Goal: Task Accomplishment & Management: Complete application form

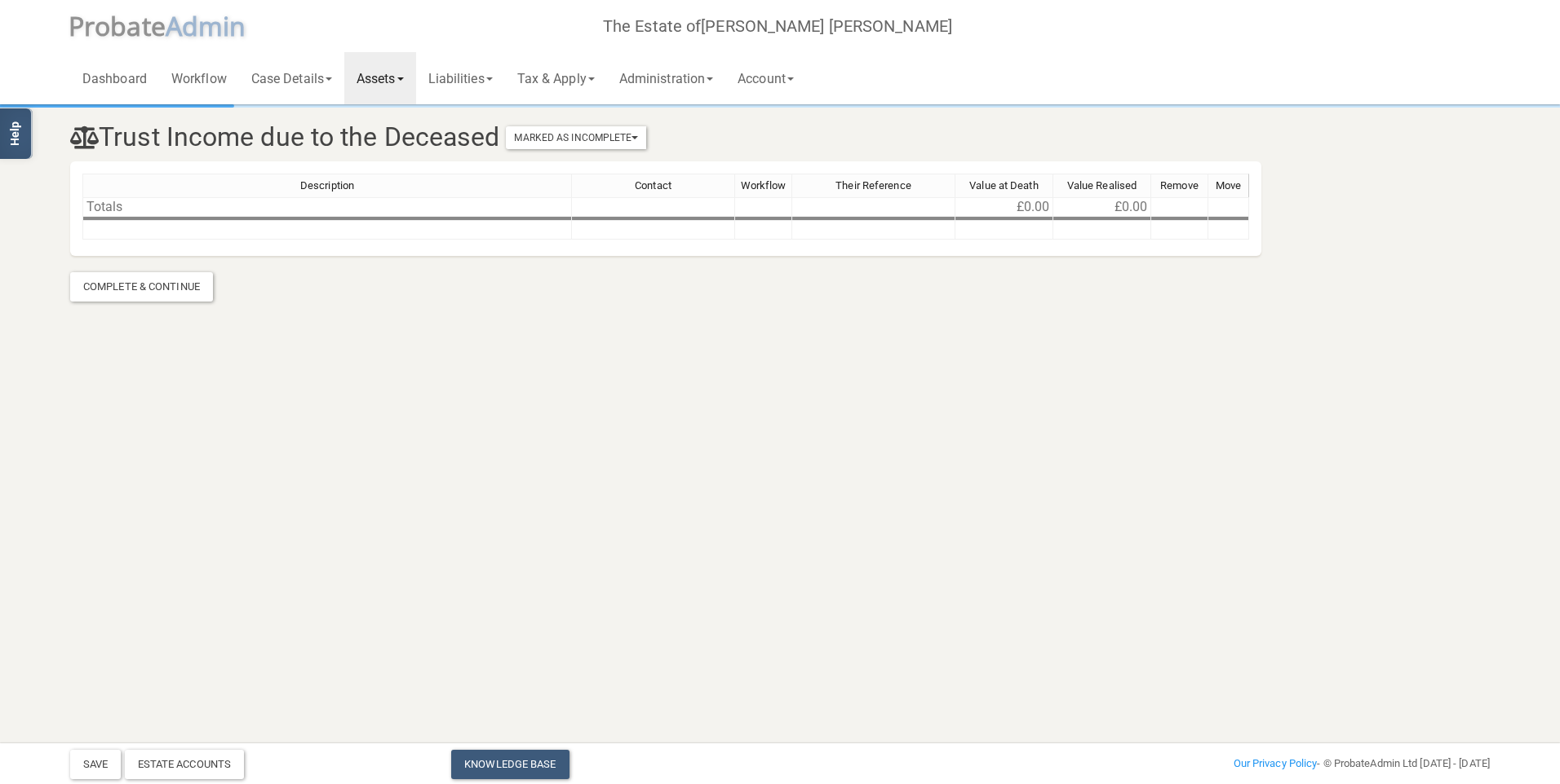
click at [391, 76] on link "Assets" at bounding box center [380, 78] width 72 height 52
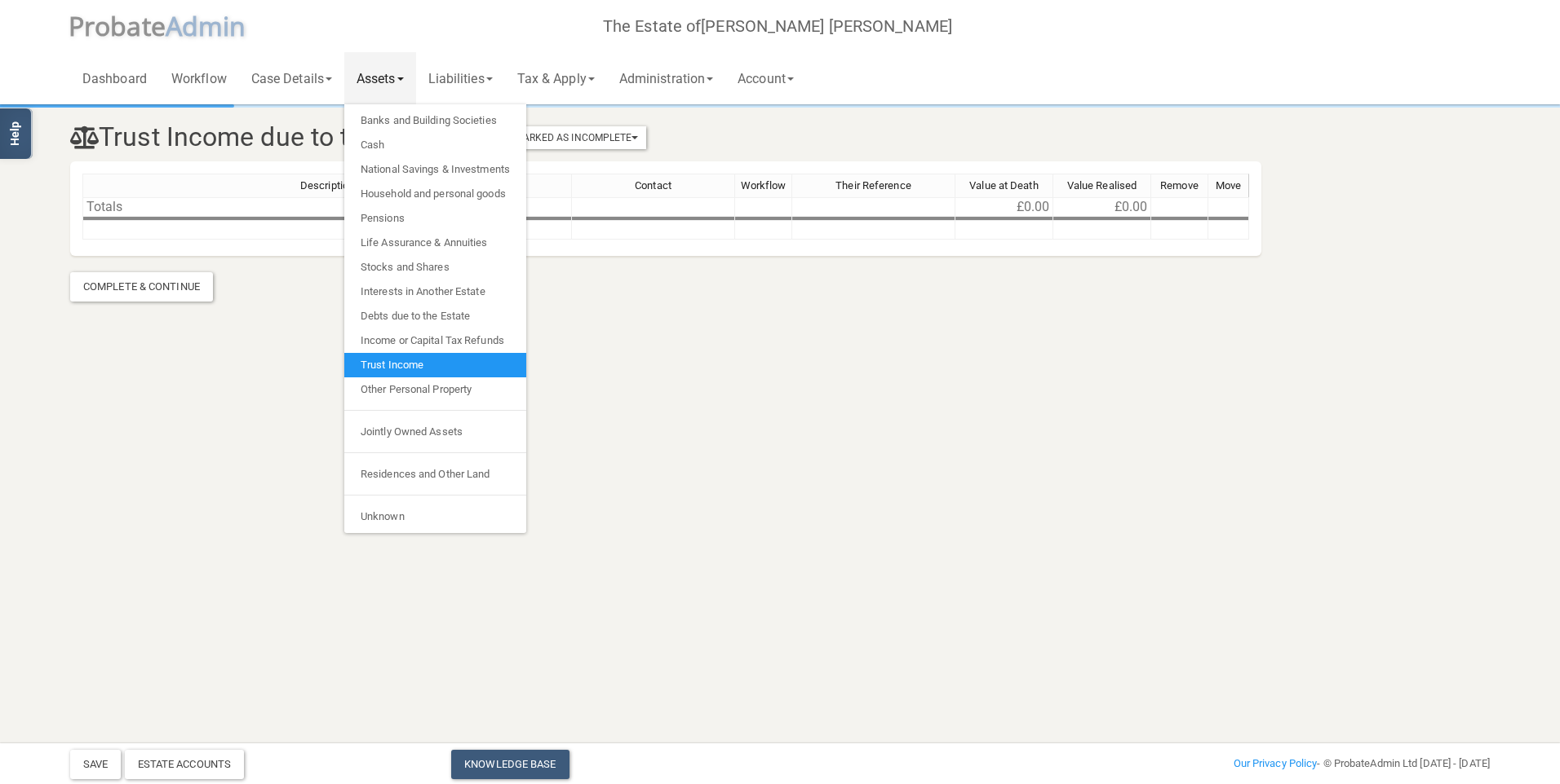
click at [391, 76] on link "Assets" at bounding box center [380, 78] width 72 height 52
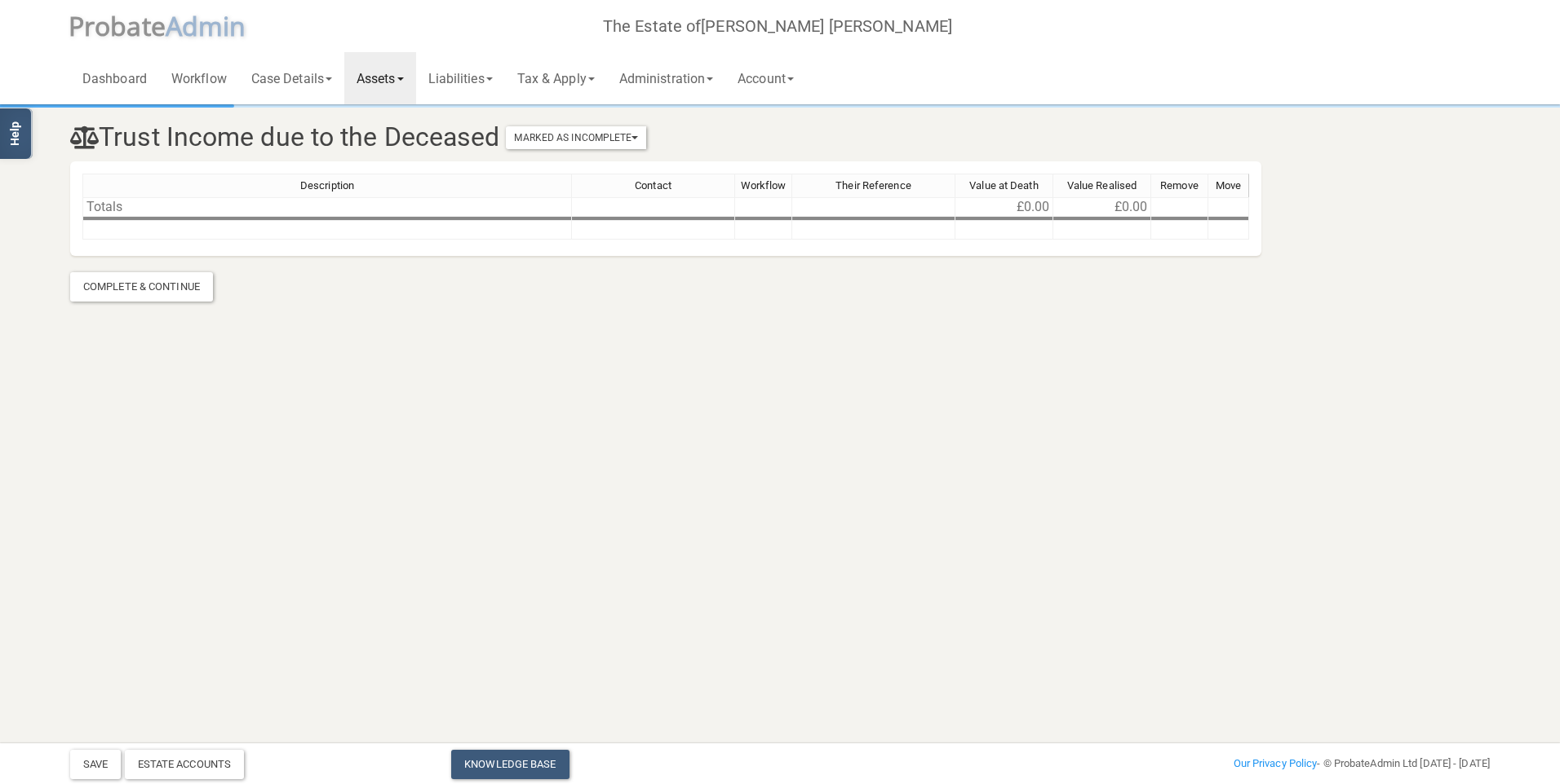
click at [391, 76] on link "Assets" at bounding box center [380, 78] width 72 height 52
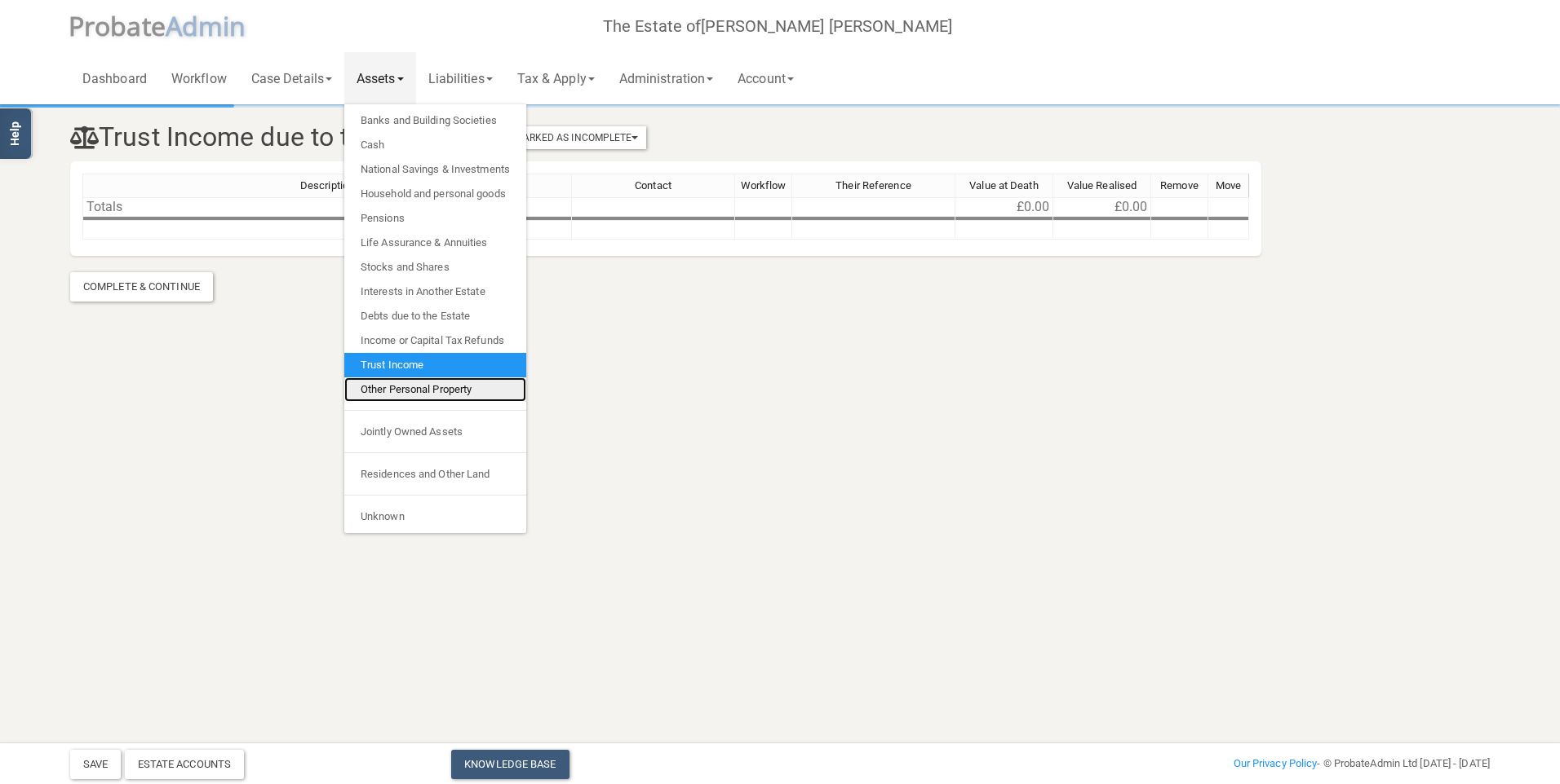
click at [442, 389] on link "Other Personal Property" at bounding box center [434, 389] width 182 height 24
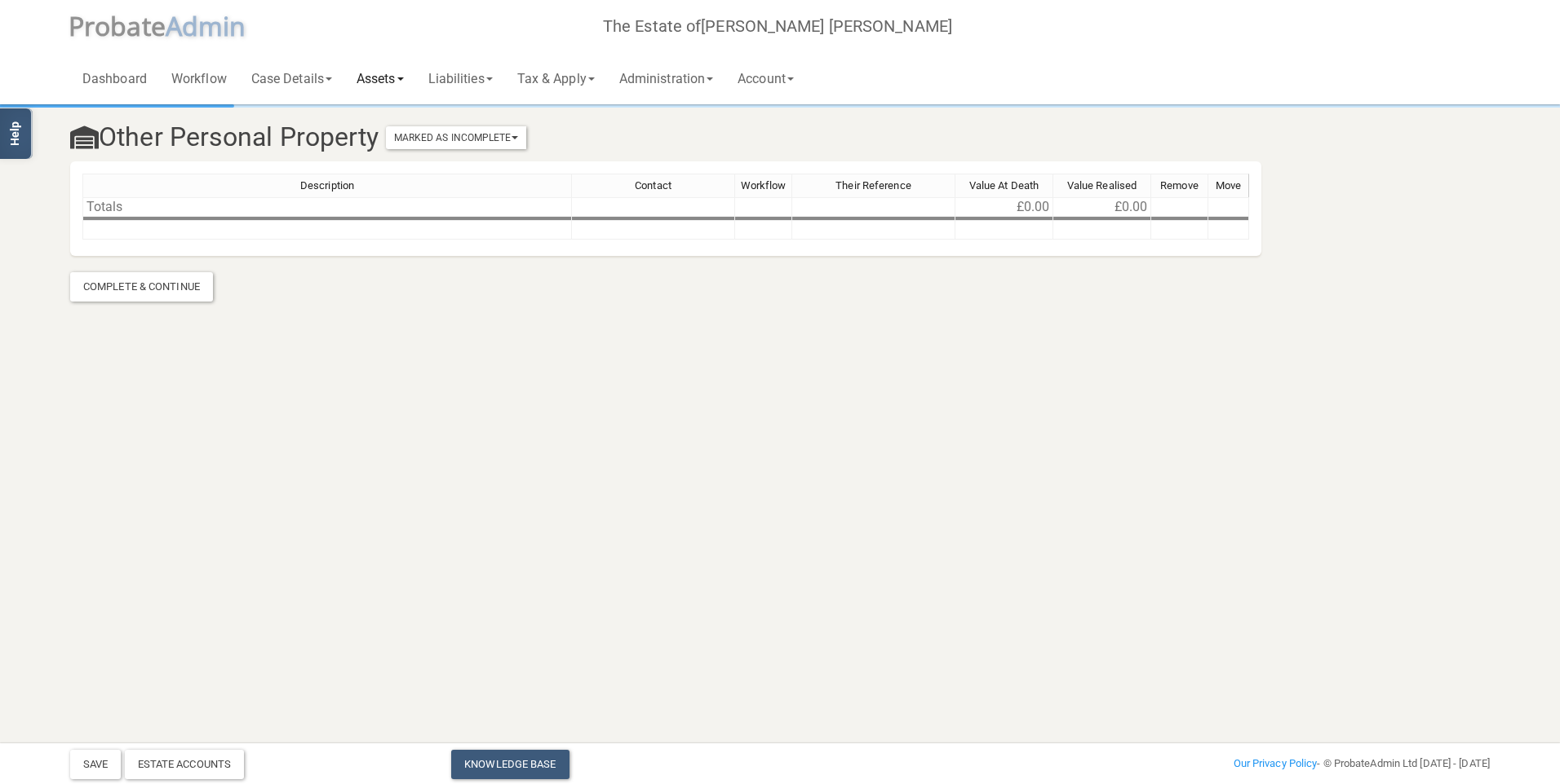
click at [373, 78] on link "Assets" at bounding box center [380, 78] width 72 height 52
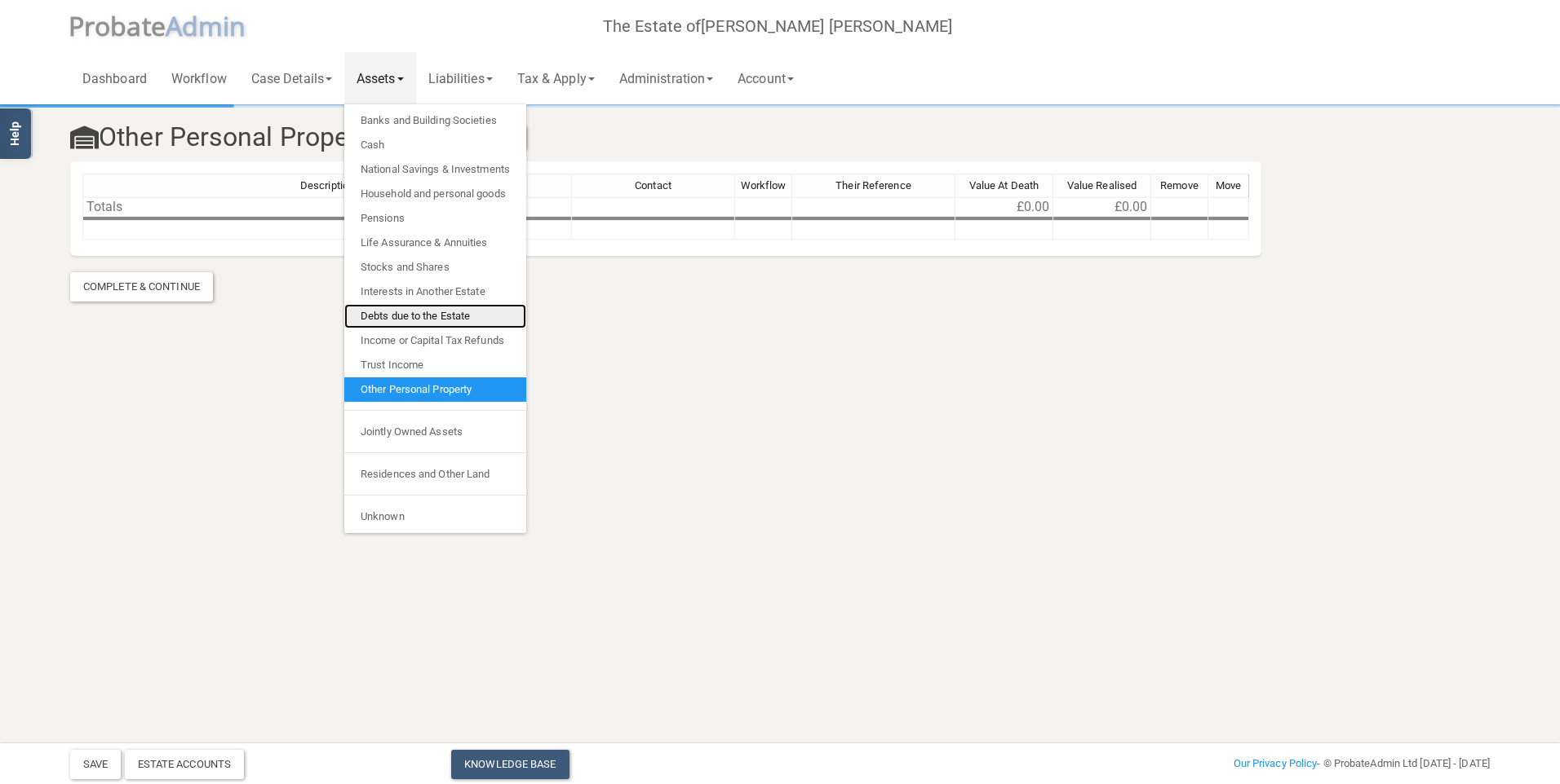
click at [410, 315] on link "Debts due to the Estate" at bounding box center [434, 316] width 182 height 24
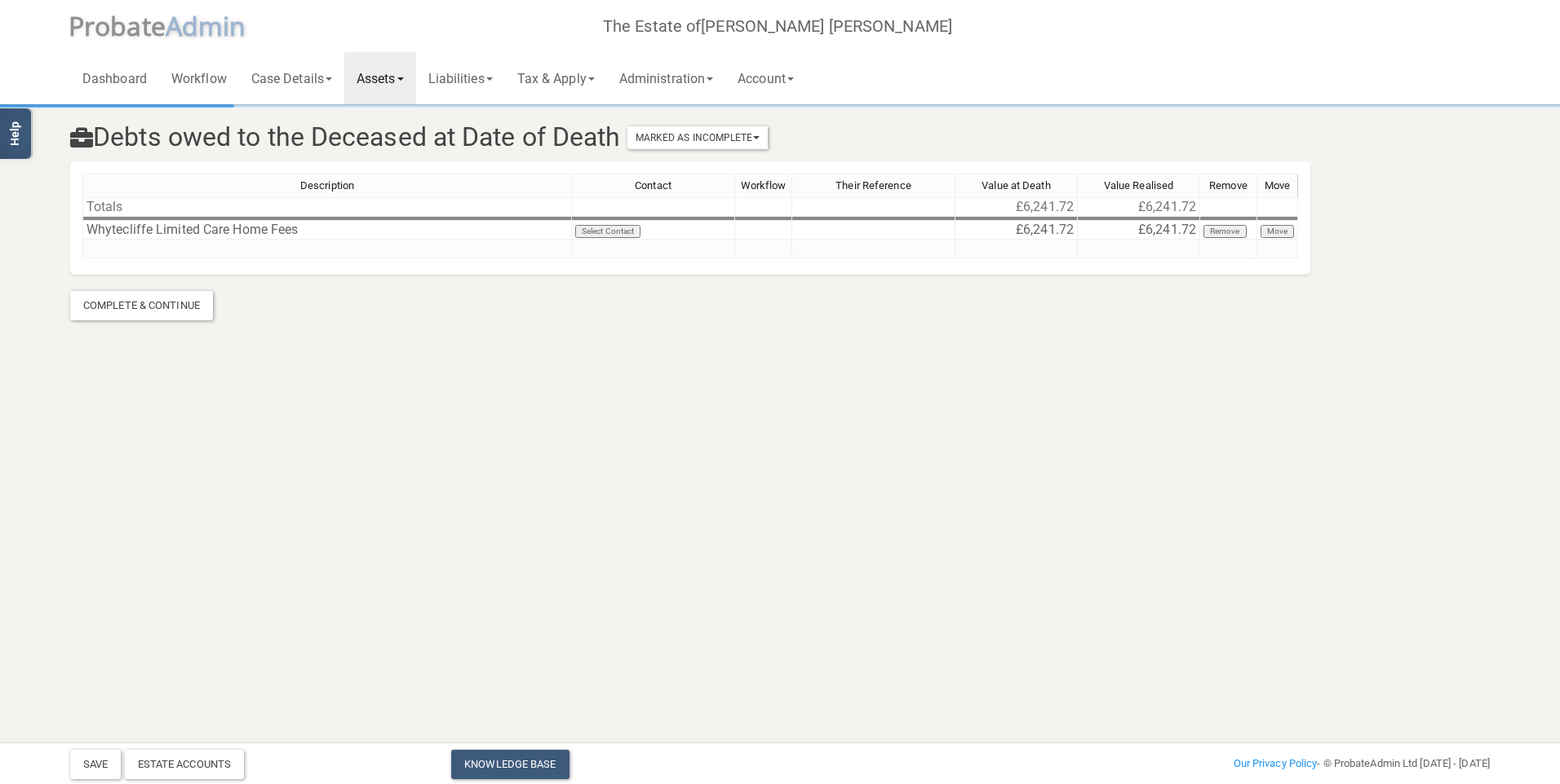
click at [392, 83] on link "Assets" at bounding box center [380, 78] width 72 height 52
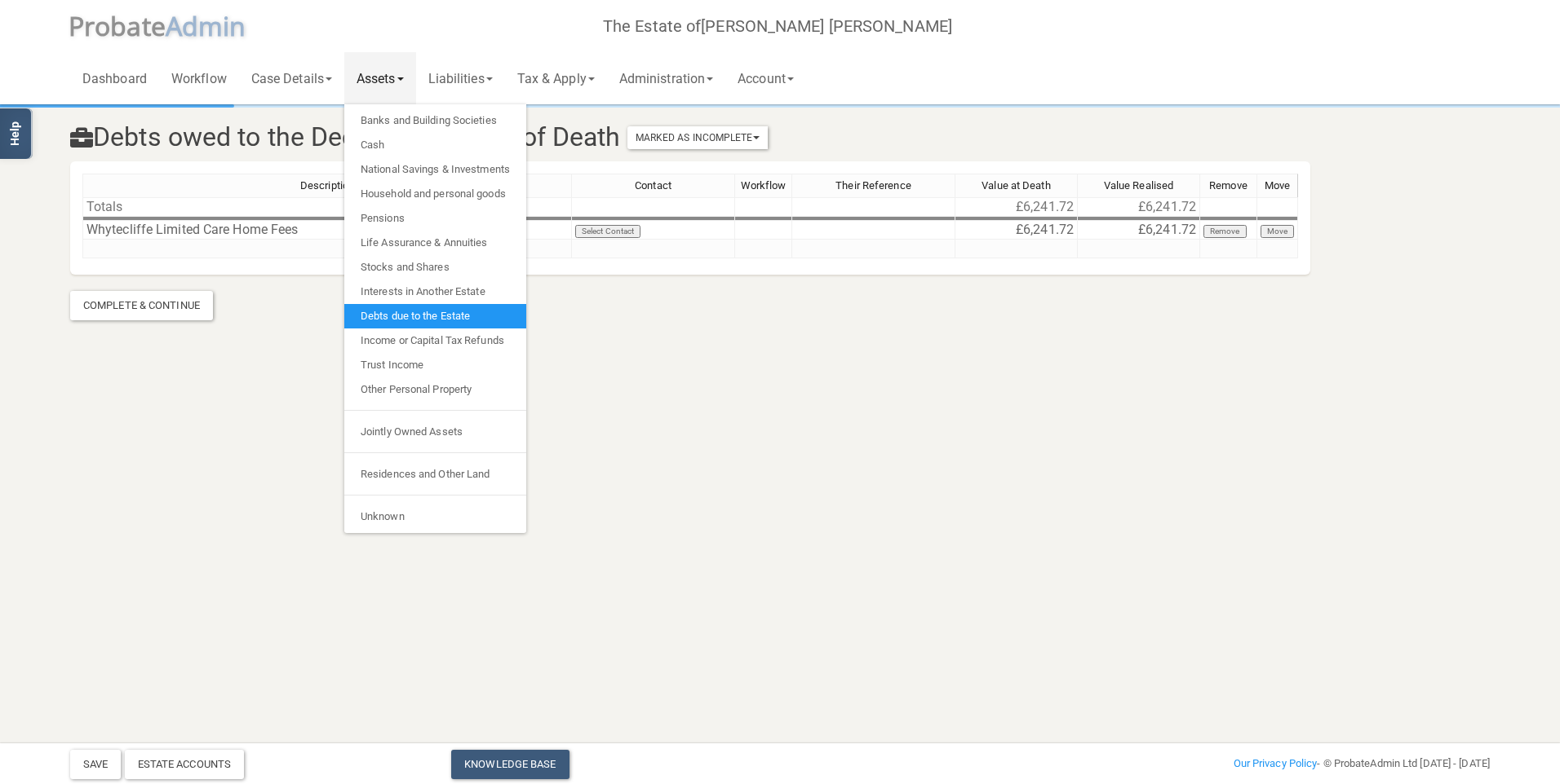
click at [405, 309] on link "Debts due to the Estate" at bounding box center [434, 316] width 182 height 24
click at [398, 319] on link "Debts due to the Estate" at bounding box center [434, 316] width 182 height 24
click at [201, 260] on div "Description Contact Workflow Their Reference Value at Death Value Realised Remo…" at bounding box center [690, 223] width 1215 height 99
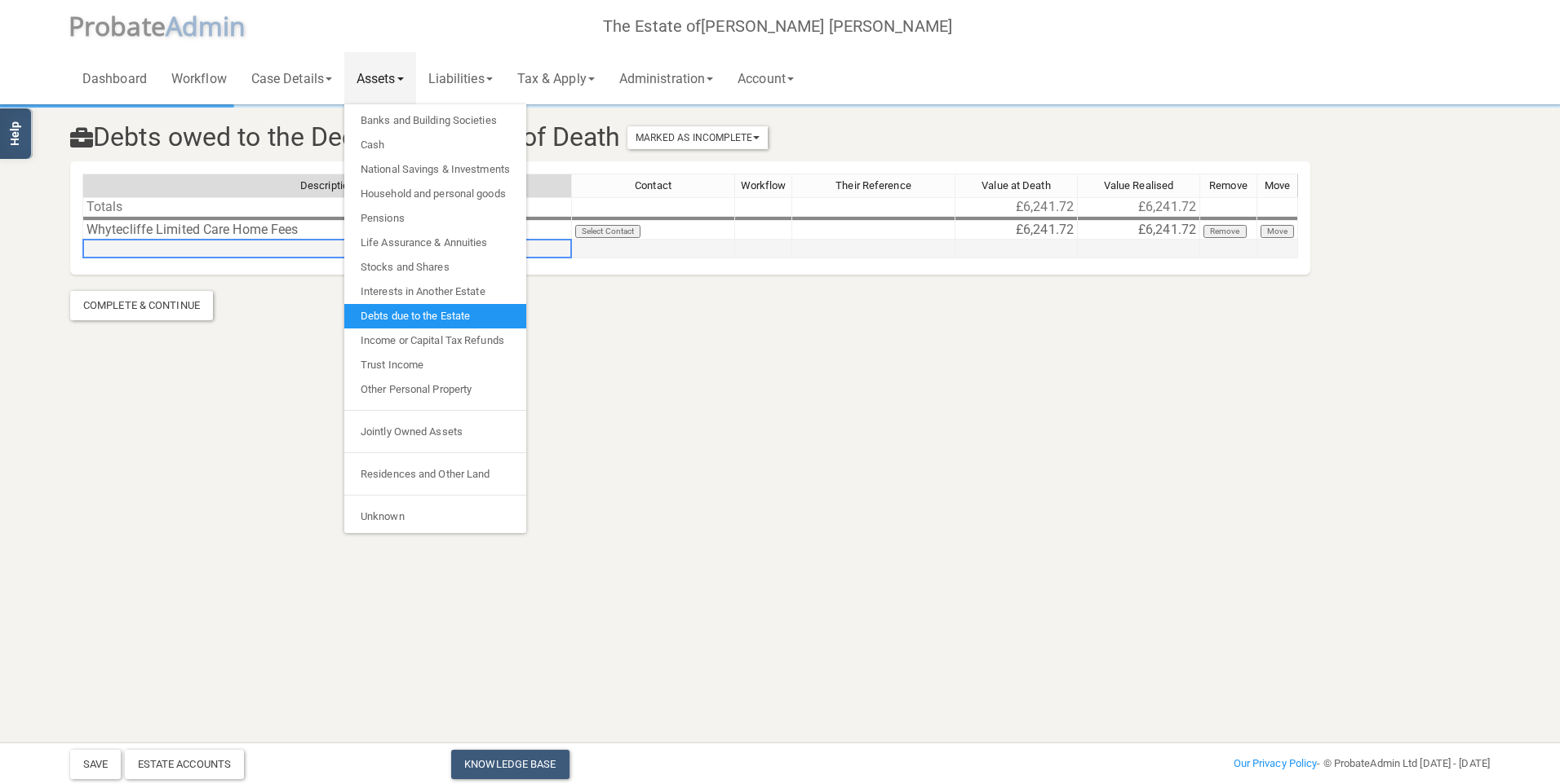
click at [82, 256] on div "Description Contact Workflow Their Reference Value at Death Value Realised Remo…" at bounding box center [82, 216] width 0 height 85
click at [198, 250] on td at bounding box center [327, 249] width 489 height 19
click at [151, 257] on div at bounding box center [327, 258] width 489 height 2
click at [145, 251] on td at bounding box center [327, 249] width 489 height 19
click at [141, 246] on textarea at bounding box center [327, 249] width 489 height 20
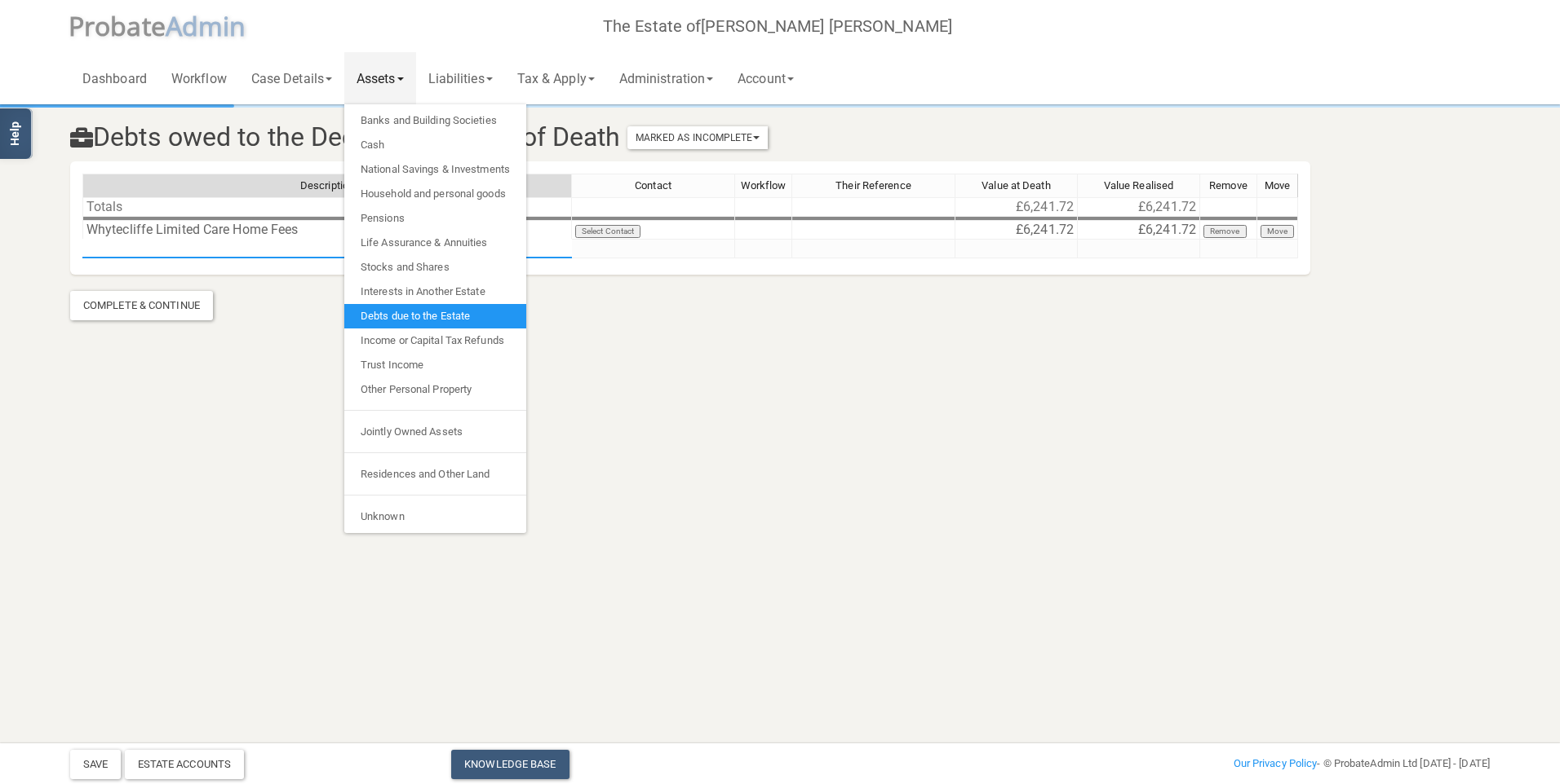
click at [141, 246] on textarea at bounding box center [327, 249] width 489 height 20
click at [82, 239] on div "Description Contact Workflow Their Reference Value at Death Value Realised Remo…" at bounding box center [82, 216] width 0 height 85
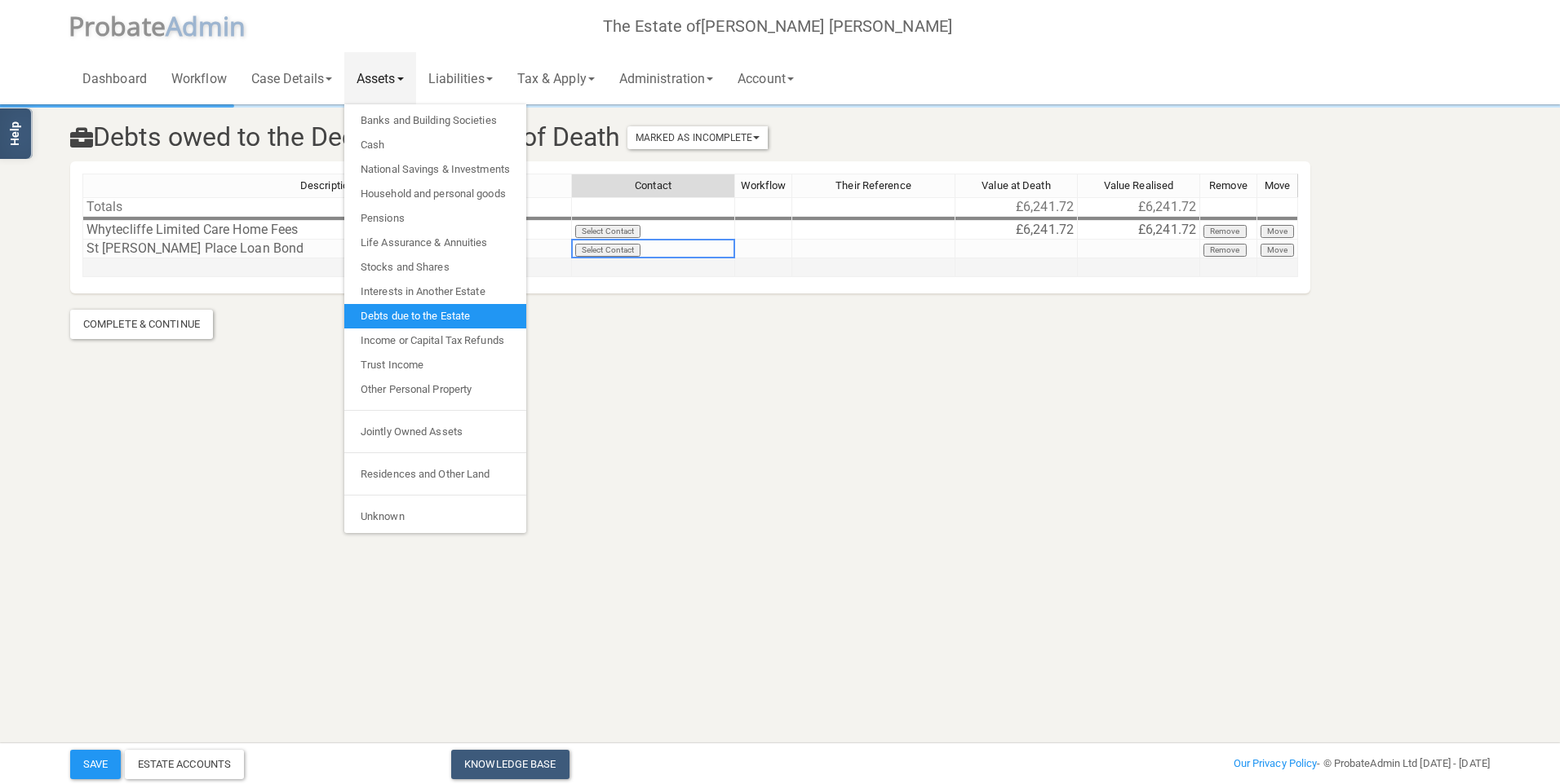
click at [287, 265] on td at bounding box center [327, 268] width 489 height 19
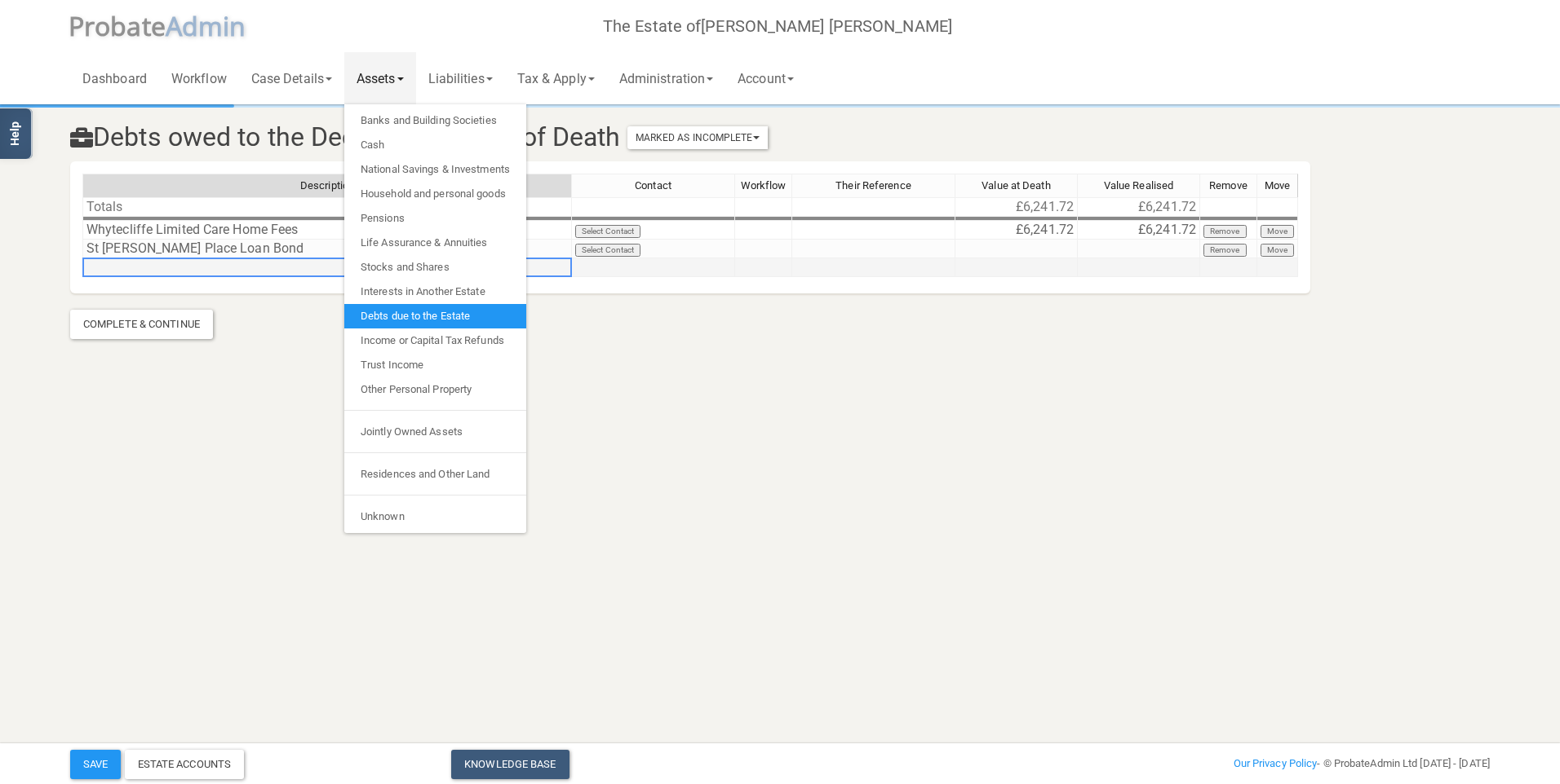
click at [867, 268] on td at bounding box center [873, 268] width 163 height 19
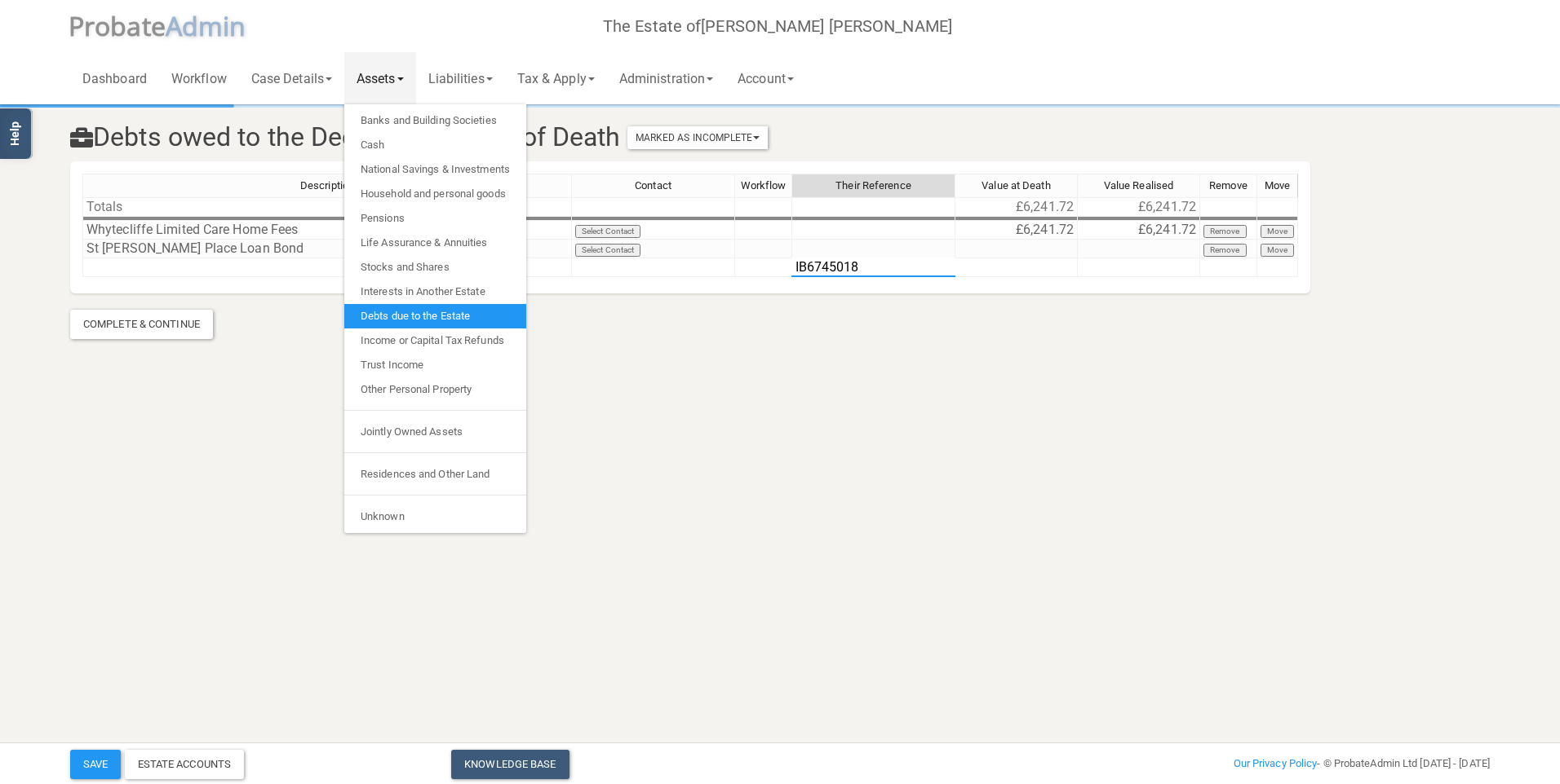
type textarea "IB67450189"
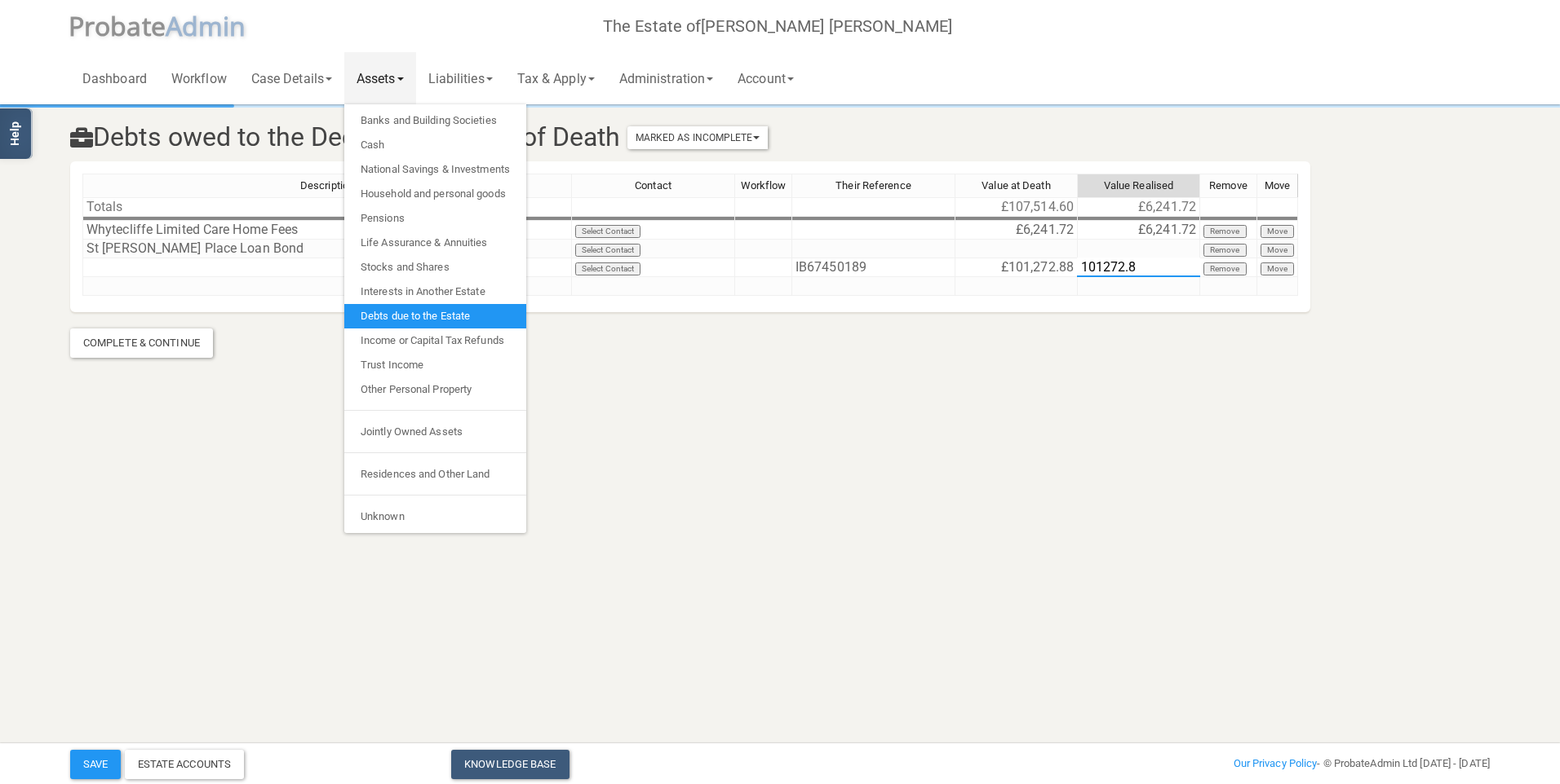
type textarea "101272.88"
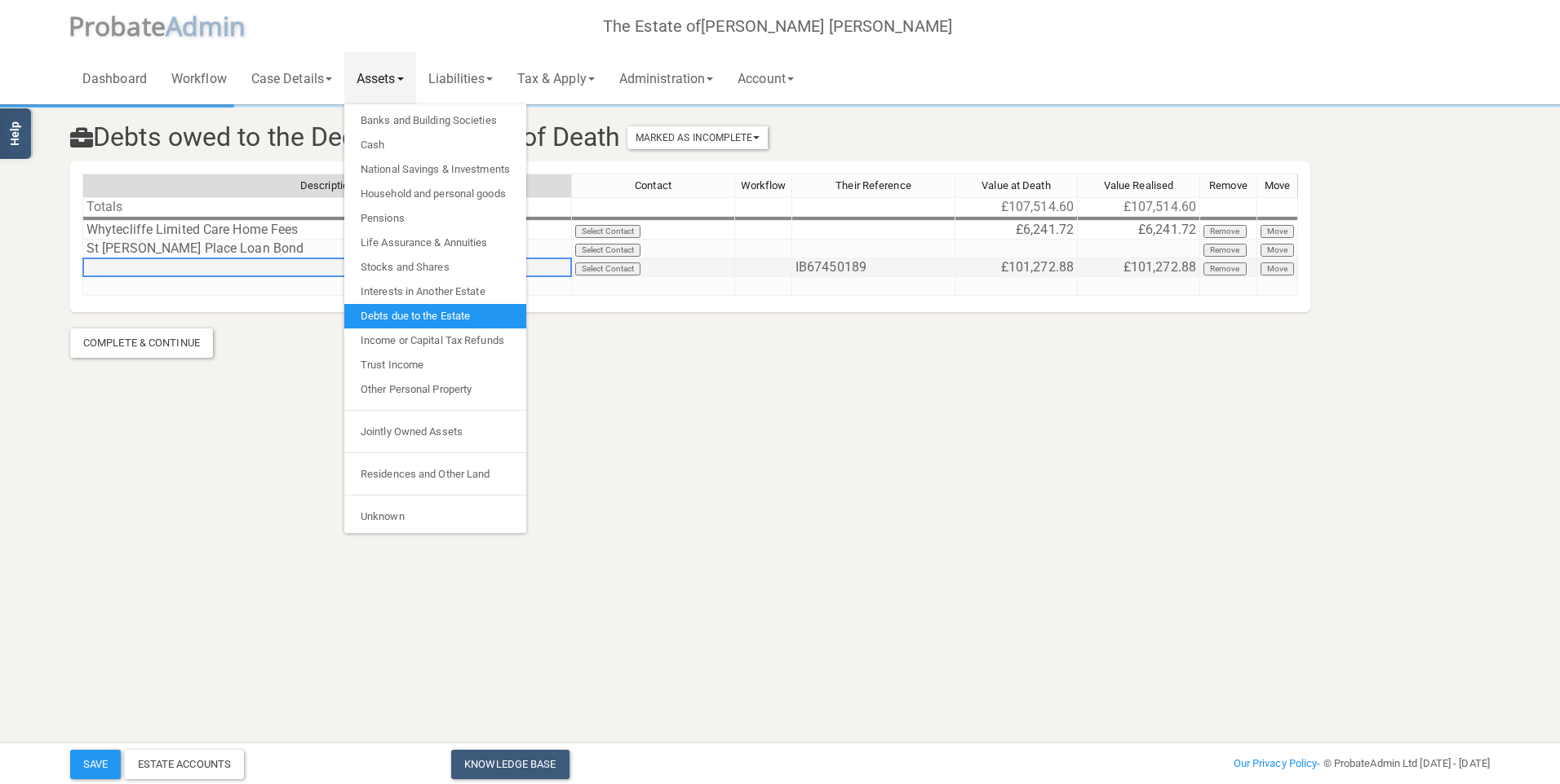
click at [113, 273] on td at bounding box center [327, 268] width 489 height 19
click at [141, 243] on td "St [PERSON_NAME] Place Loan Bond" at bounding box center [327, 249] width 489 height 19
click at [139, 245] on td "St [PERSON_NAME] Place Loan Bond" at bounding box center [327, 249] width 489 height 19
click at [142, 244] on td "St [PERSON_NAME] Place Loan Bond" at bounding box center [327, 249] width 489 height 19
drag, startPoint x: 294, startPoint y: 241, endPoint x: 90, endPoint y: 251, distance: 204.2
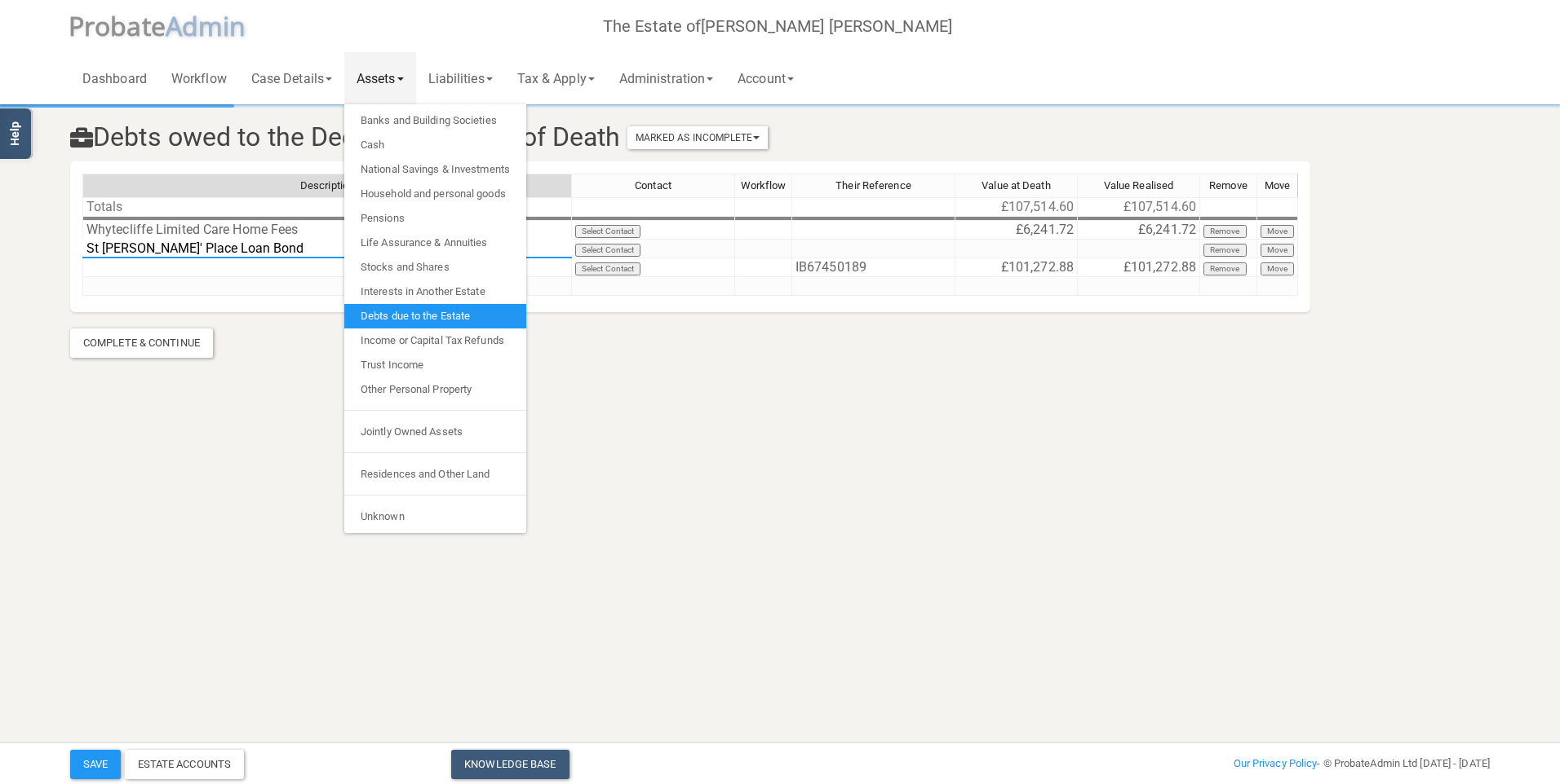
click at [89, 251] on textarea "St [PERSON_NAME]' Place Loan Bond" at bounding box center [327, 249] width 489 height 20
click at [162, 283] on td at bounding box center [327, 286] width 489 height 19
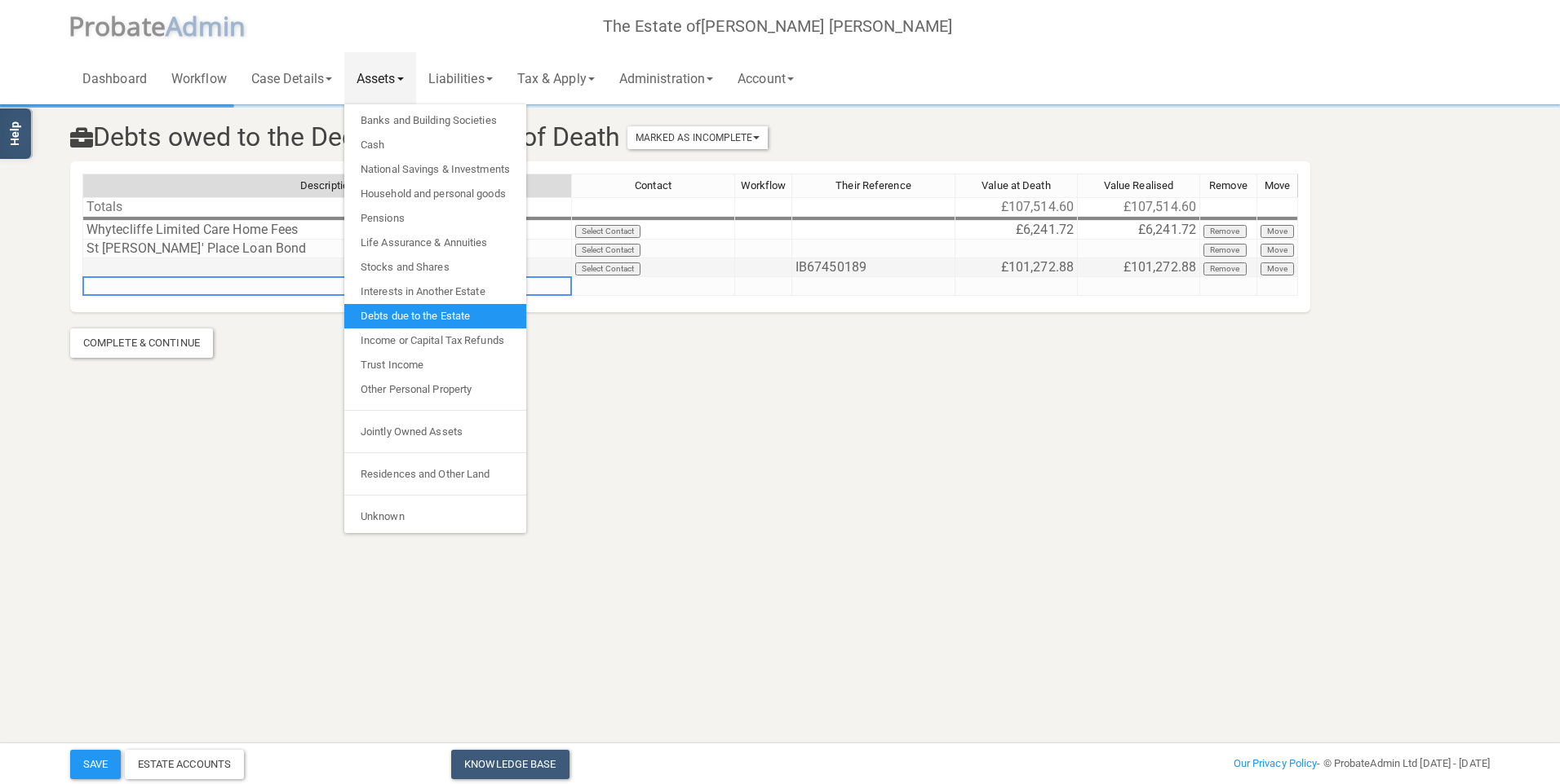
click at [154, 274] on td at bounding box center [327, 268] width 489 height 19
drag, startPoint x: 151, startPoint y: 263, endPoint x: 120, endPoint y: 269, distance: 31.6
type textarea "a"
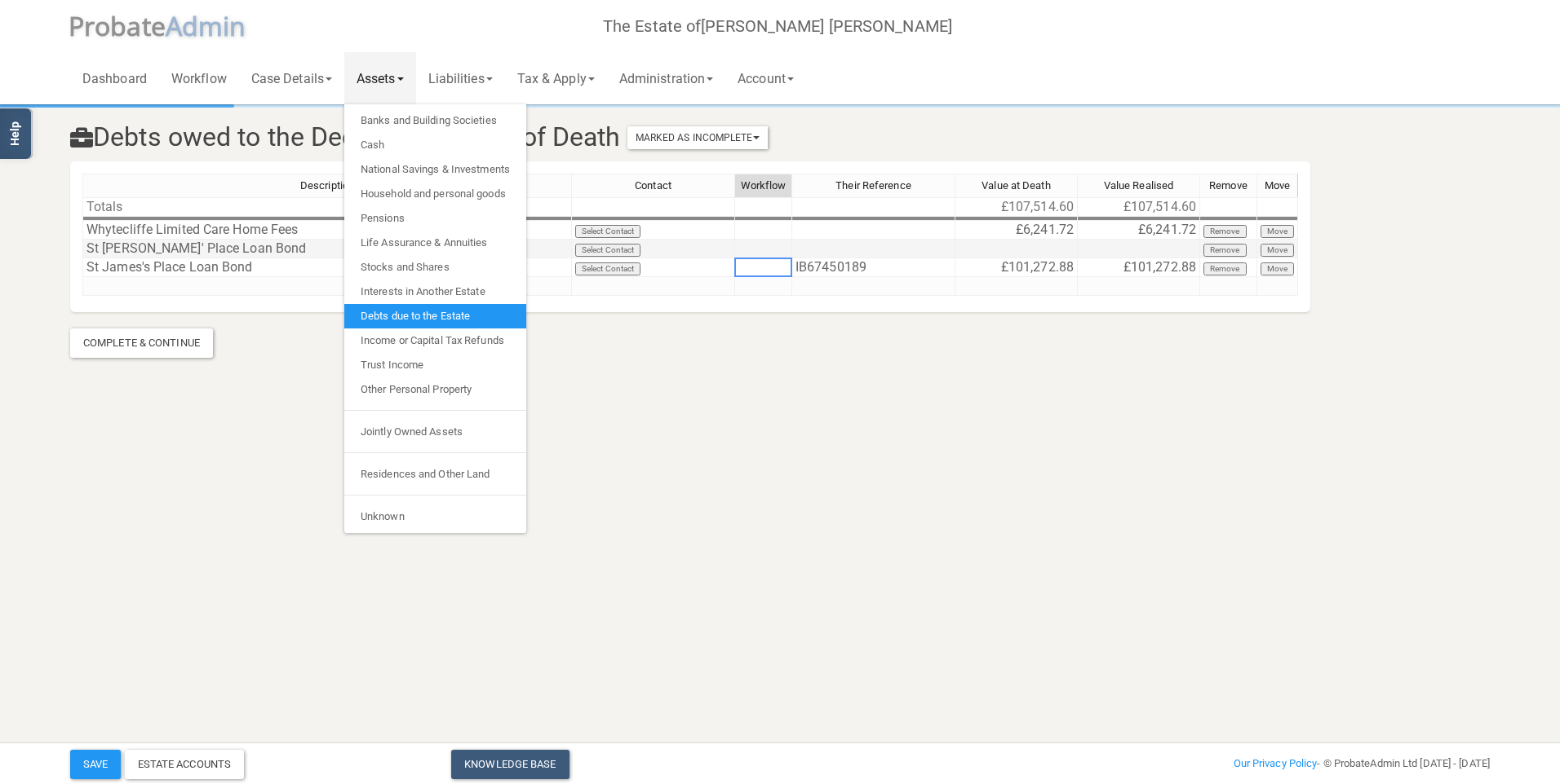
click at [842, 254] on td at bounding box center [873, 249] width 163 height 19
type textarea "IB67450197"
type textarea "113750"
click at [100, 777] on button "Save" at bounding box center [95, 764] width 50 height 30
click at [677, 279] on td at bounding box center [653, 286] width 163 height 19
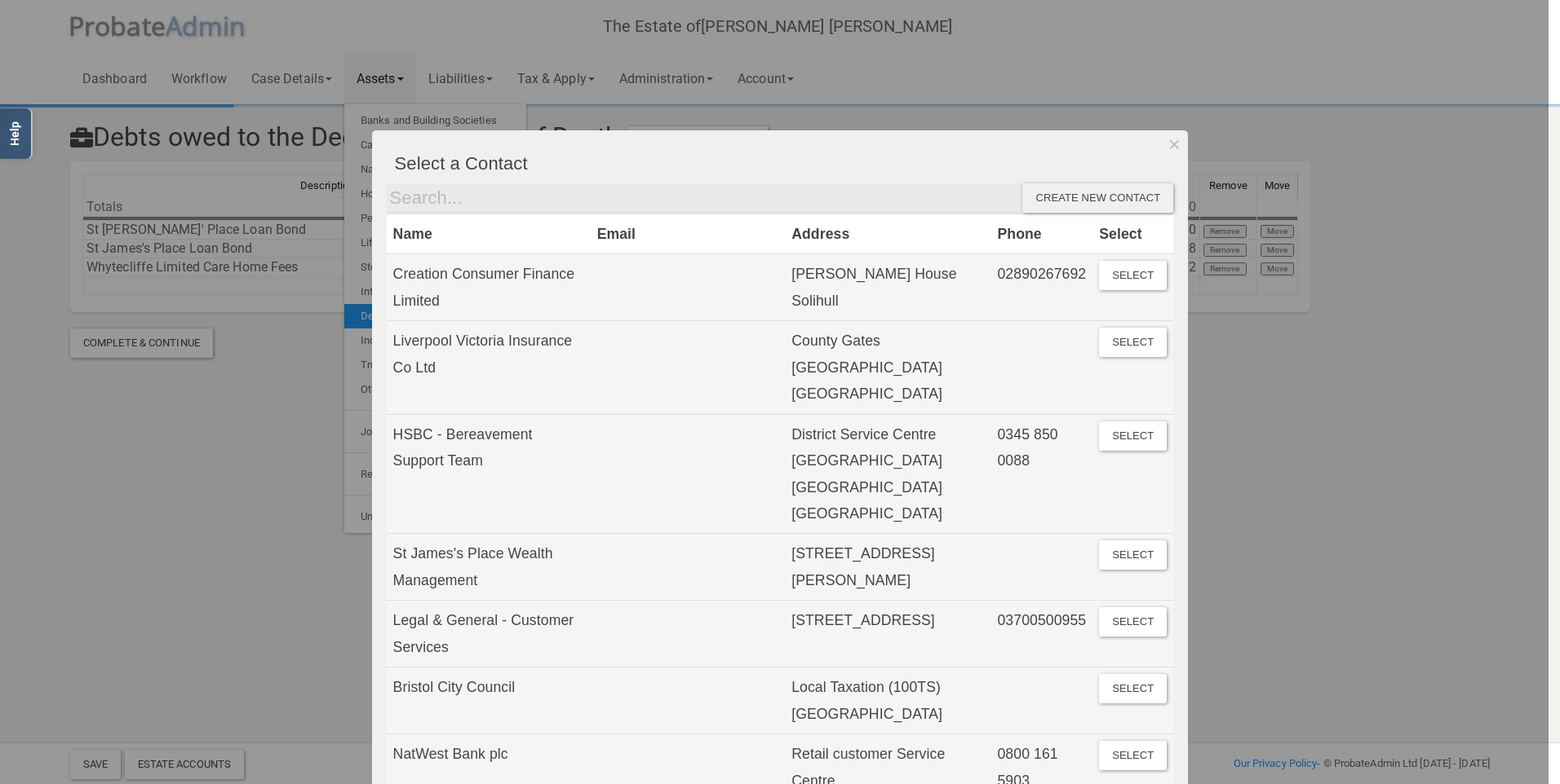
click at [279, 447] on div at bounding box center [774, 392] width 1548 height 784
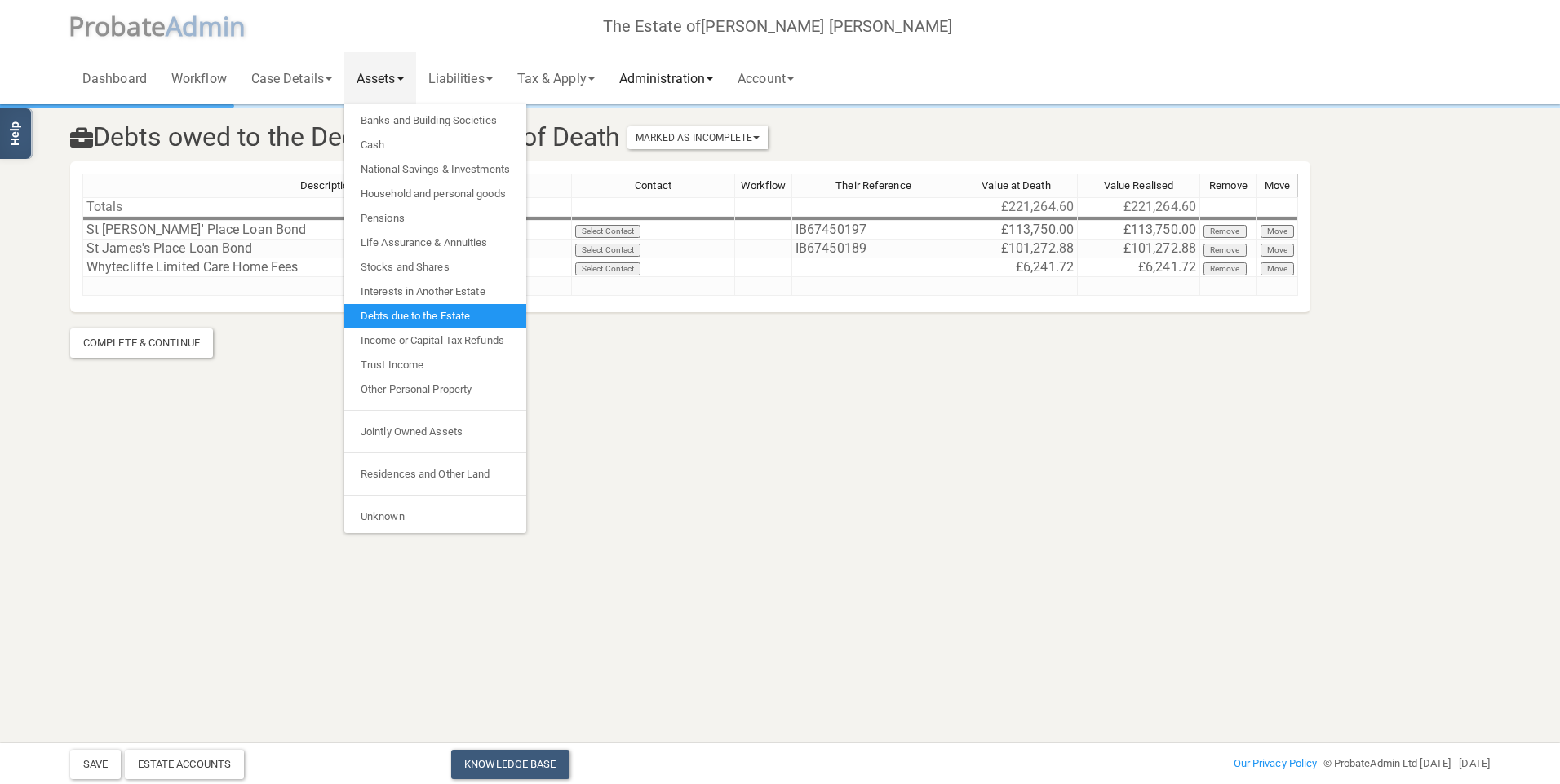
click at [697, 81] on link "Administration" at bounding box center [666, 78] width 118 height 52
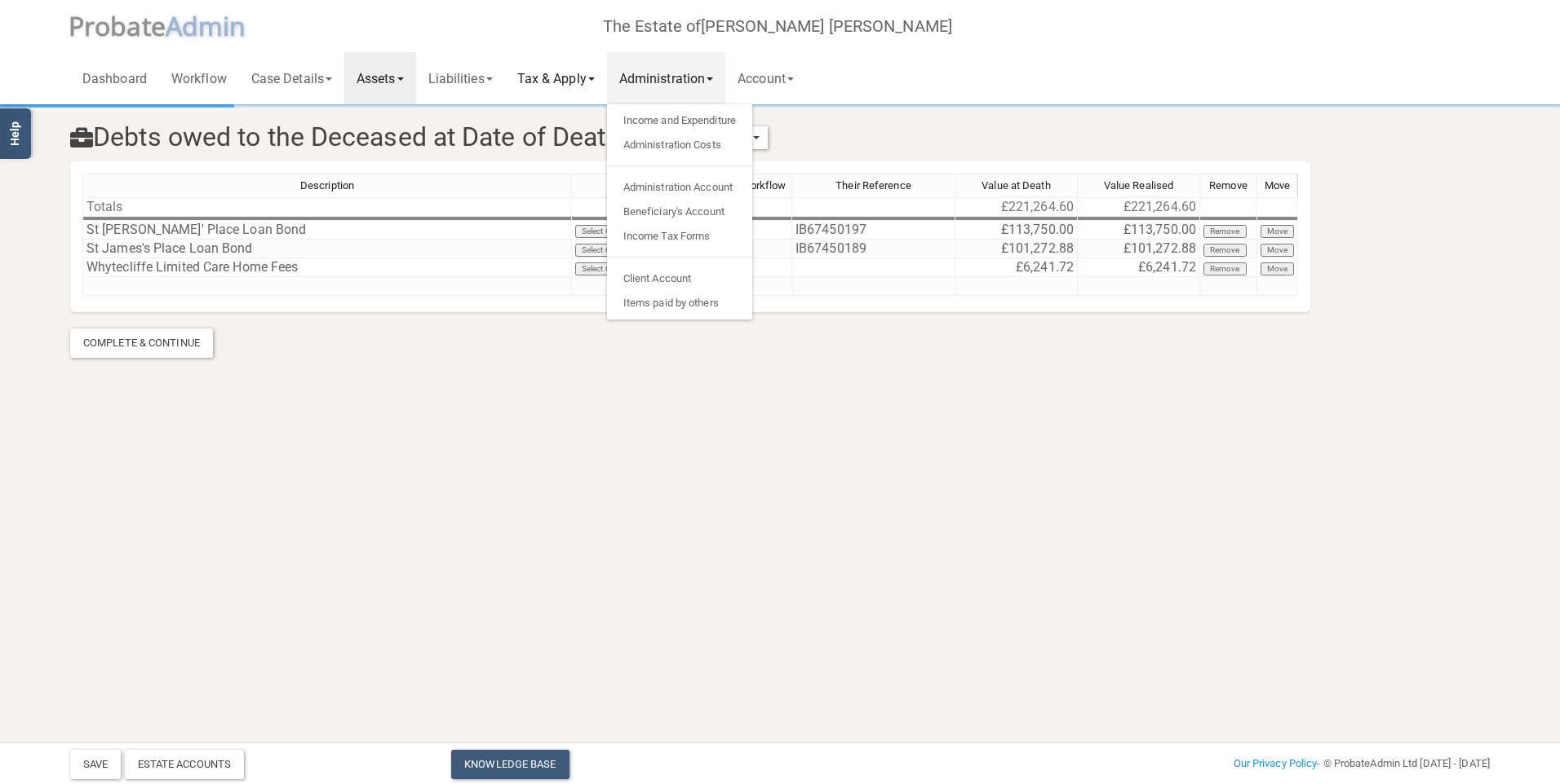
click at [551, 87] on link "Tax & Apply" at bounding box center [556, 78] width 102 height 52
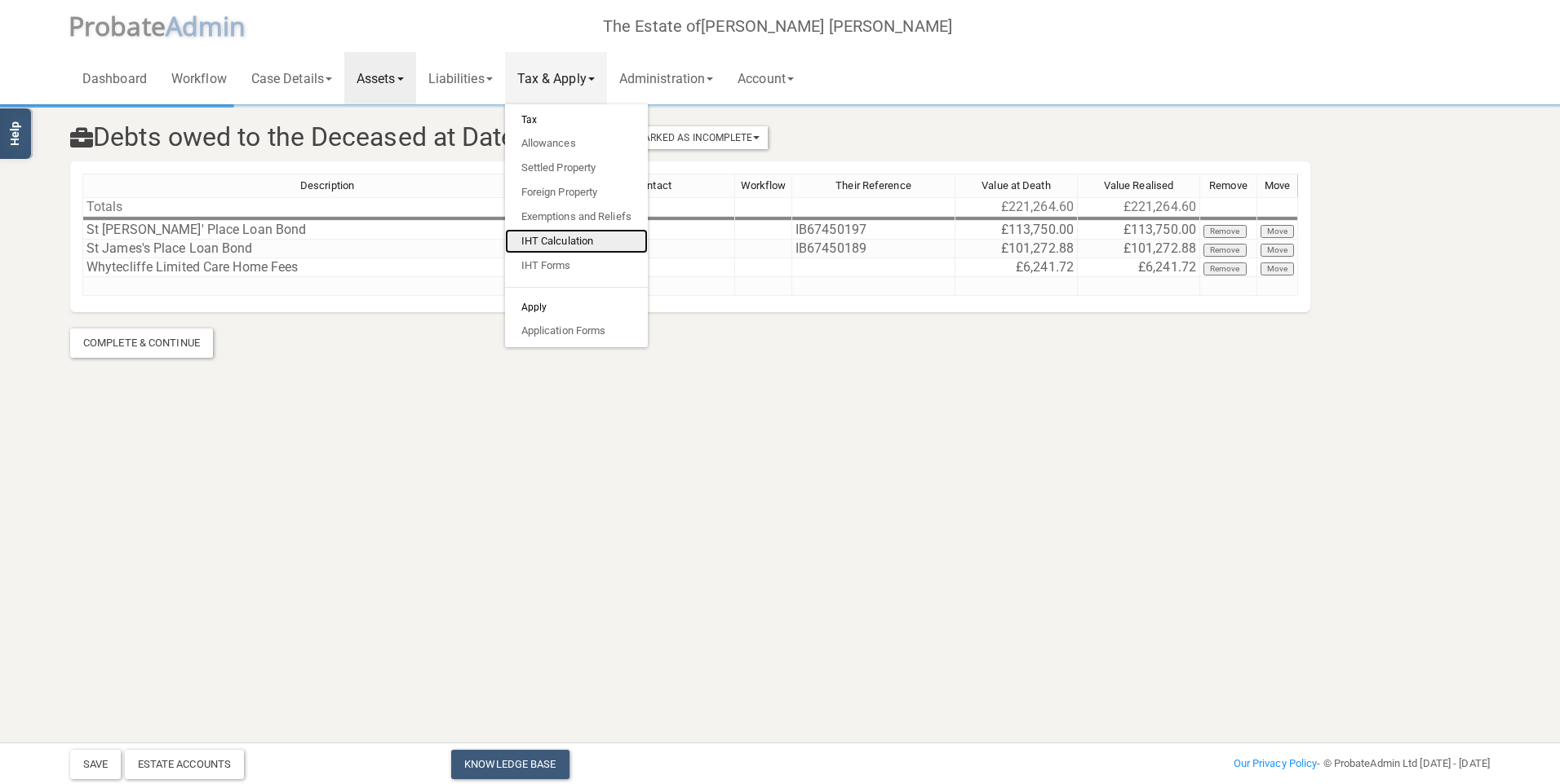
click at [572, 241] on link "IHT Calculation" at bounding box center [576, 241] width 142 height 24
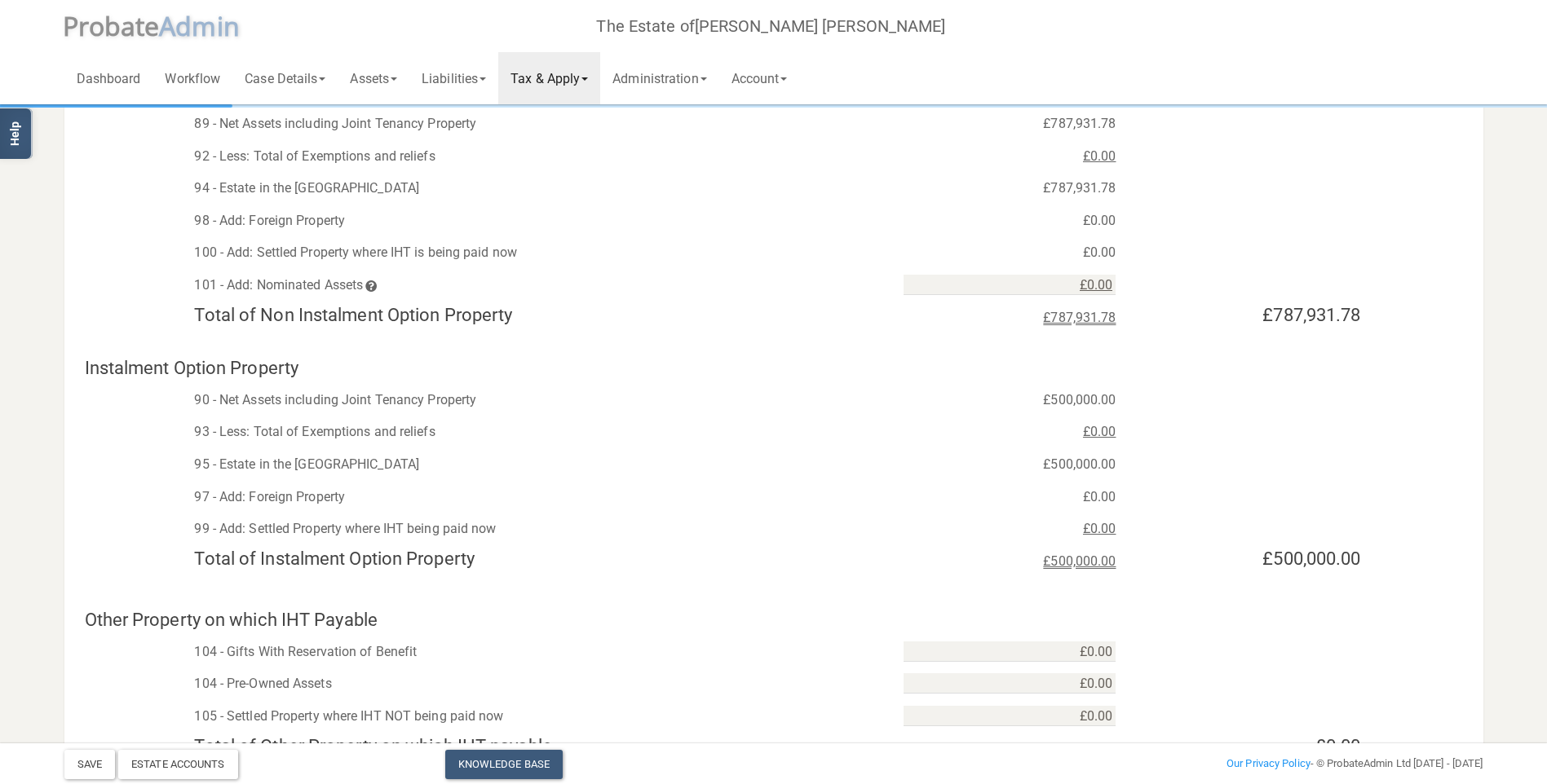
scroll to position [59, 0]
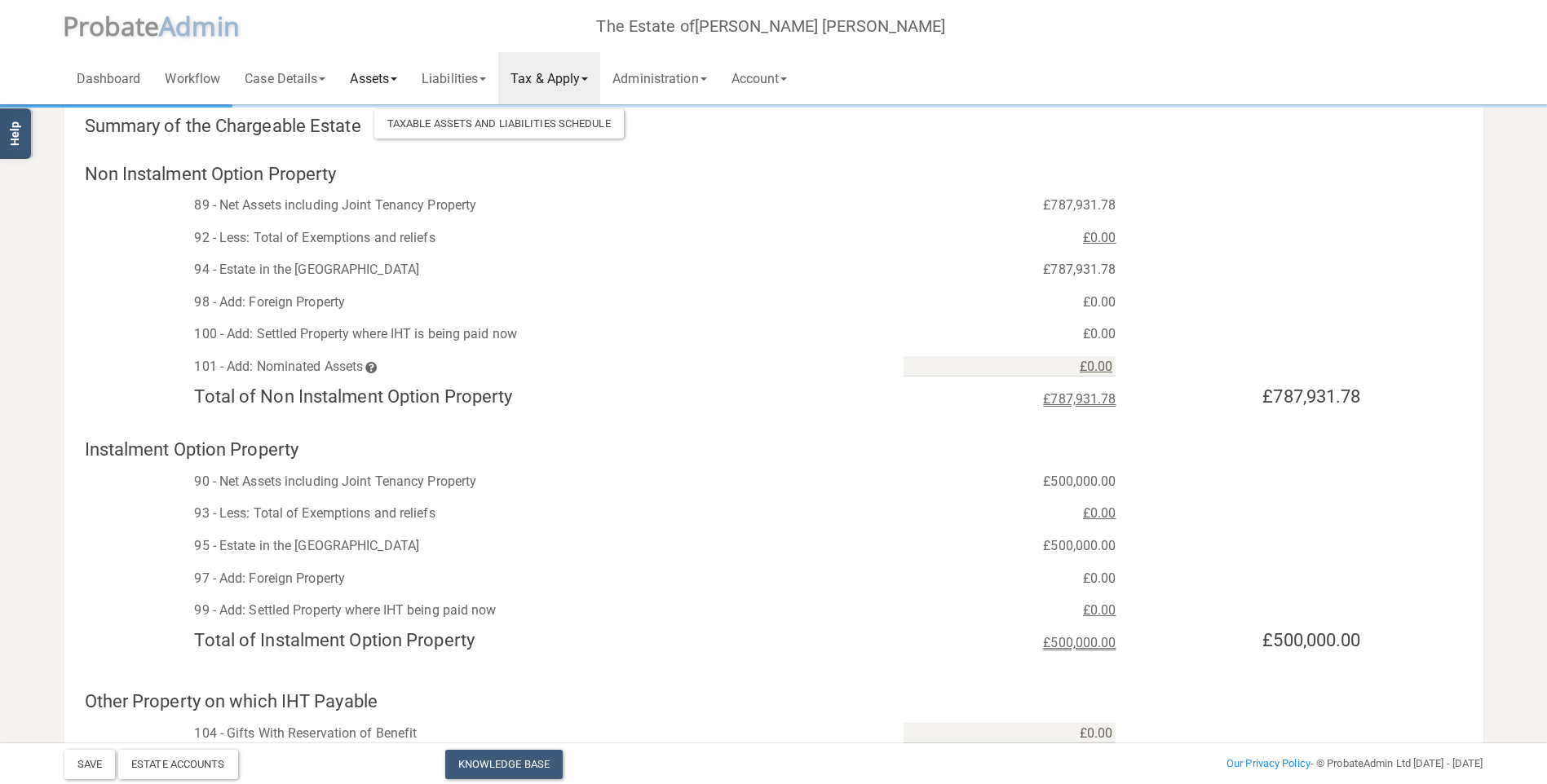
click at [383, 76] on link "Assets" at bounding box center [373, 78] width 72 height 52
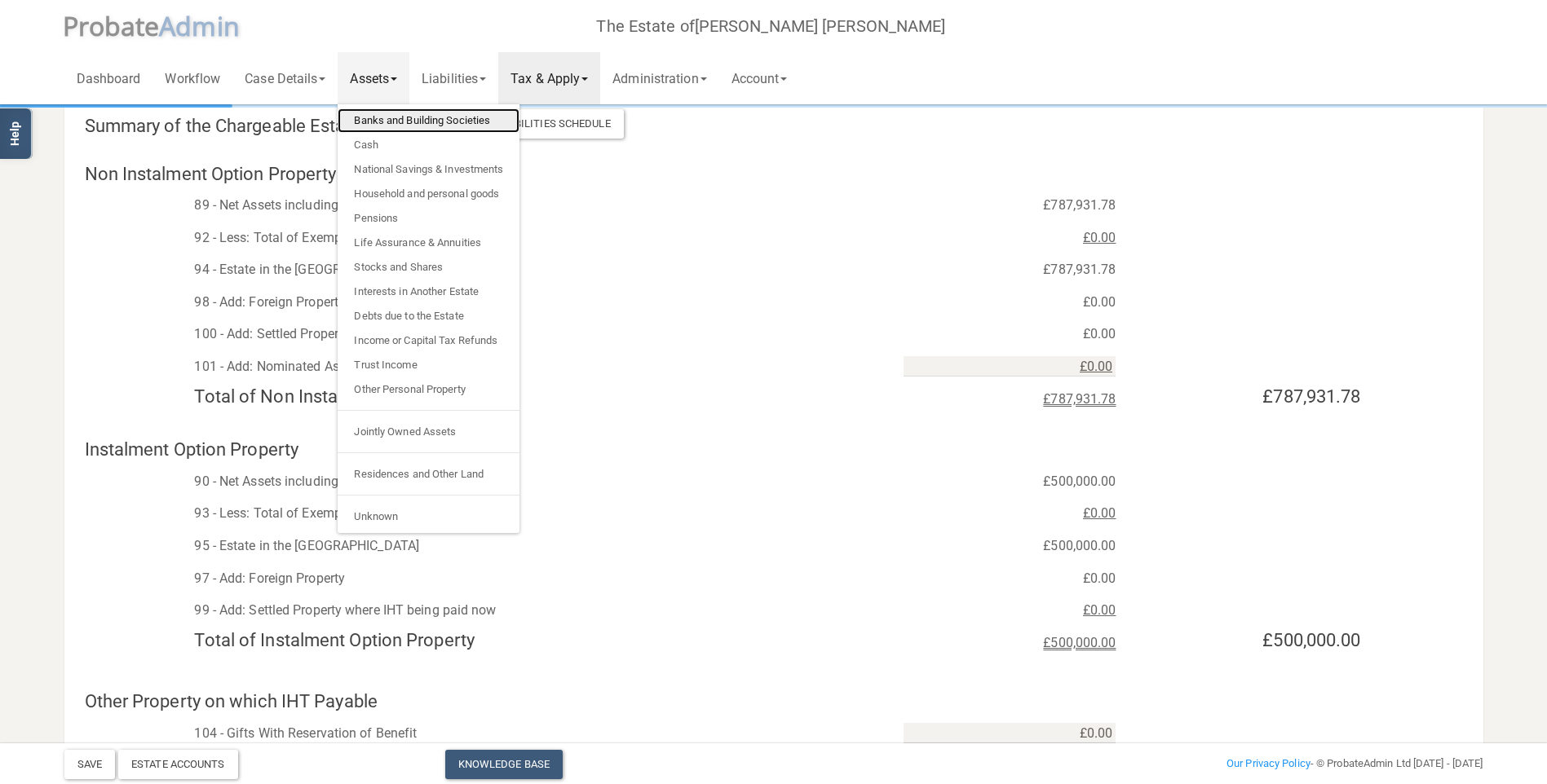
click at [389, 119] on link "Banks and Building Societies" at bounding box center [428, 120] width 182 height 24
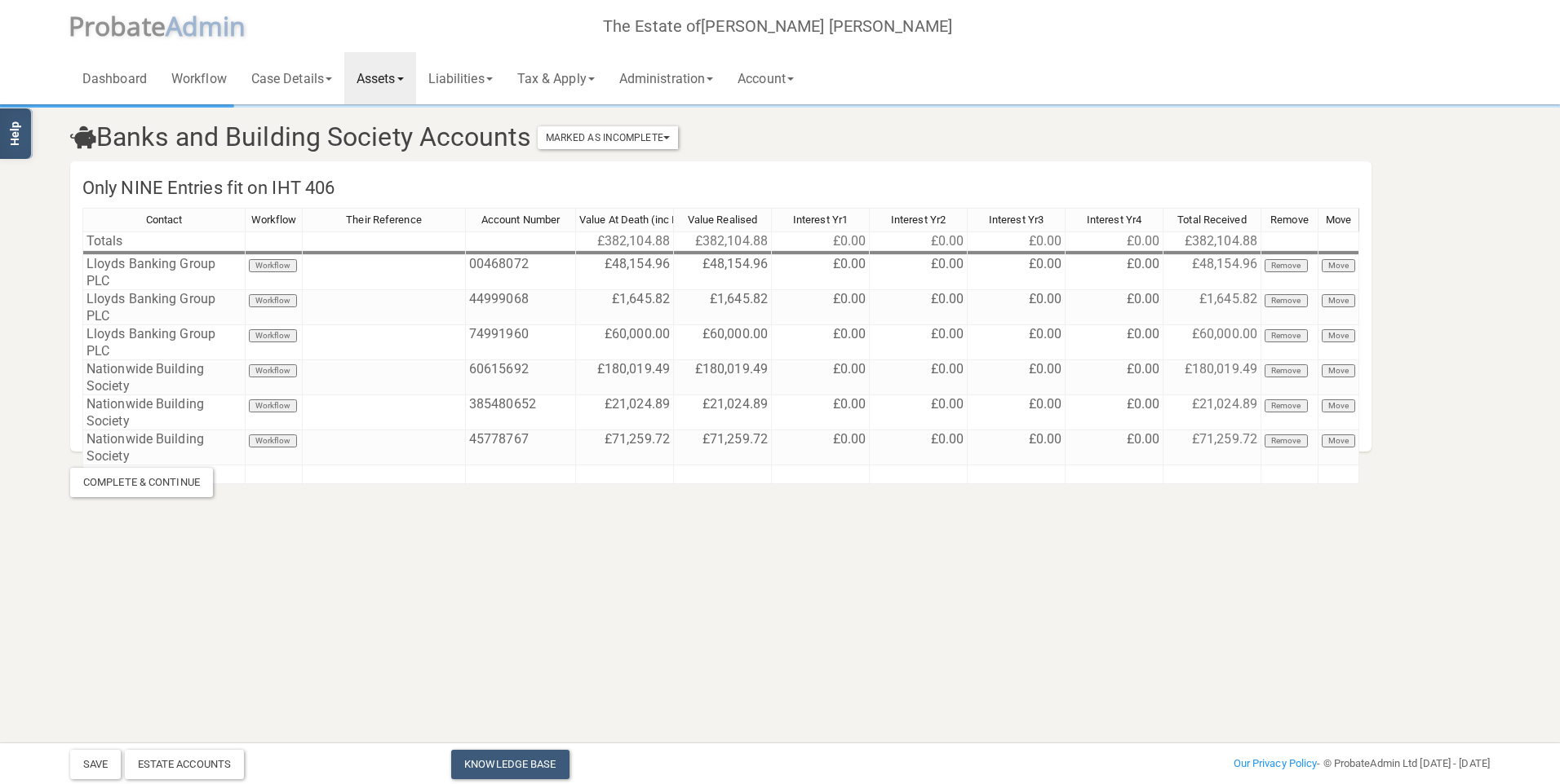
click at [381, 71] on link "Assets" at bounding box center [380, 78] width 72 height 52
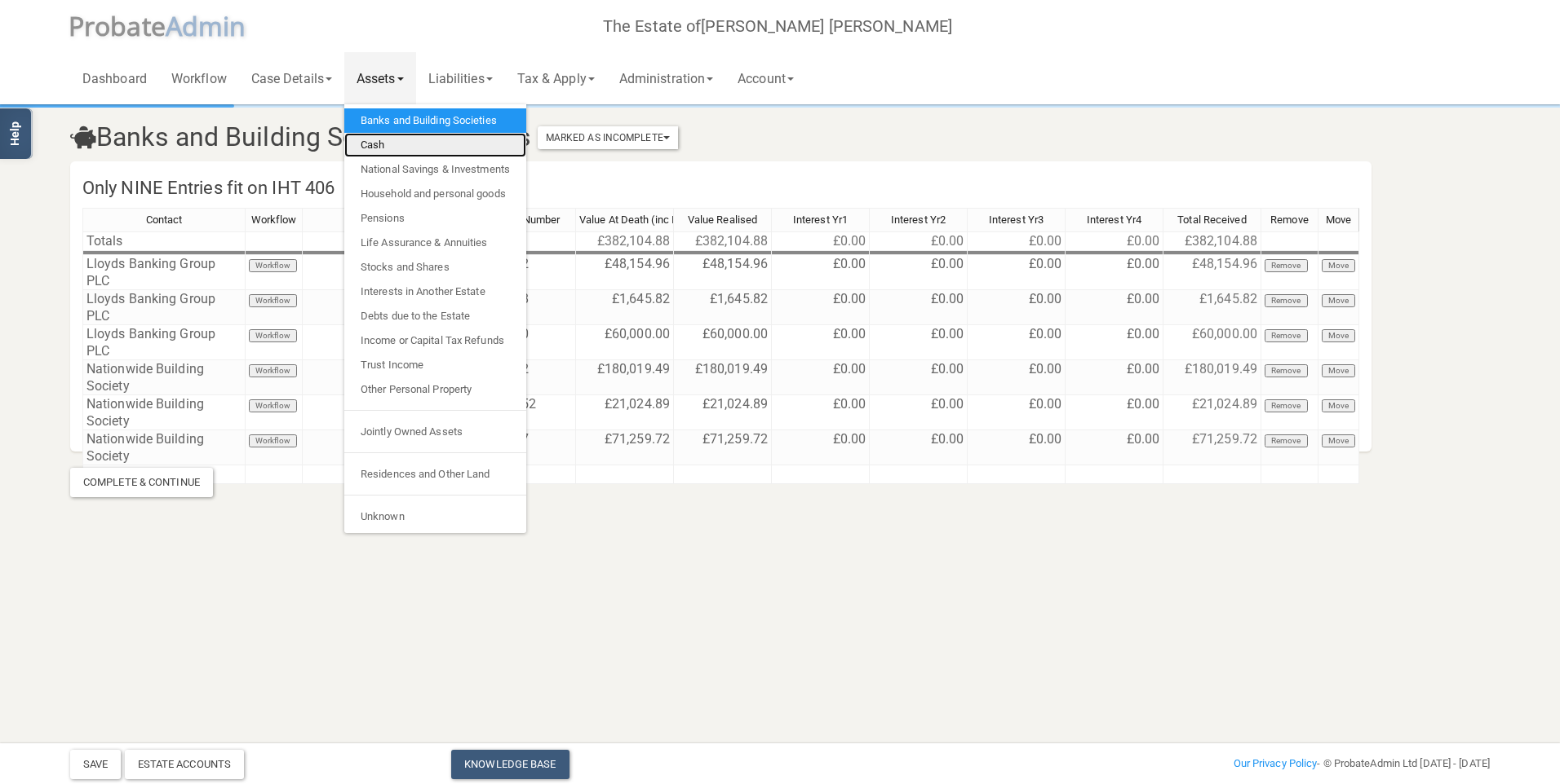
click at [423, 142] on link "Cash" at bounding box center [434, 144] width 182 height 24
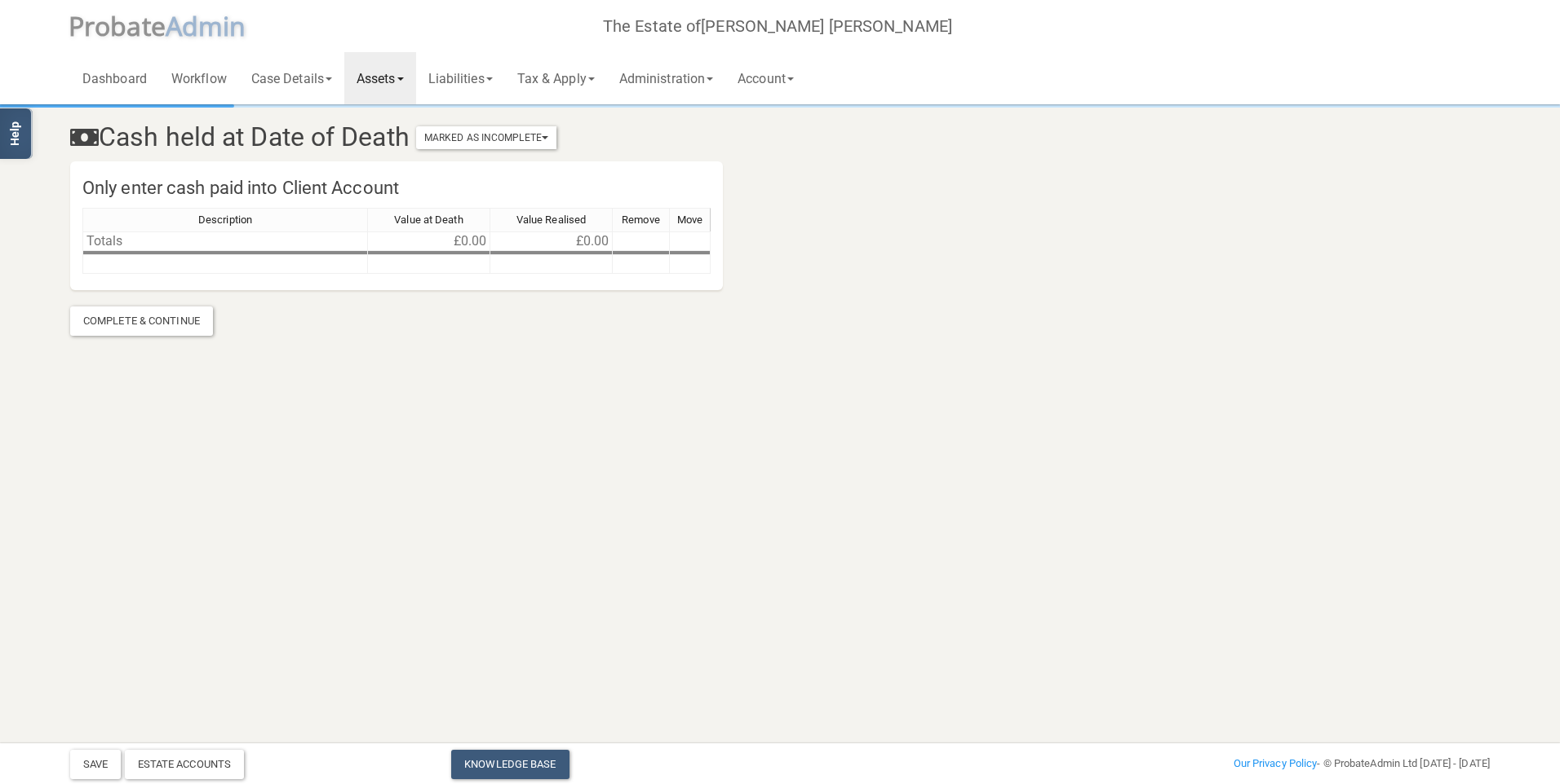
click at [402, 81] on link "Assets" at bounding box center [380, 78] width 72 height 52
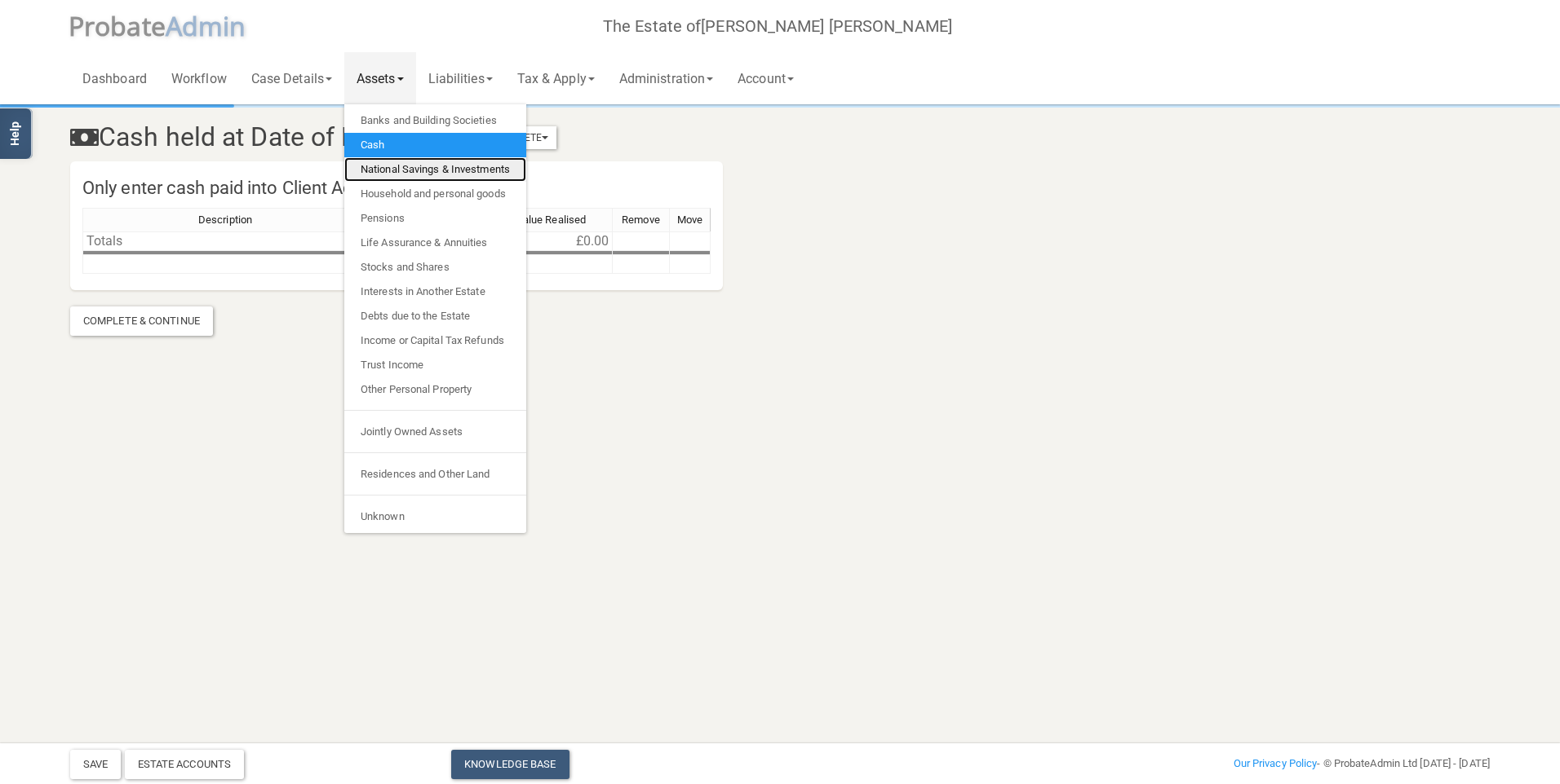
click at [403, 170] on link "National Savings & Investments" at bounding box center [434, 169] width 182 height 24
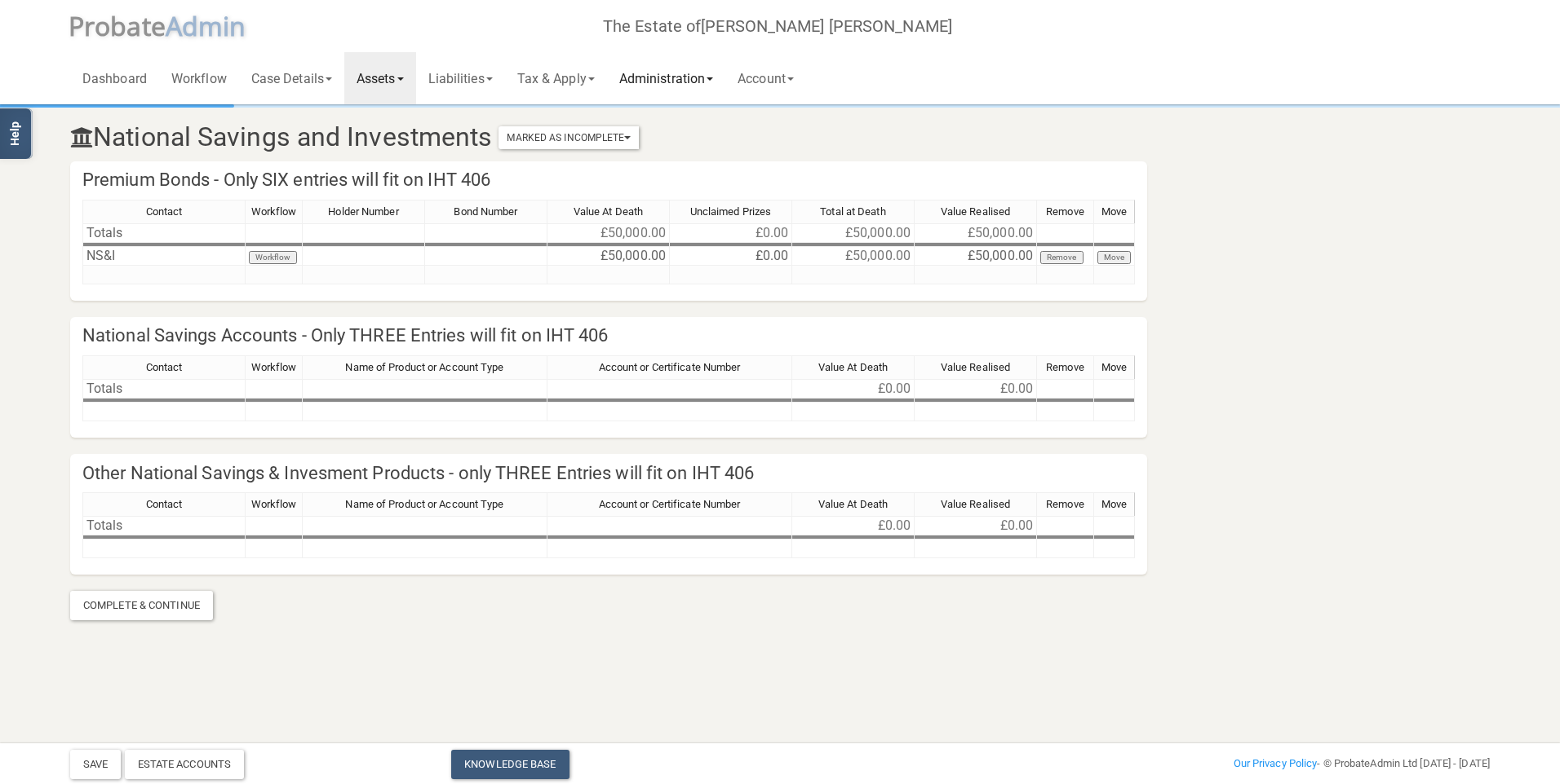
click at [658, 82] on link "Administration" at bounding box center [666, 78] width 118 height 52
click at [577, 81] on link "Tax & Apply" at bounding box center [556, 78] width 102 height 52
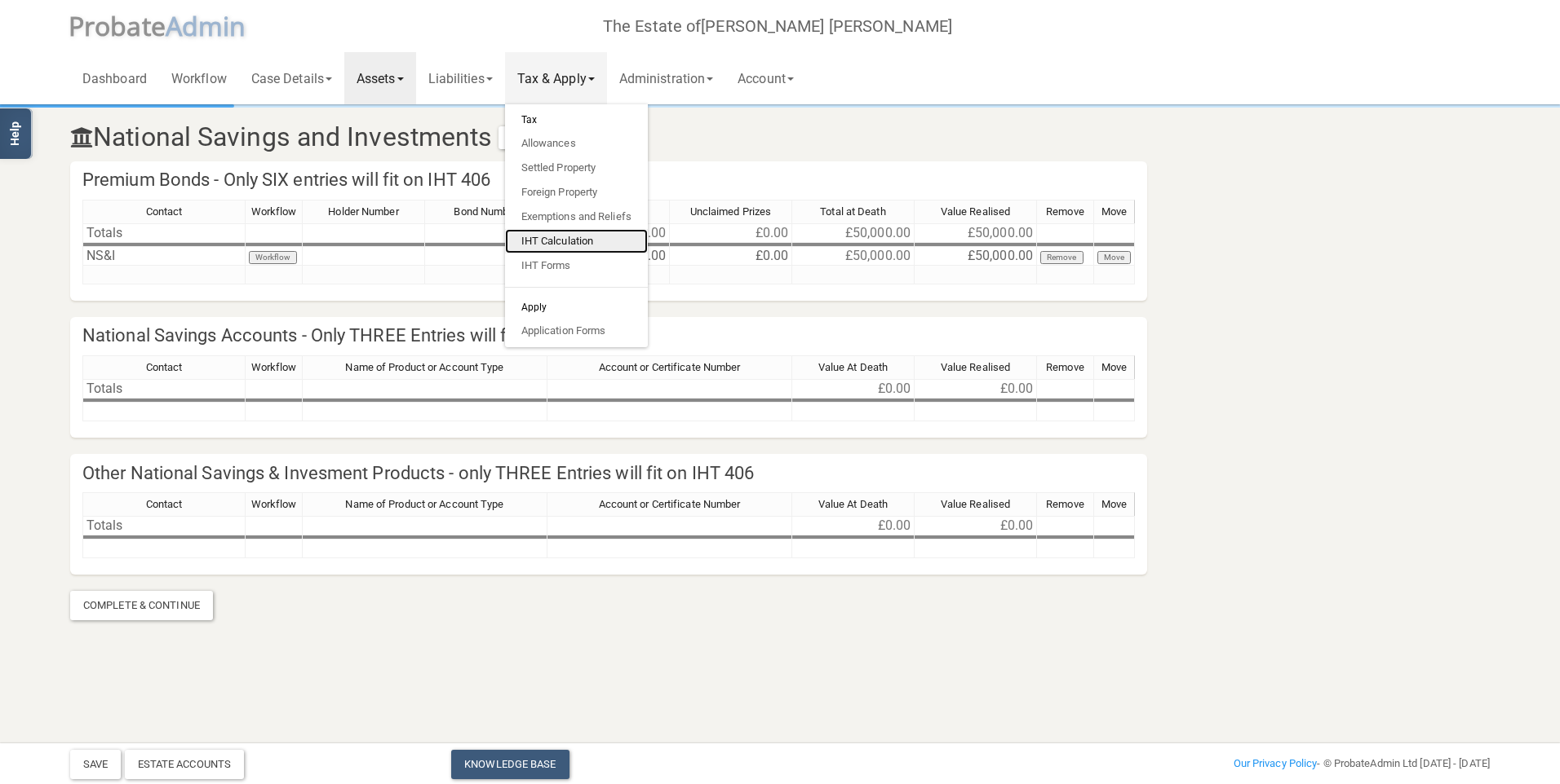
click at [576, 237] on link "IHT Calculation" at bounding box center [576, 241] width 142 height 24
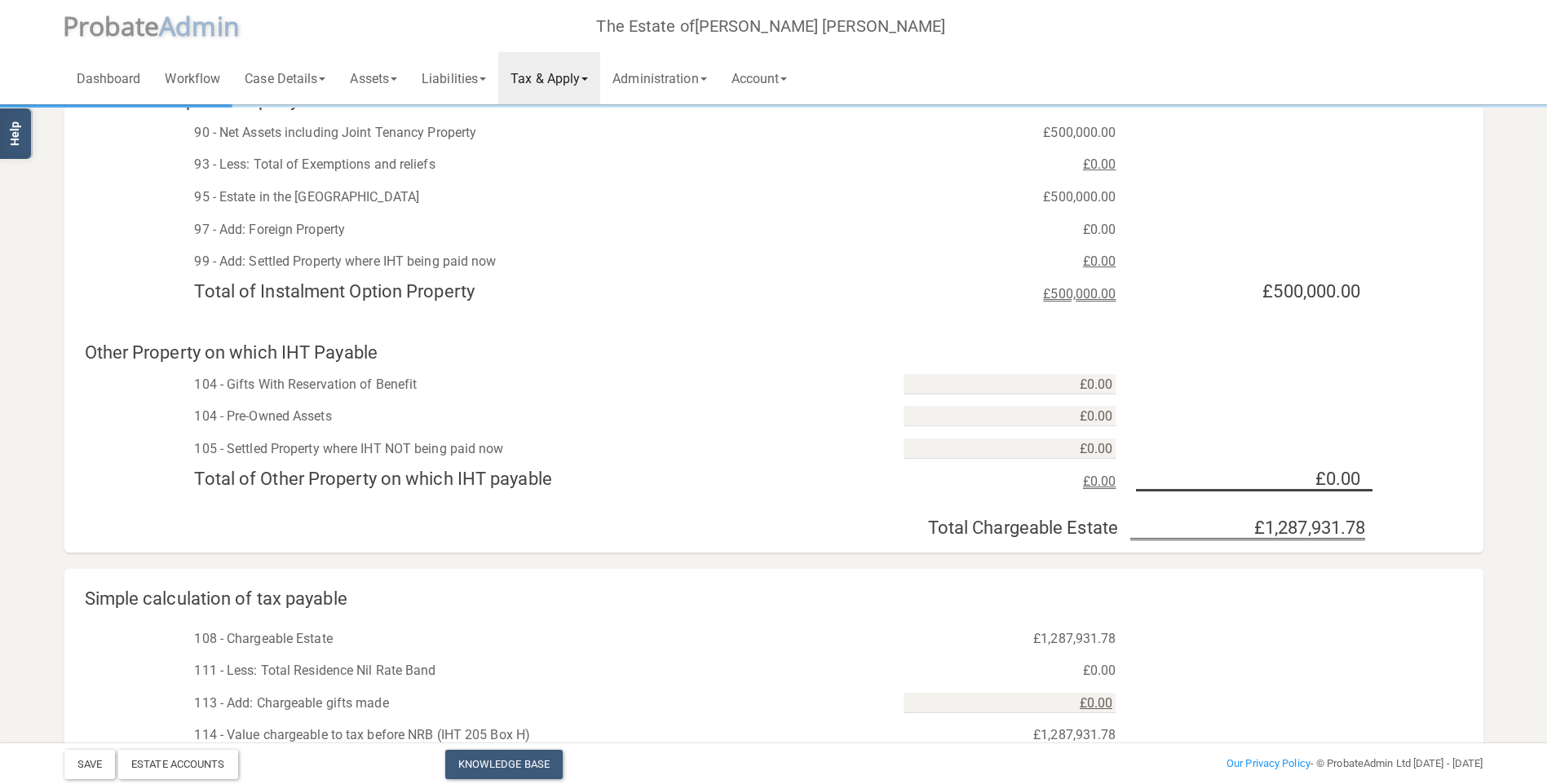
scroll to position [326, 0]
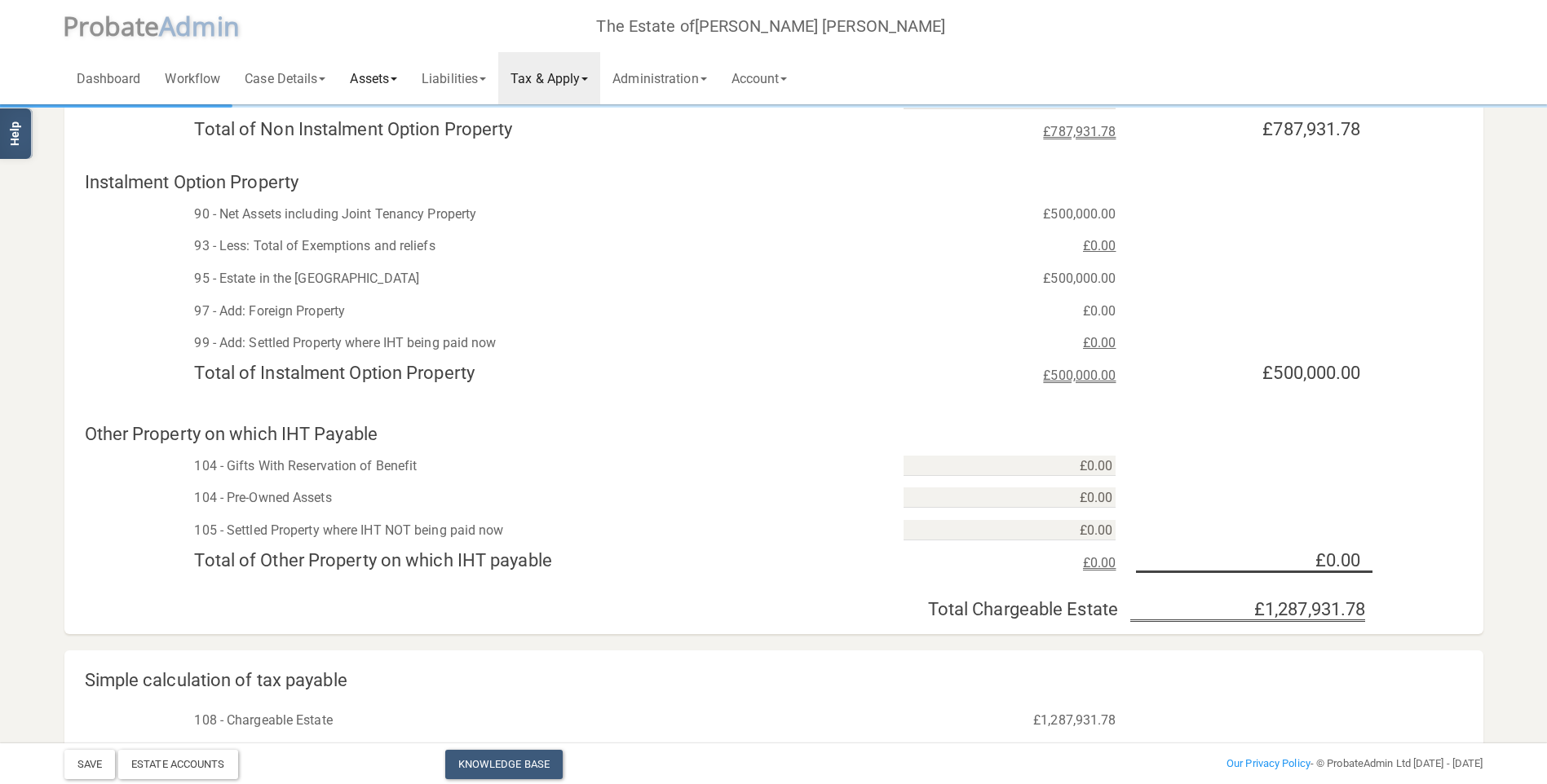
click at [357, 80] on link "Assets" at bounding box center [373, 78] width 72 height 52
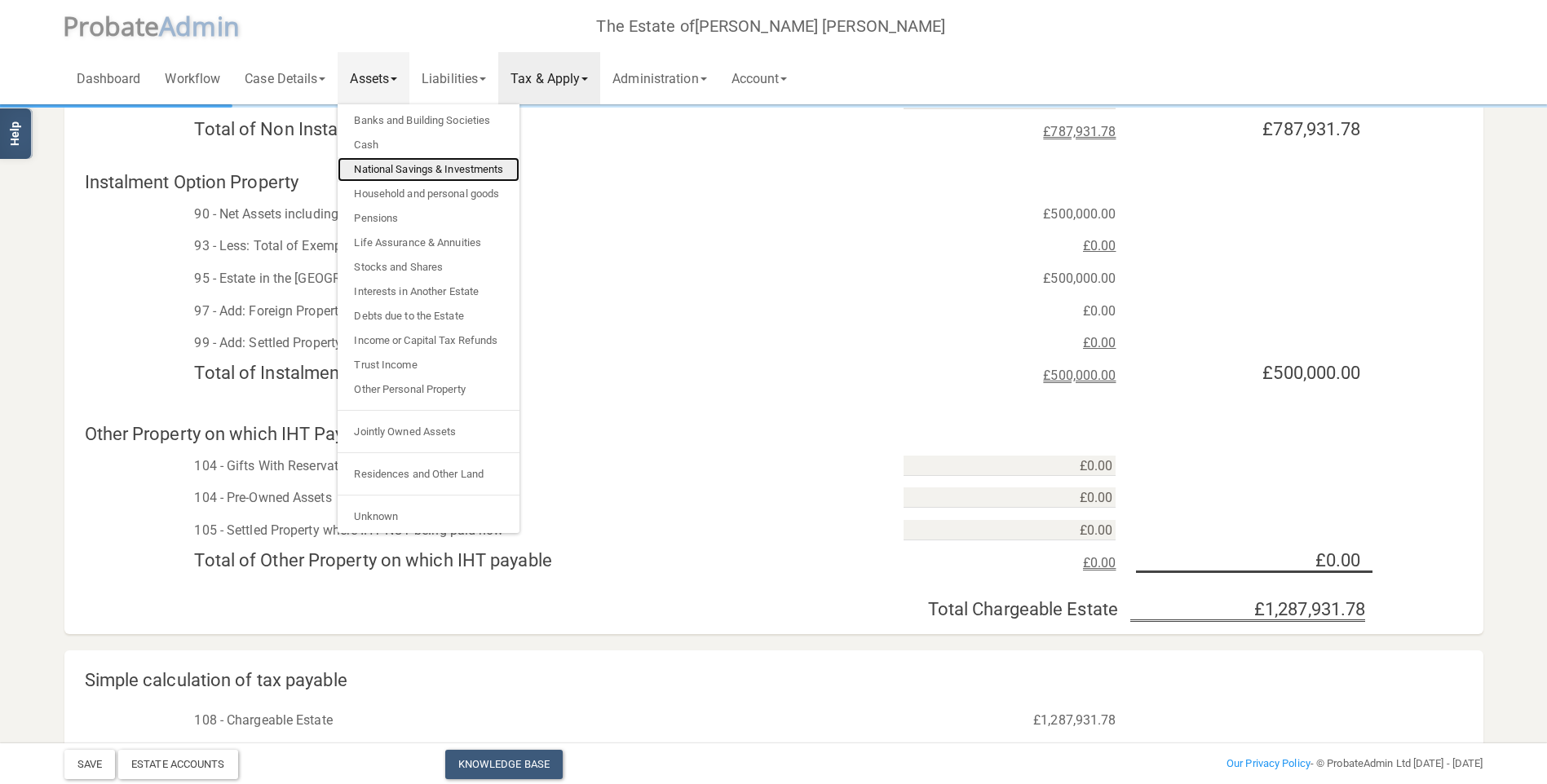
click at [398, 166] on link "National Savings & Investments" at bounding box center [428, 169] width 182 height 24
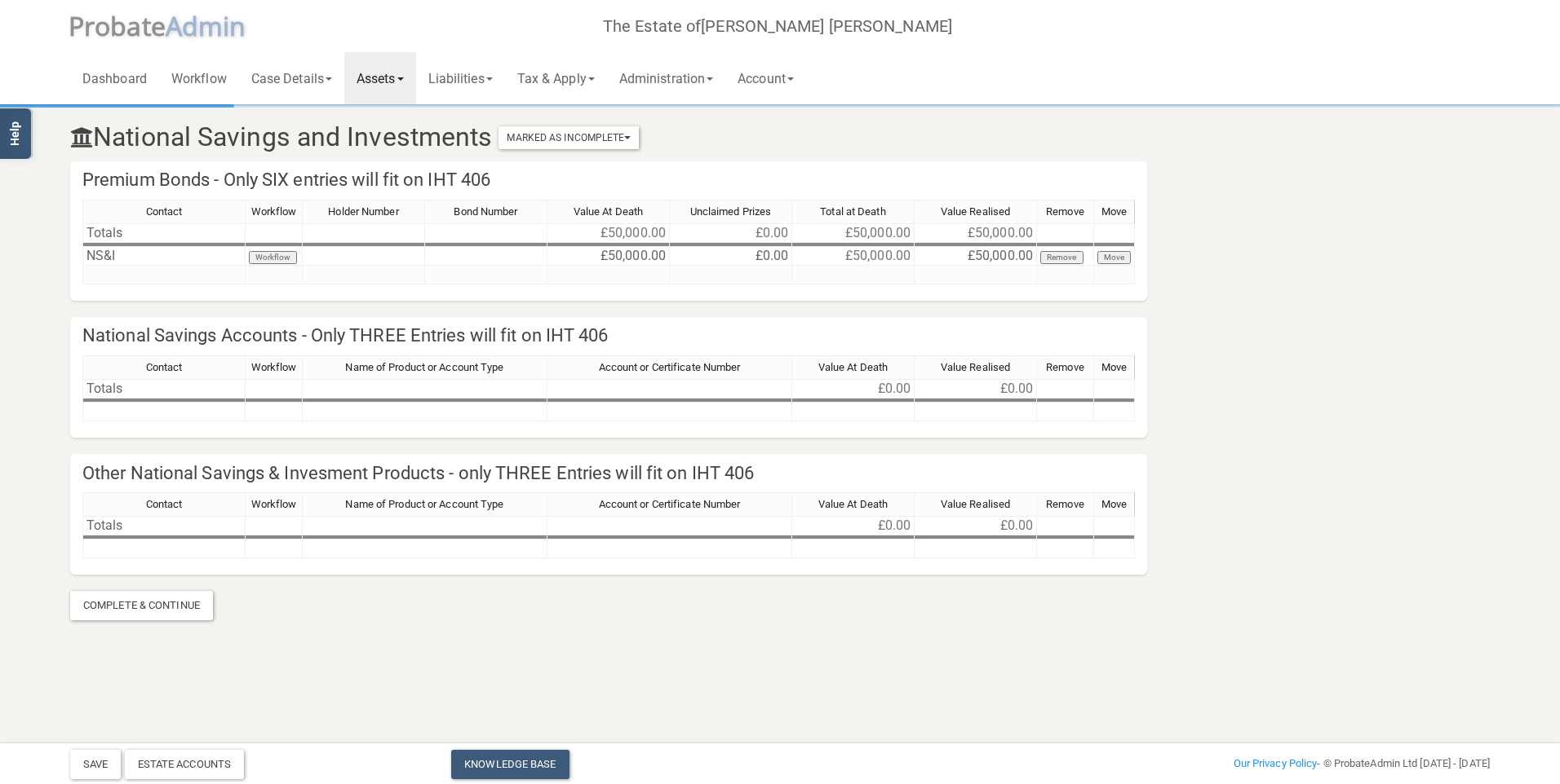
click at [376, 83] on link "Assets" at bounding box center [380, 78] width 72 height 52
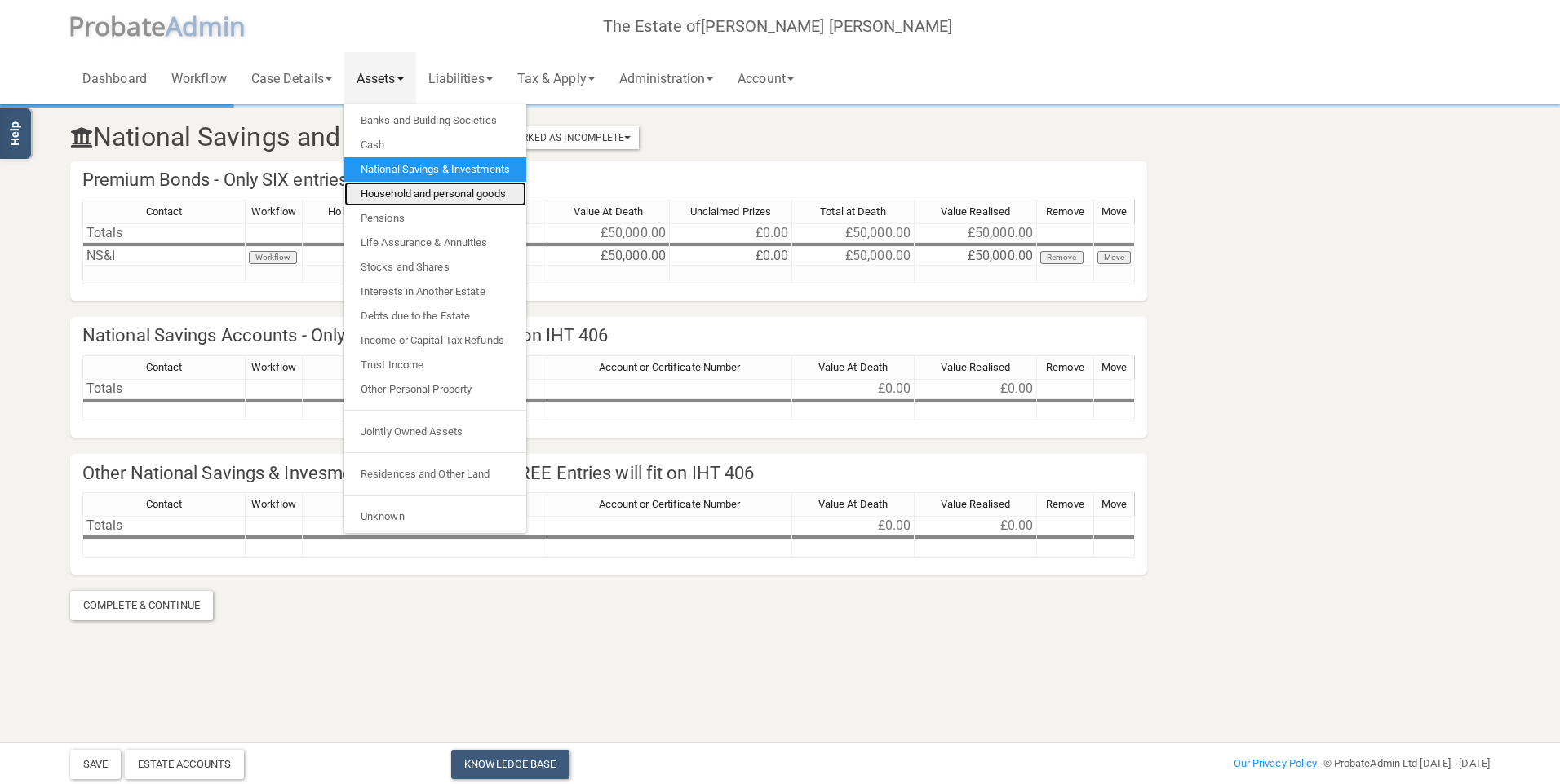
click at [390, 196] on link "Household and personal goods" at bounding box center [434, 193] width 182 height 24
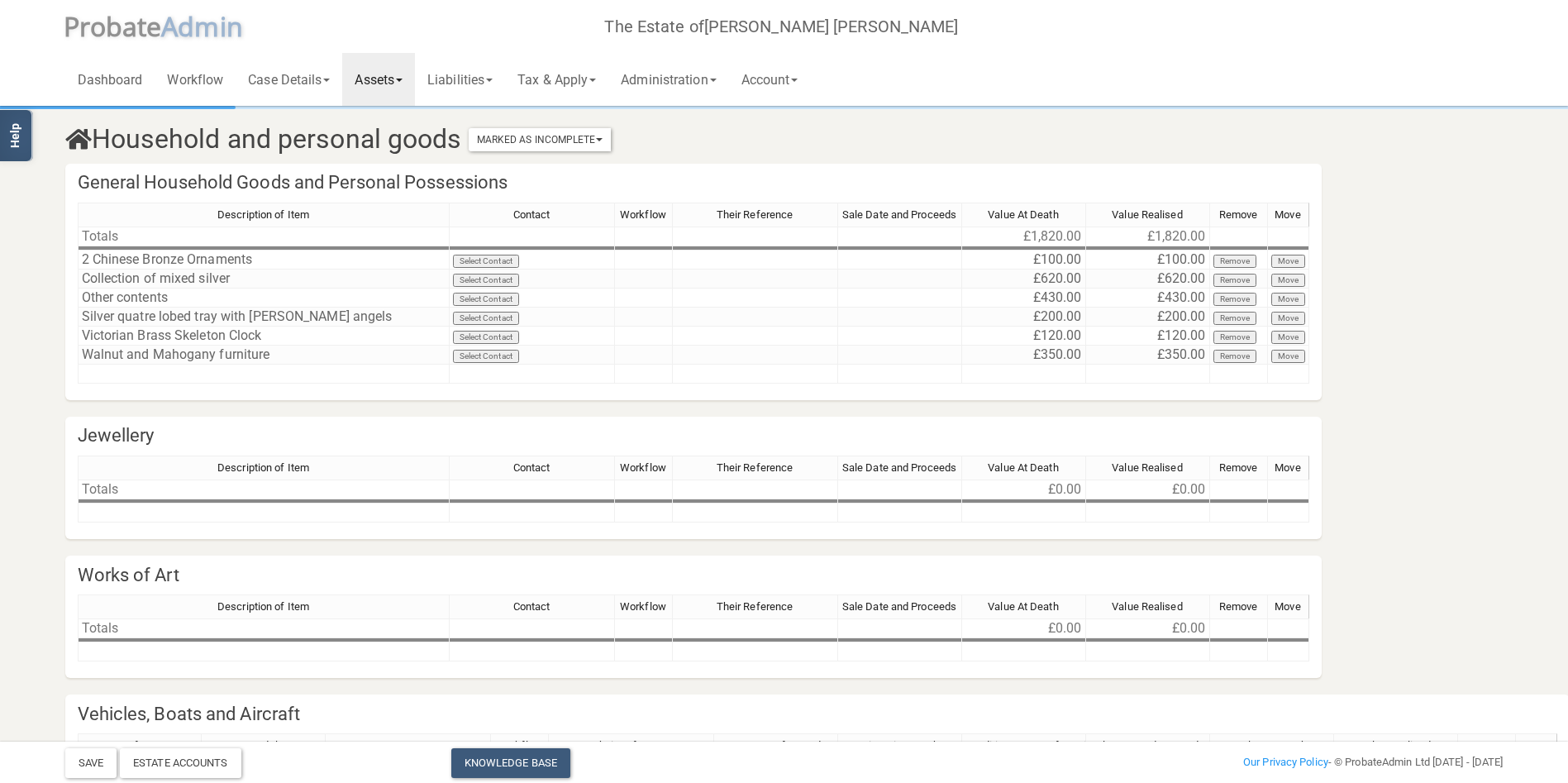
click at [380, 80] on link "Assets" at bounding box center [378, 79] width 73 height 53
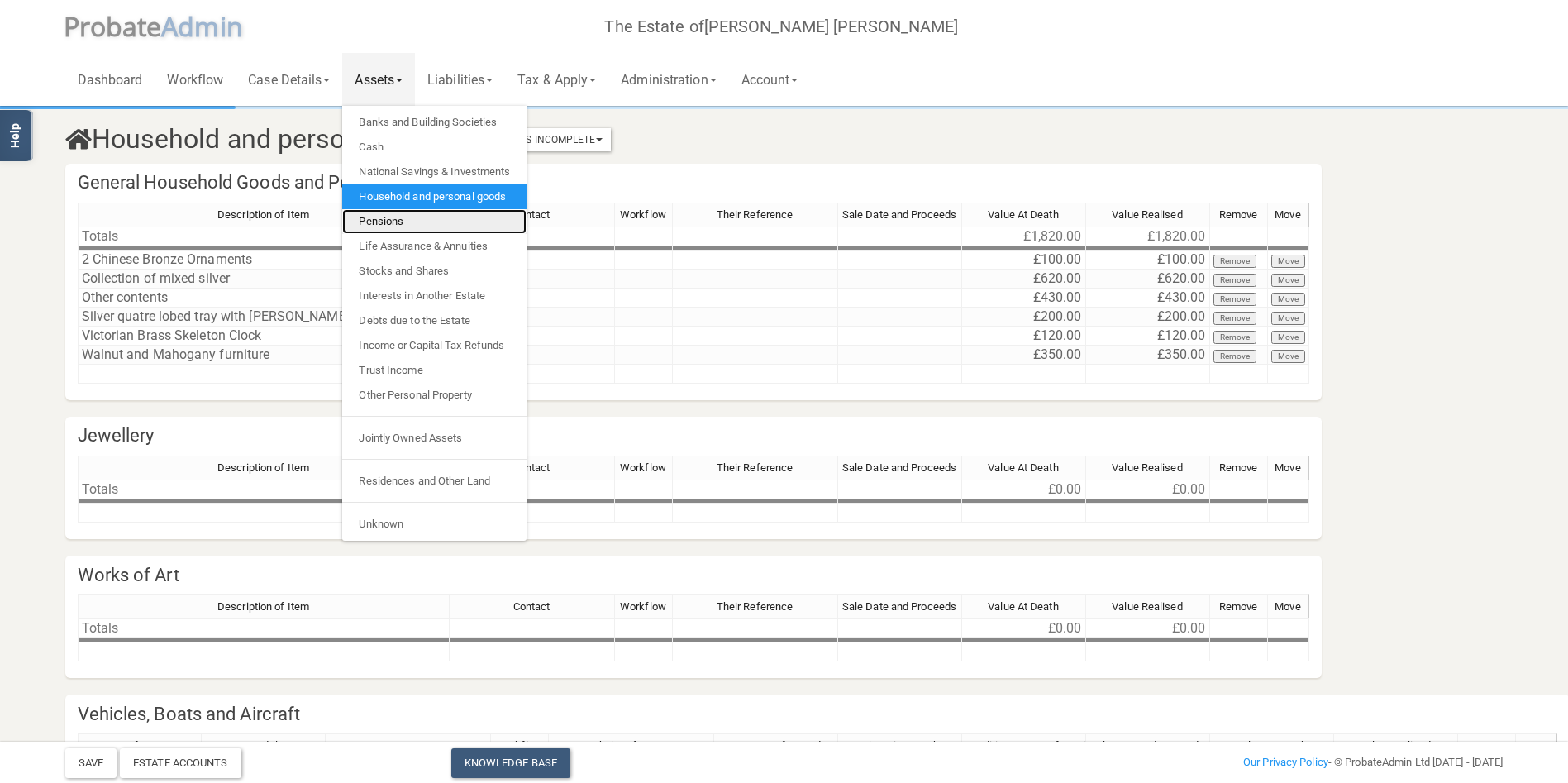
click at [392, 221] on link "Pensions" at bounding box center [434, 220] width 184 height 24
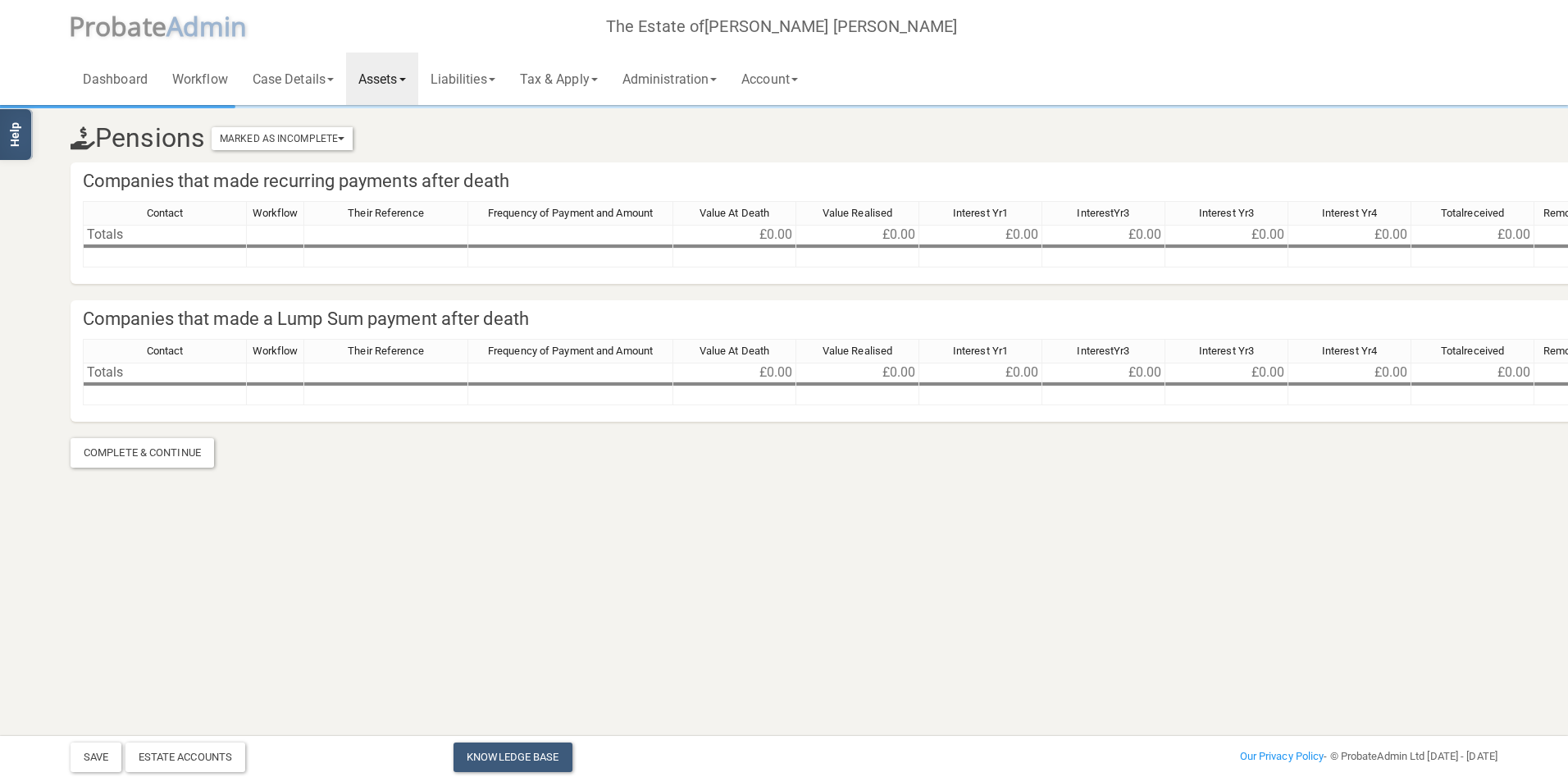
click at [374, 74] on link "Assets" at bounding box center [382, 78] width 72 height 52
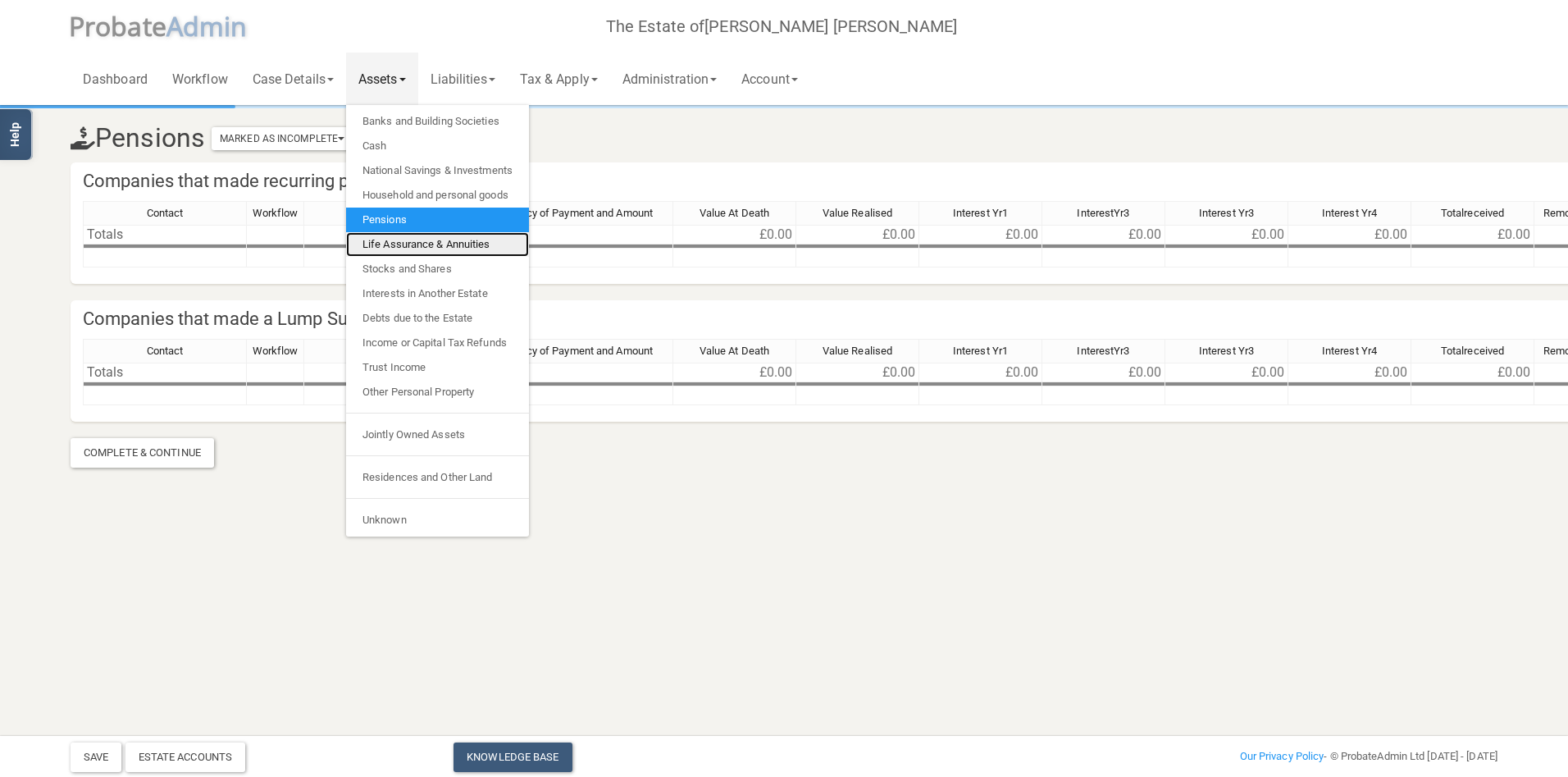
click at [410, 241] on link "Life Assurance & Annuities" at bounding box center [437, 244] width 183 height 24
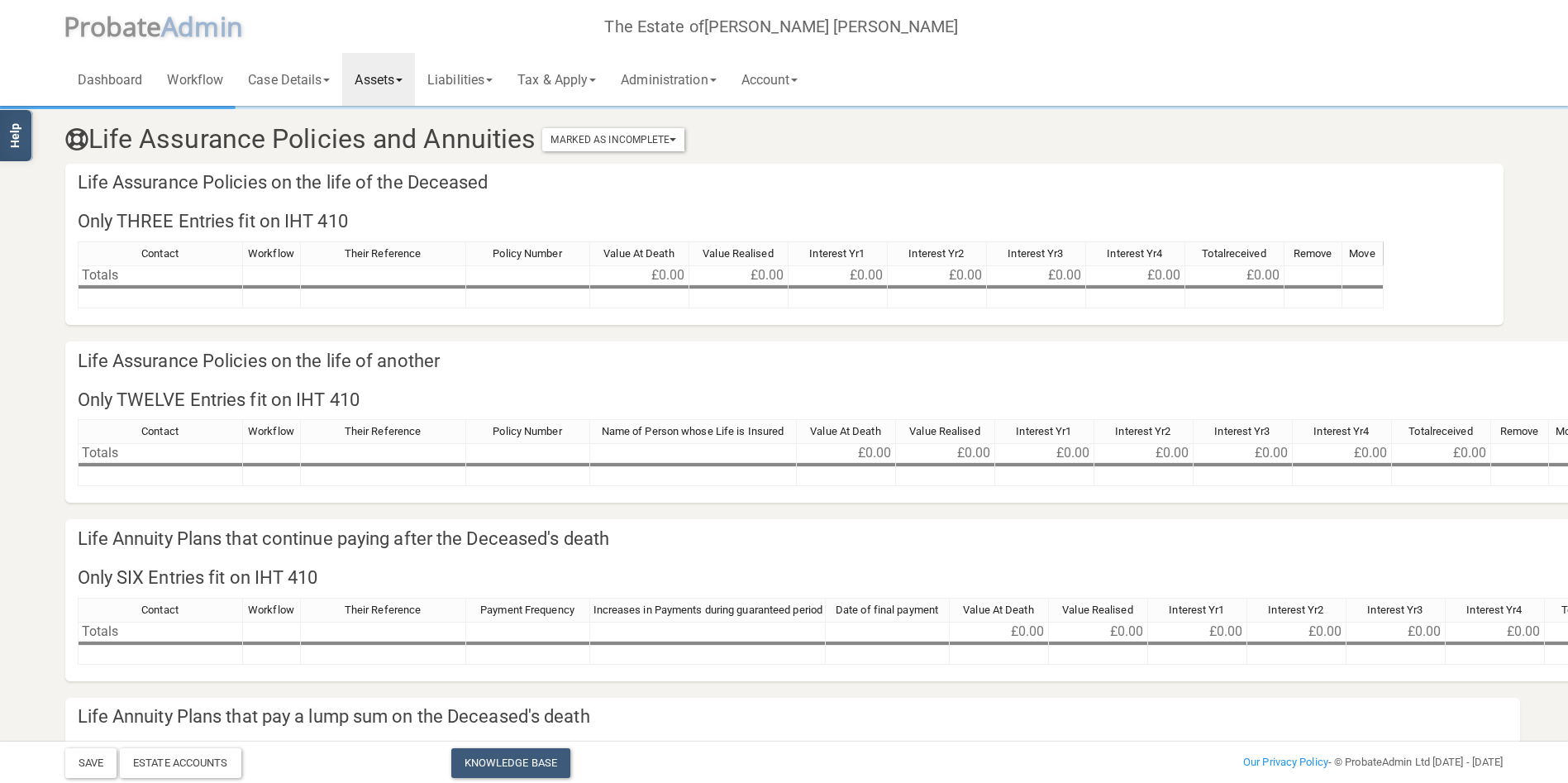
click at [387, 86] on link "Assets" at bounding box center [378, 79] width 73 height 53
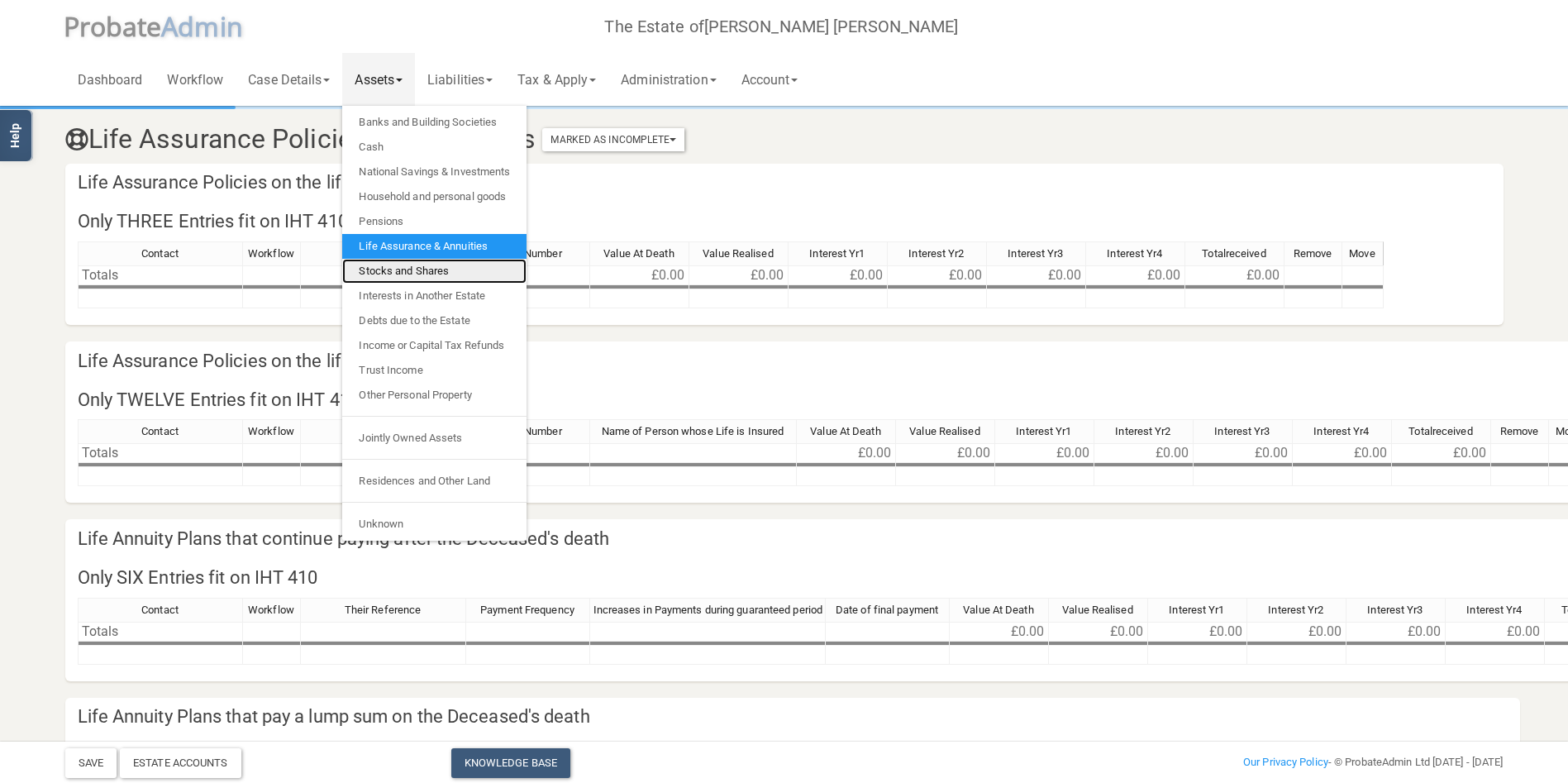
click at [416, 268] on link "Stocks and Shares" at bounding box center [434, 270] width 184 height 24
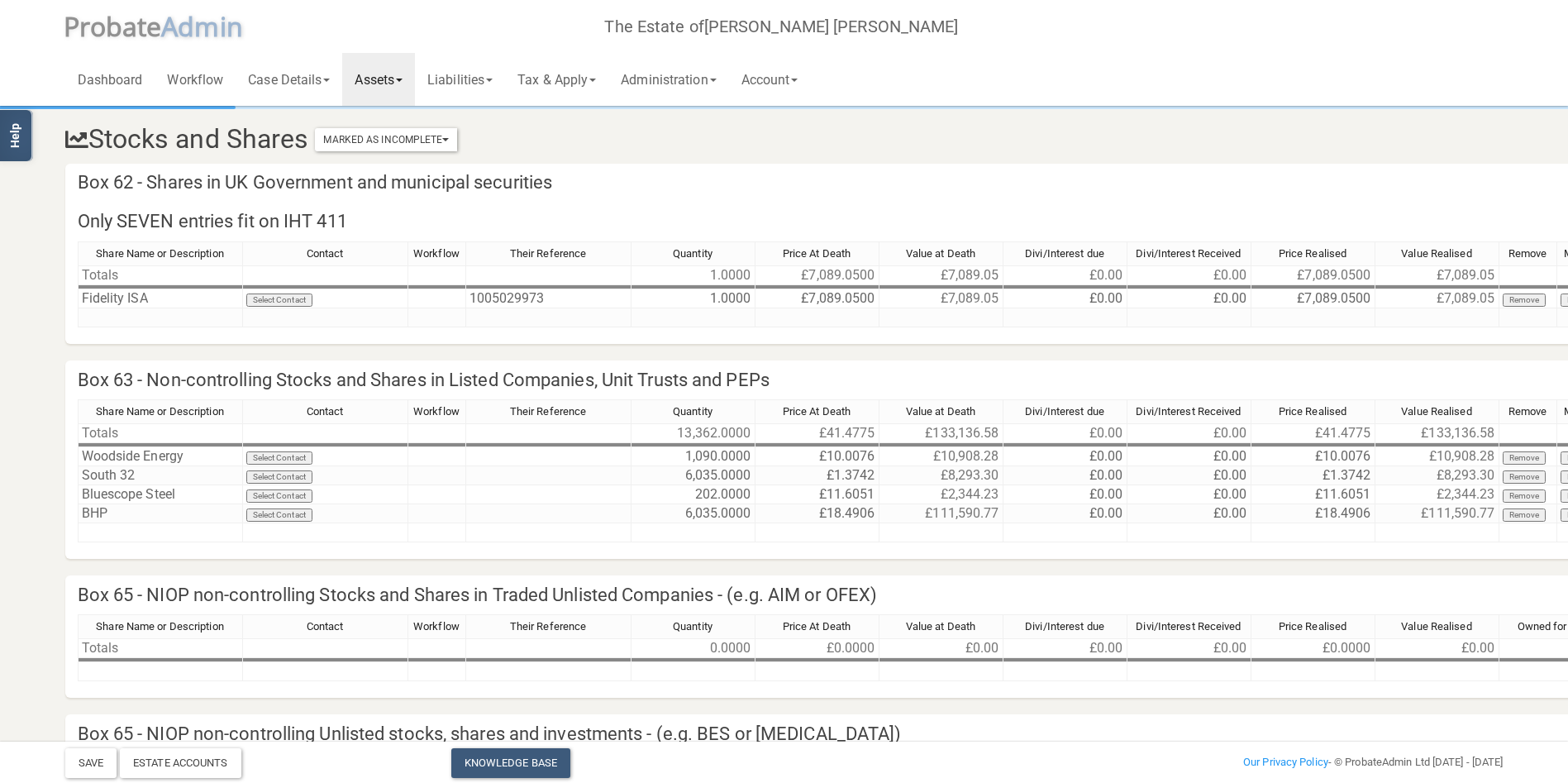
click at [393, 84] on link "Assets" at bounding box center [378, 79] width 73 height 53
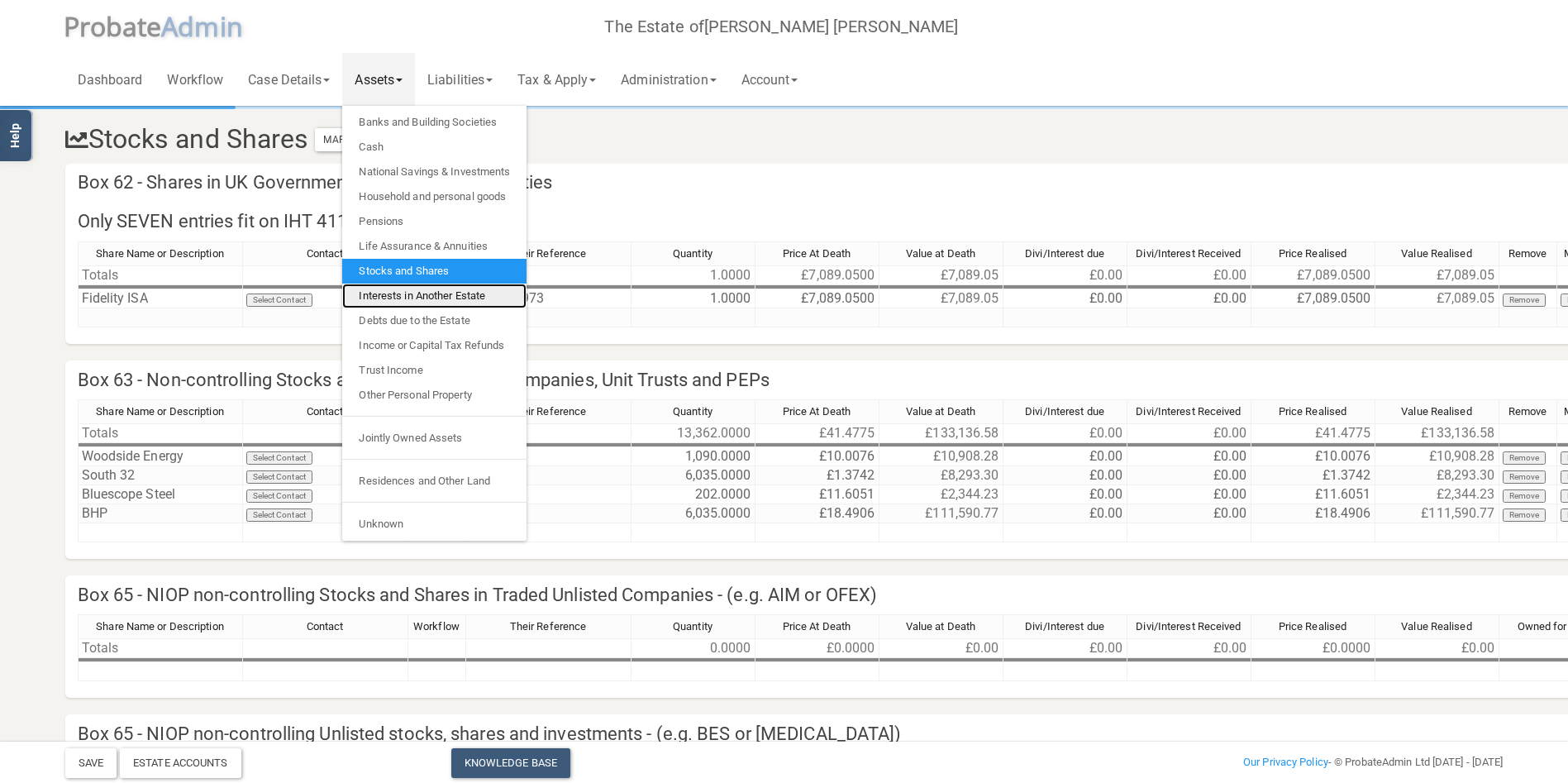
click at [433, 301] on link "Interests in Another Estate" at bounding box center [434, 295] width 184 height 24
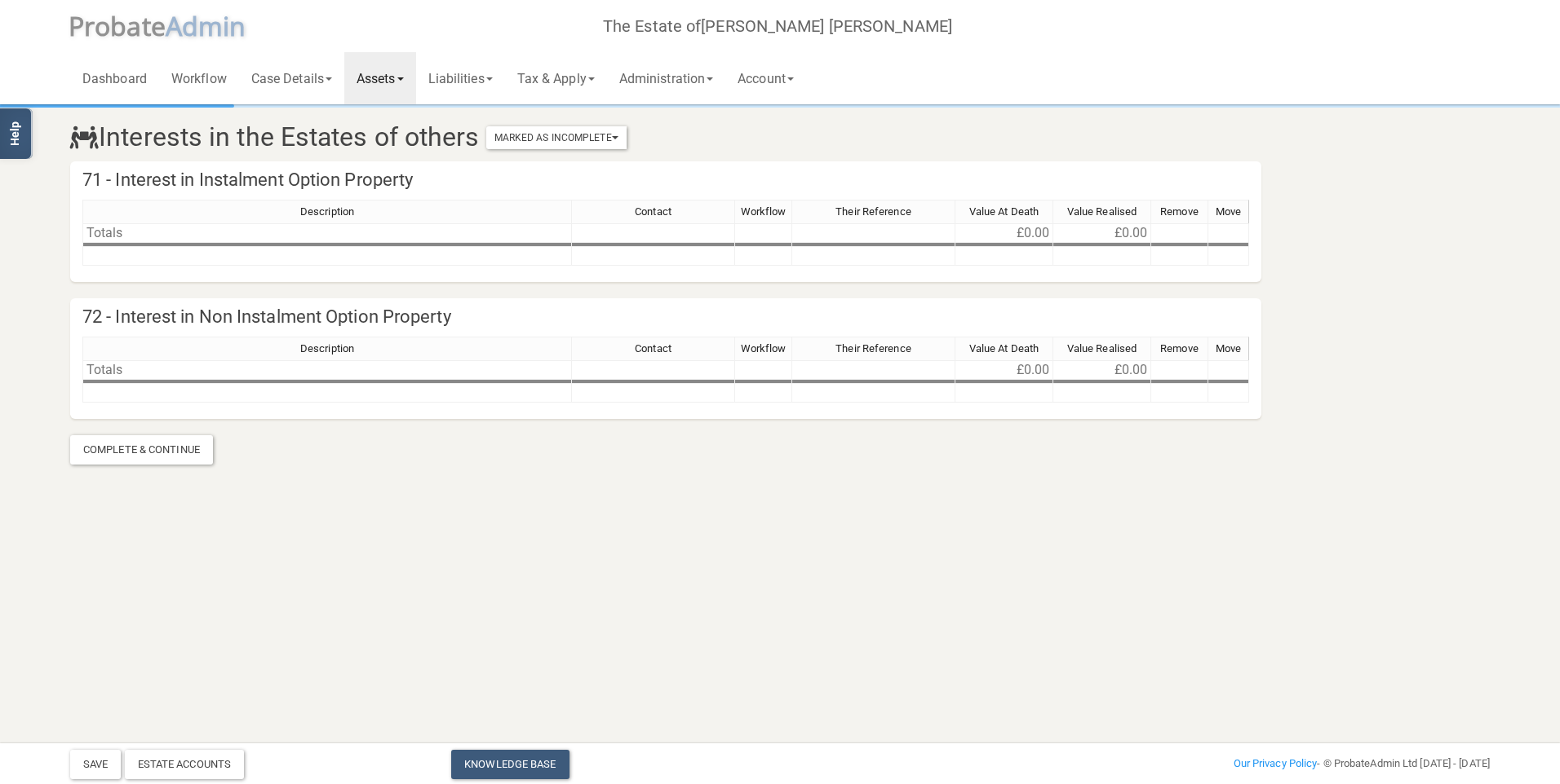
click at [381, 82] on link "Assets" at bounding box center [380, 78] width 72 height 52
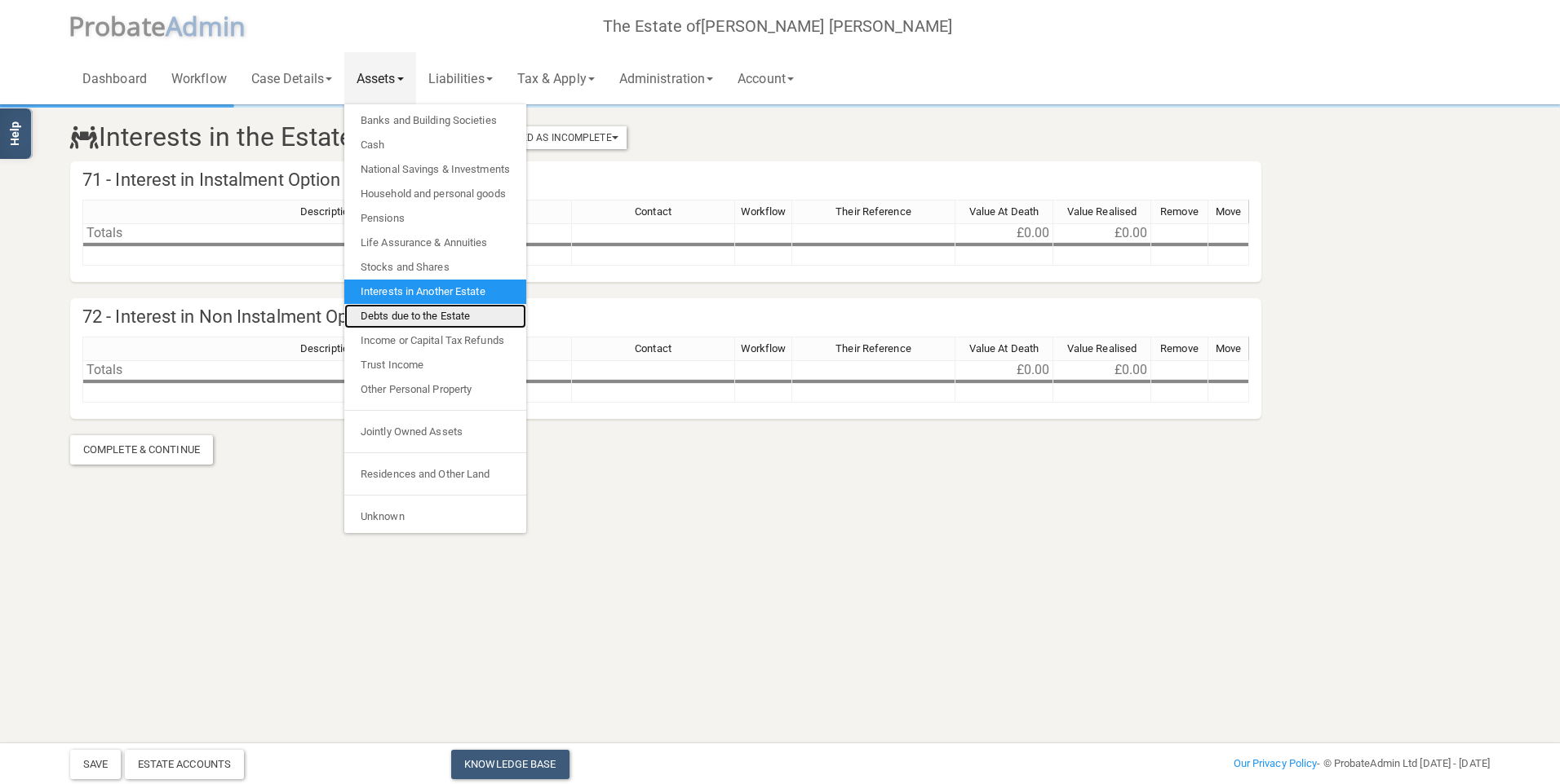
click at [416, 312] on link "Debts due to the Estate" at bounding box center [434, 316] width 182 height 24
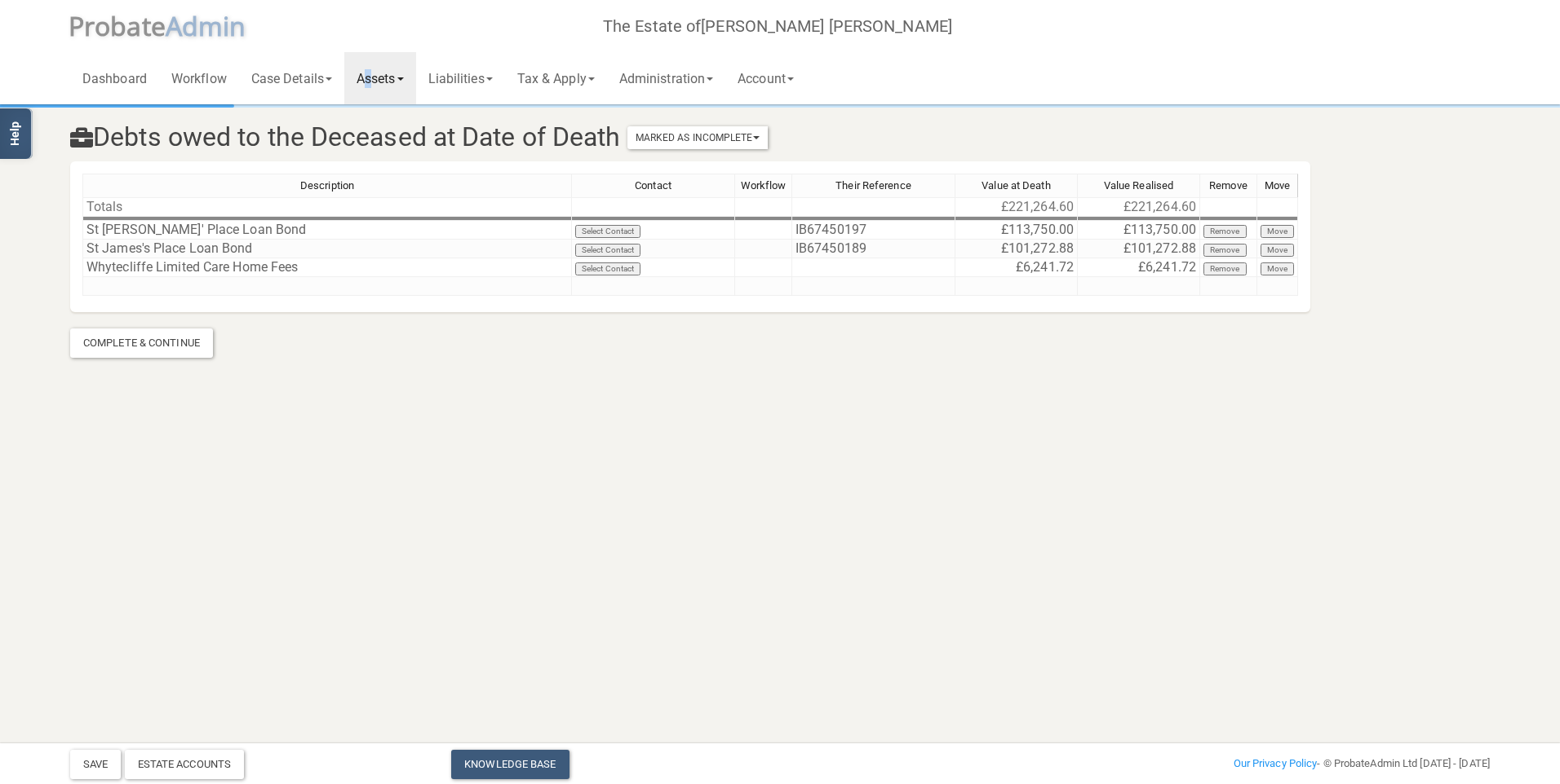
click at [373, 72] on link "Assets" at bounding box center [380, 78] width 72 height 52
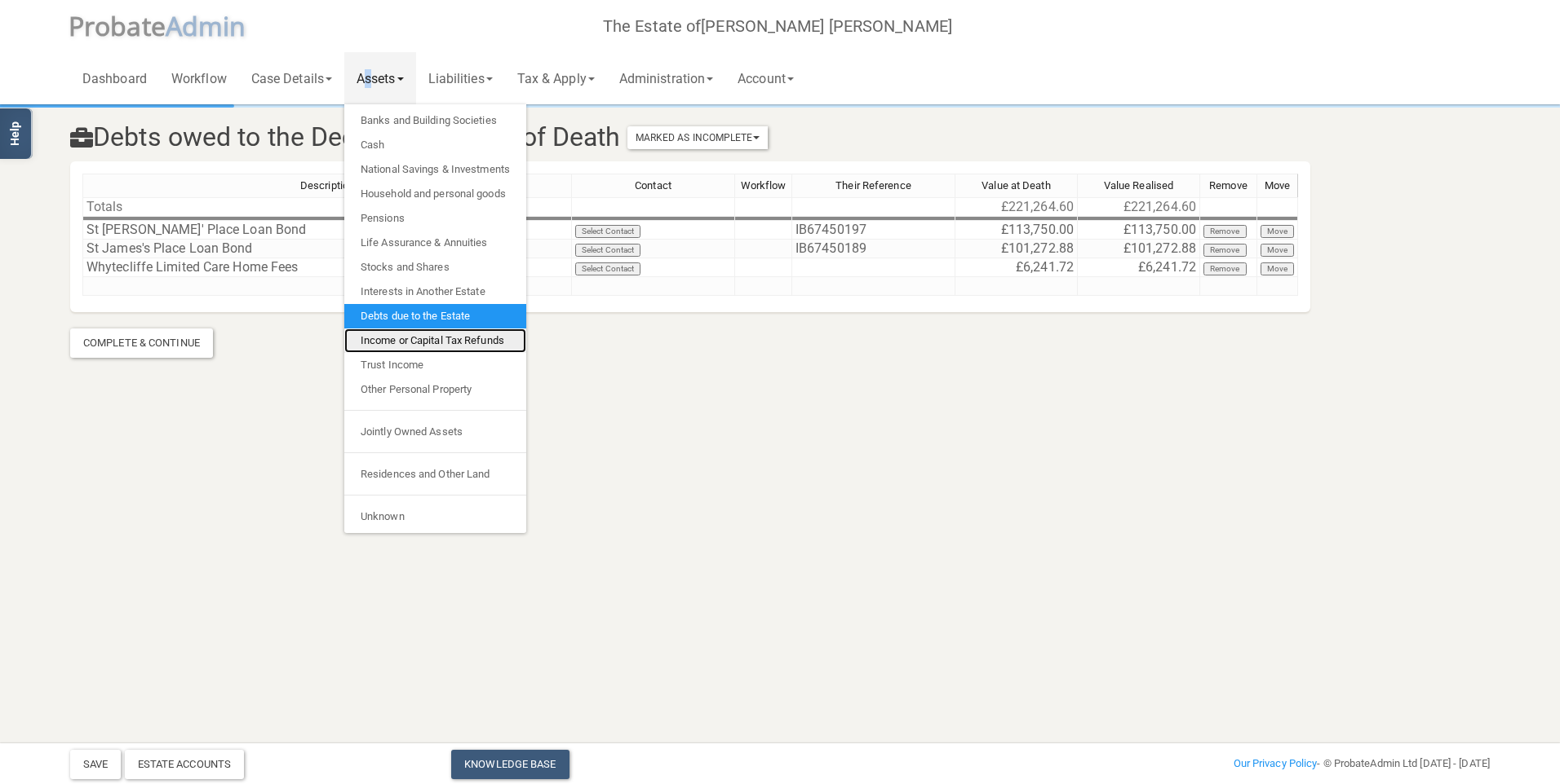
click at [424, 337] on link "Income or Capital Tax Refunds" at bounding box center [434, 340] width 182 height 24
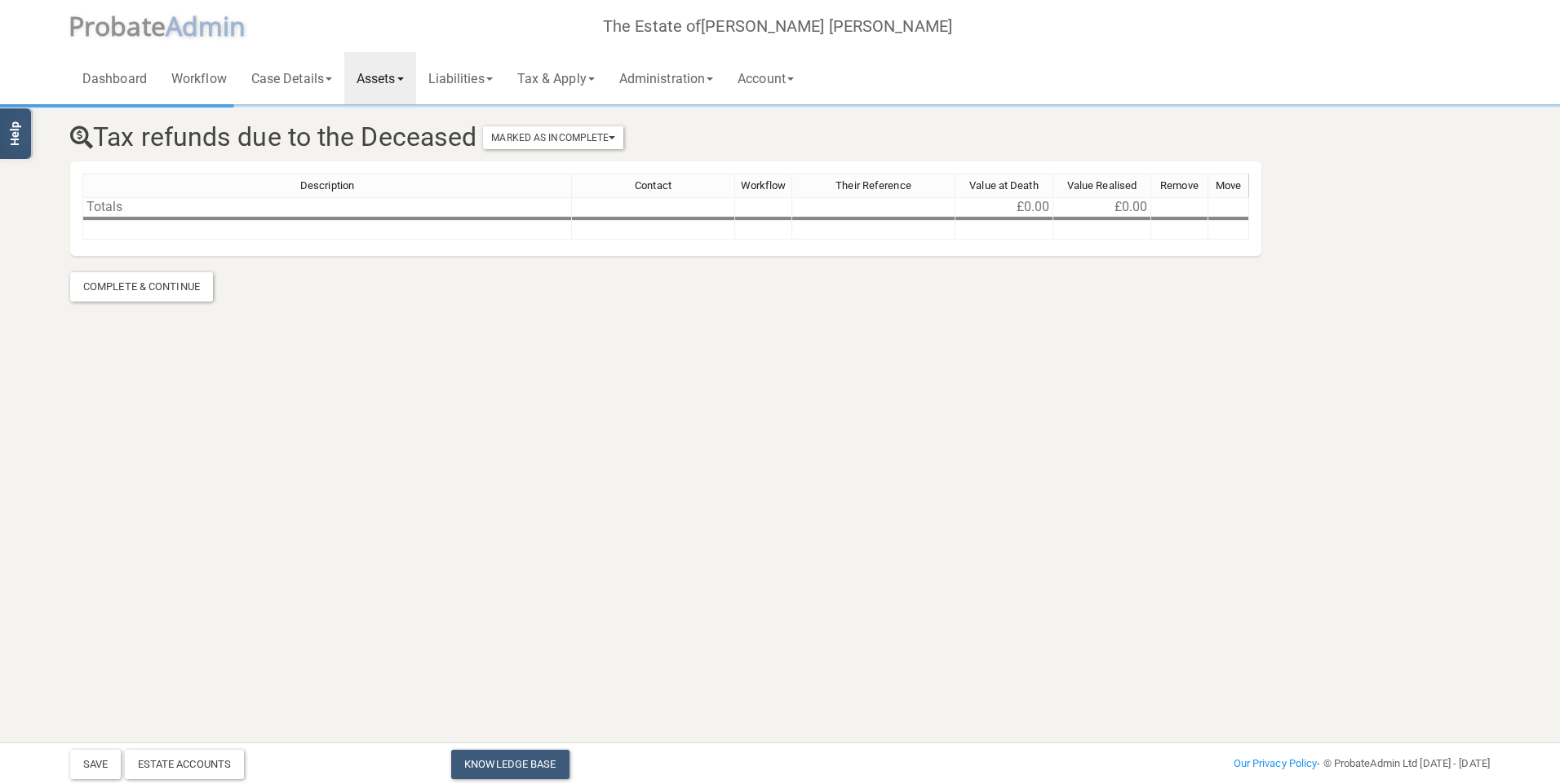
click at [383, 71] on link "Assets" at bounding box center [380, 78] width 72 height 52
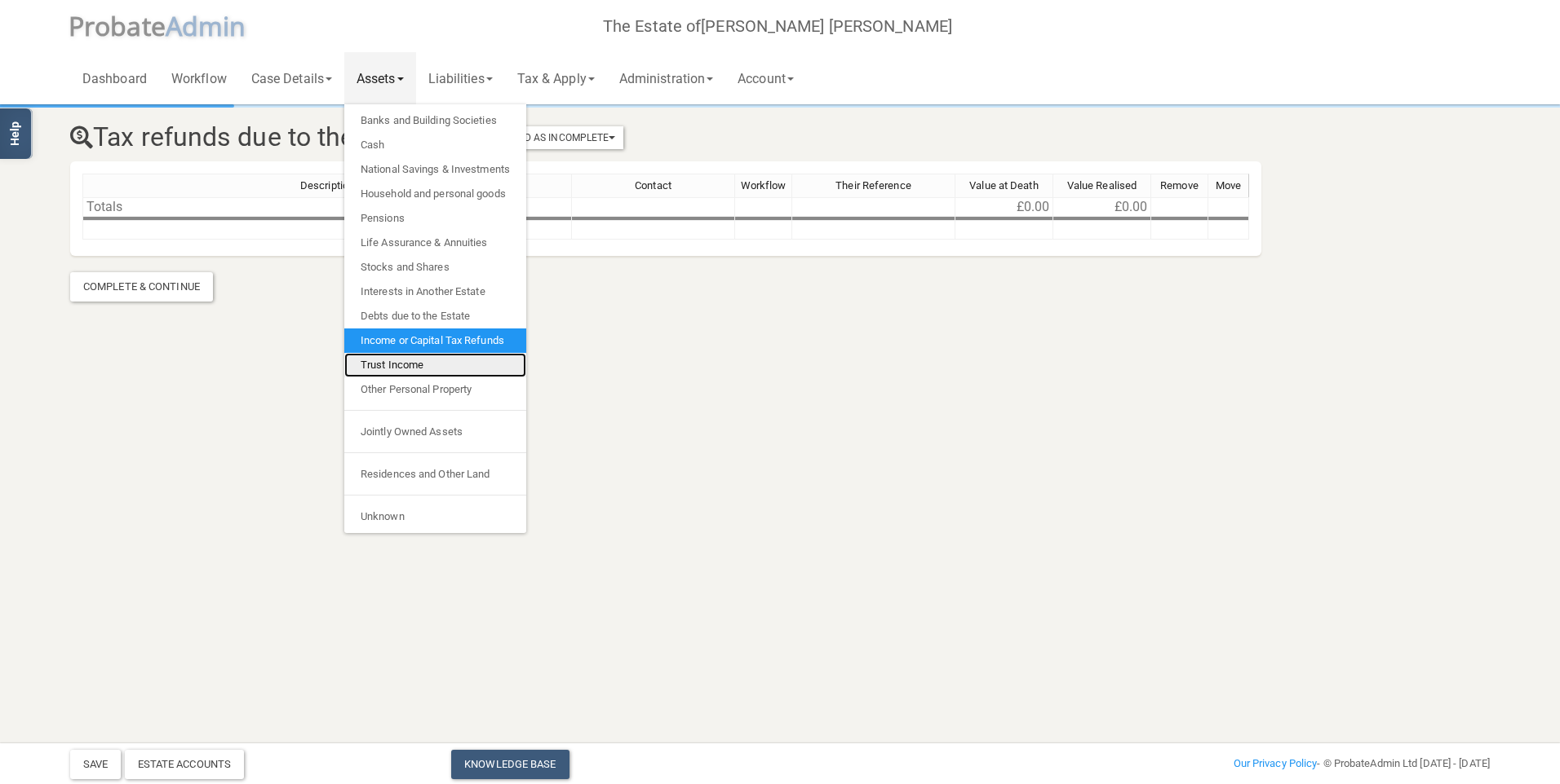
click at [444, 365] on link "Trust Income" at bounding box center [434, 364] width 182 height 24
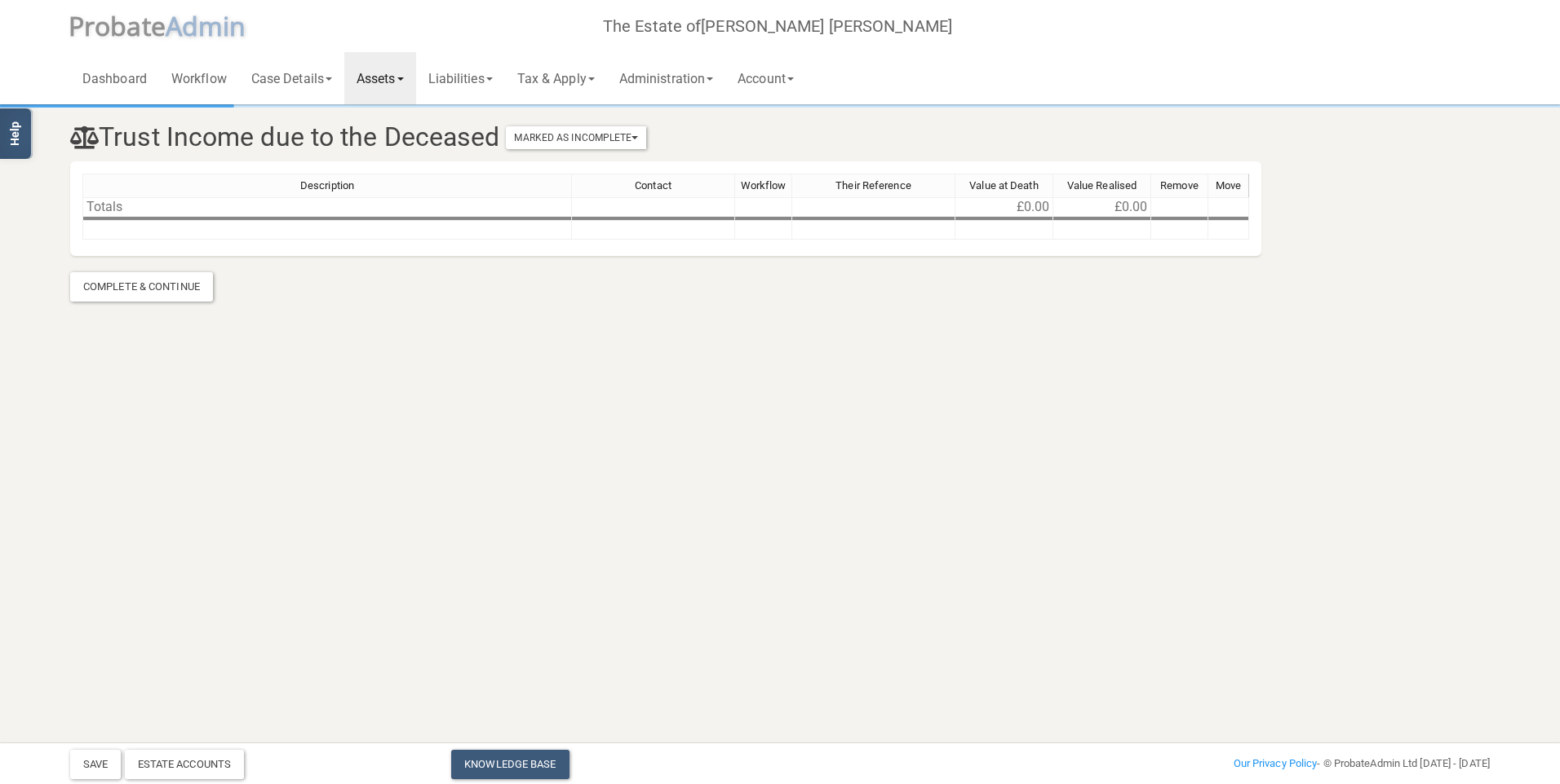
click at [383, 86] on link "Assets" at bounding box center [380, 78] width 72 height 52
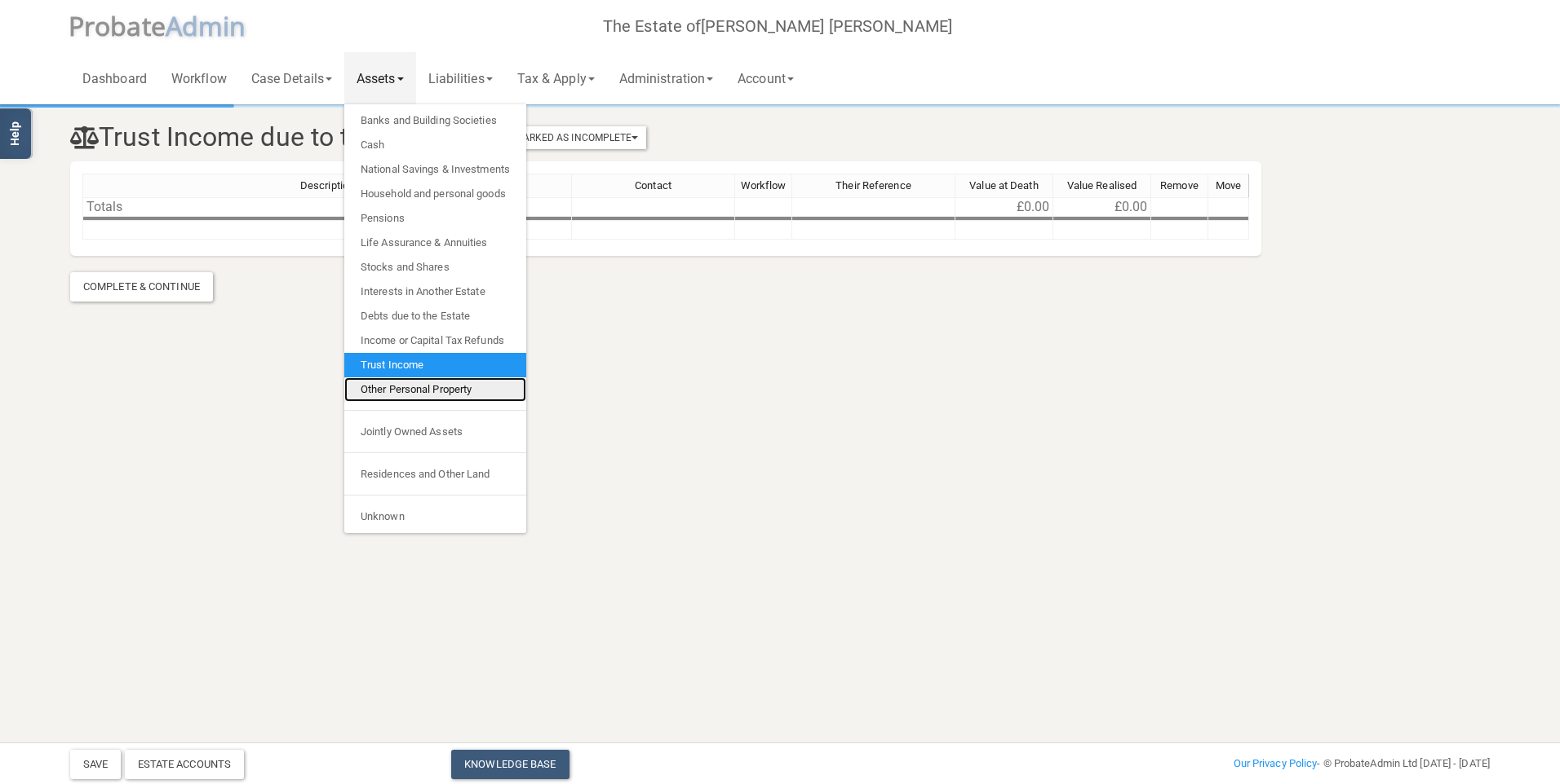
click at [418, 383] on link "Other Personal Property" at bounding box center [434, 389] width 182 height 24
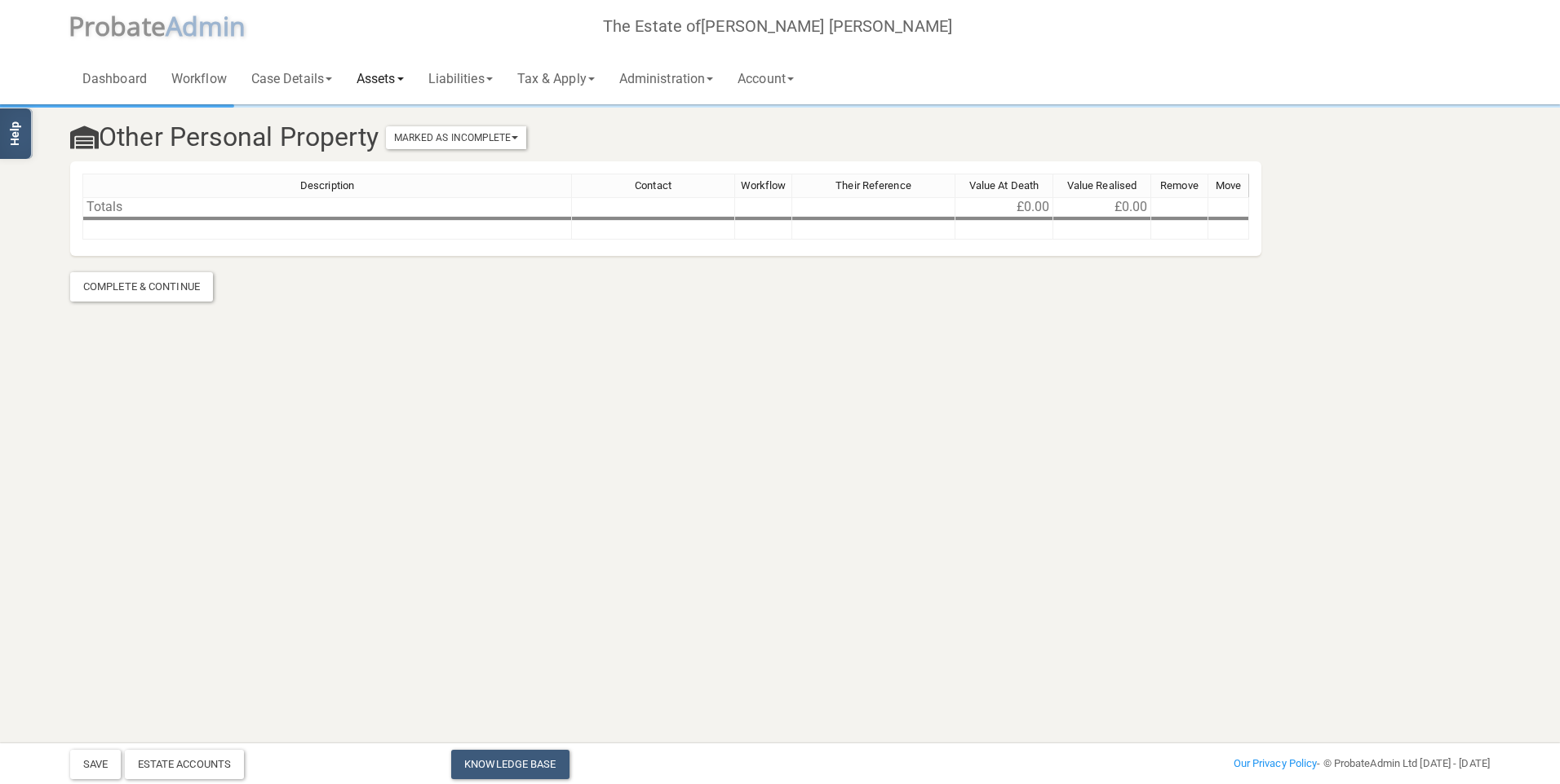
click at [383, 72] on link "Assets" at bounding box center [380, 78] width 72 height 52
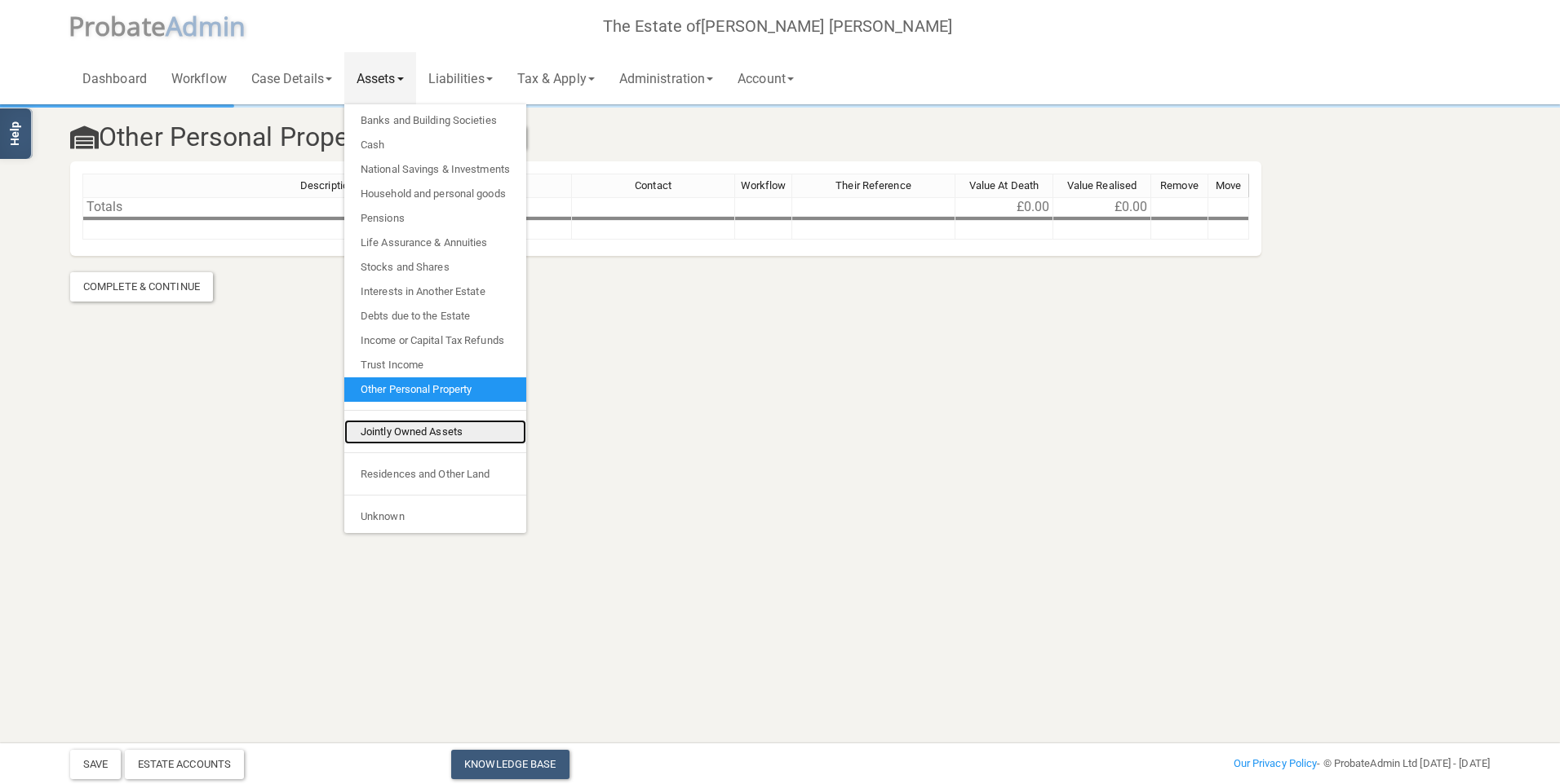
click at [417, 435] on link "Jointly Owned Assets" at bounding box center [434, 431] width 182 height 24
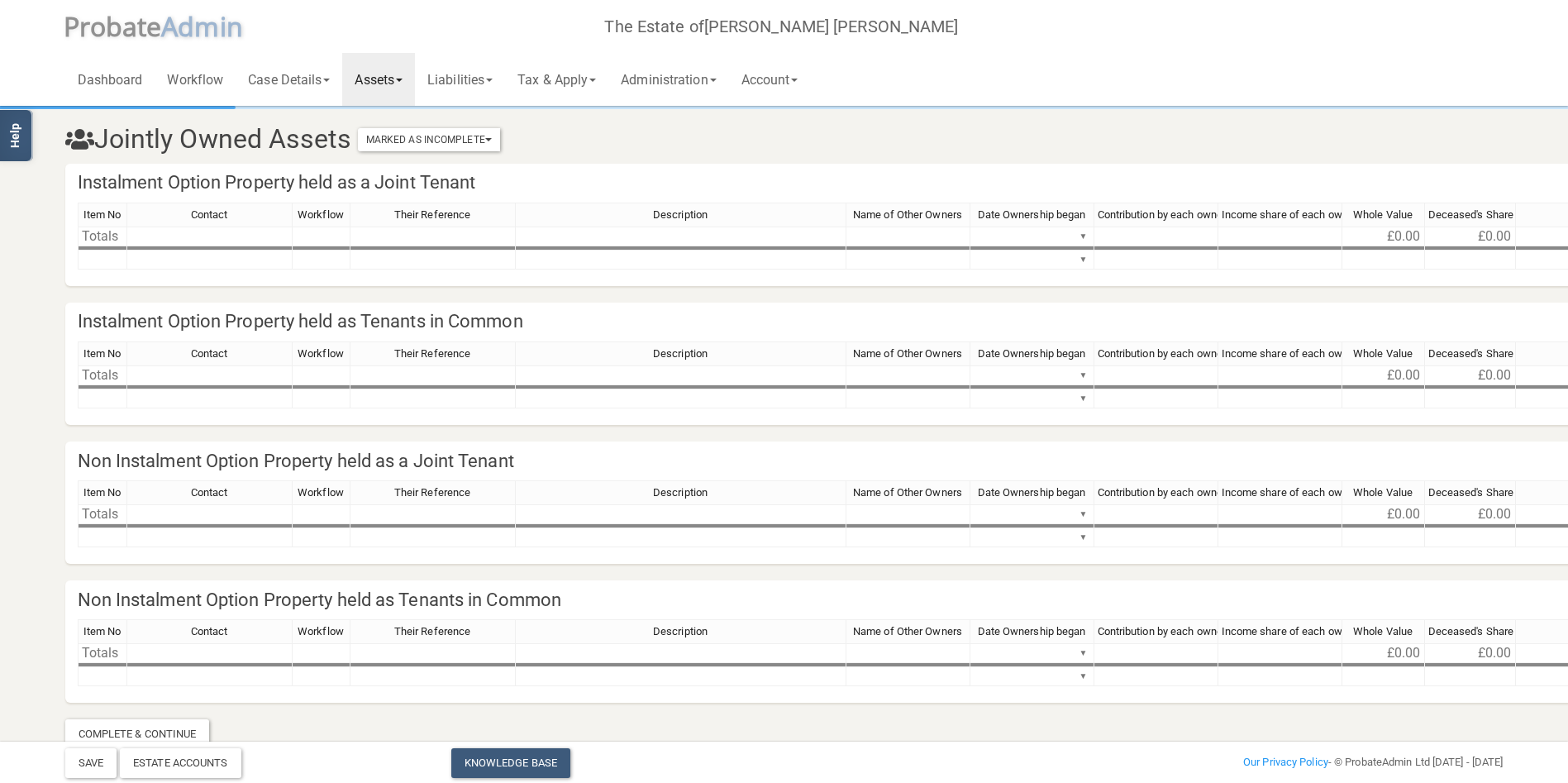
scroll to position [28, 0]
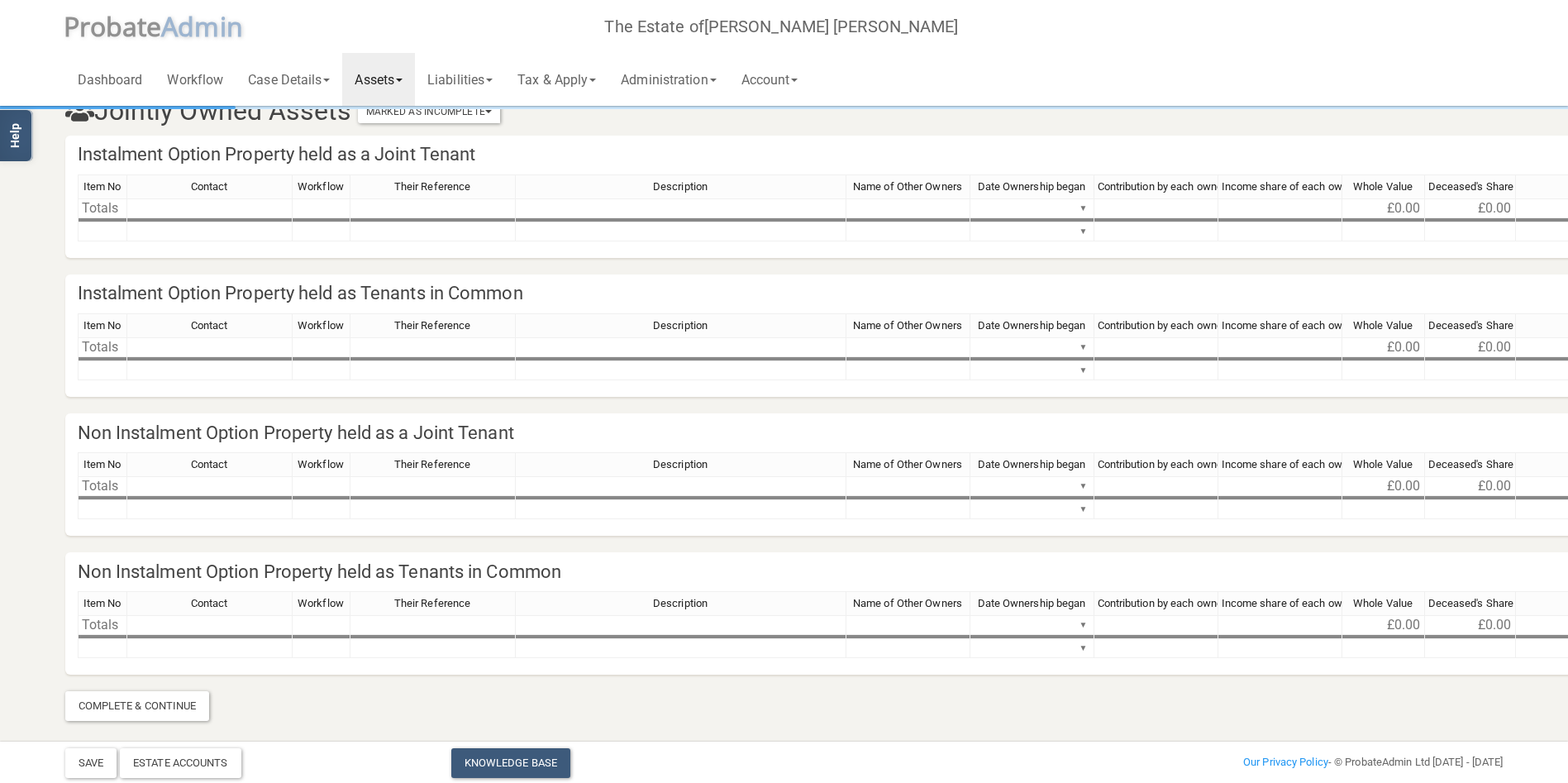
click at [387, 73] on link "Assets" at bounding box center [378, 79] width 73 height 53
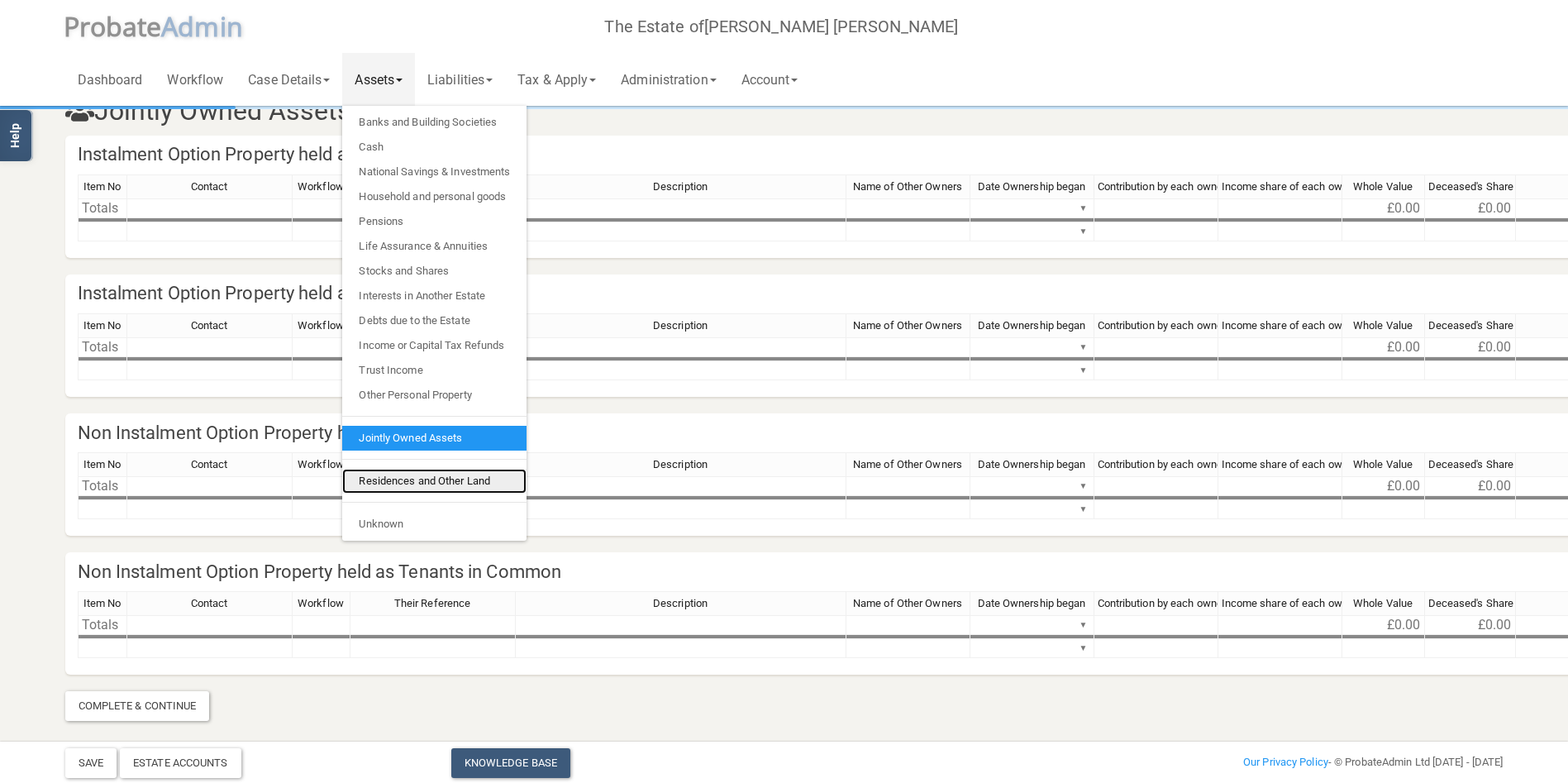
click at [414, 476] on link "Residences and Other Land" at bounding box center [434, 480] width 184 height 24
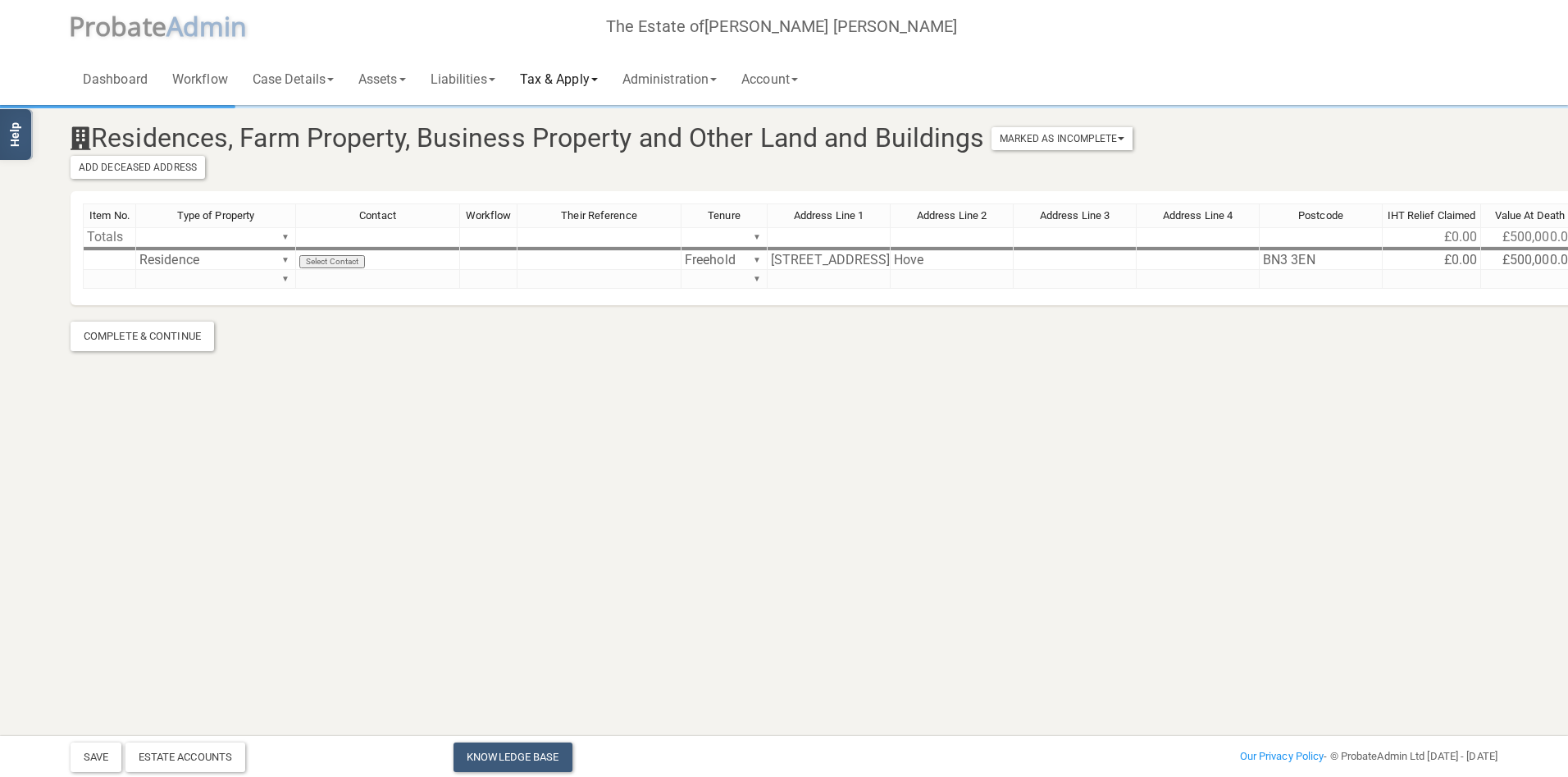
click at [555, 77] on link "Tax & Apply" at bounding box center [559, 78] width 103 height 52
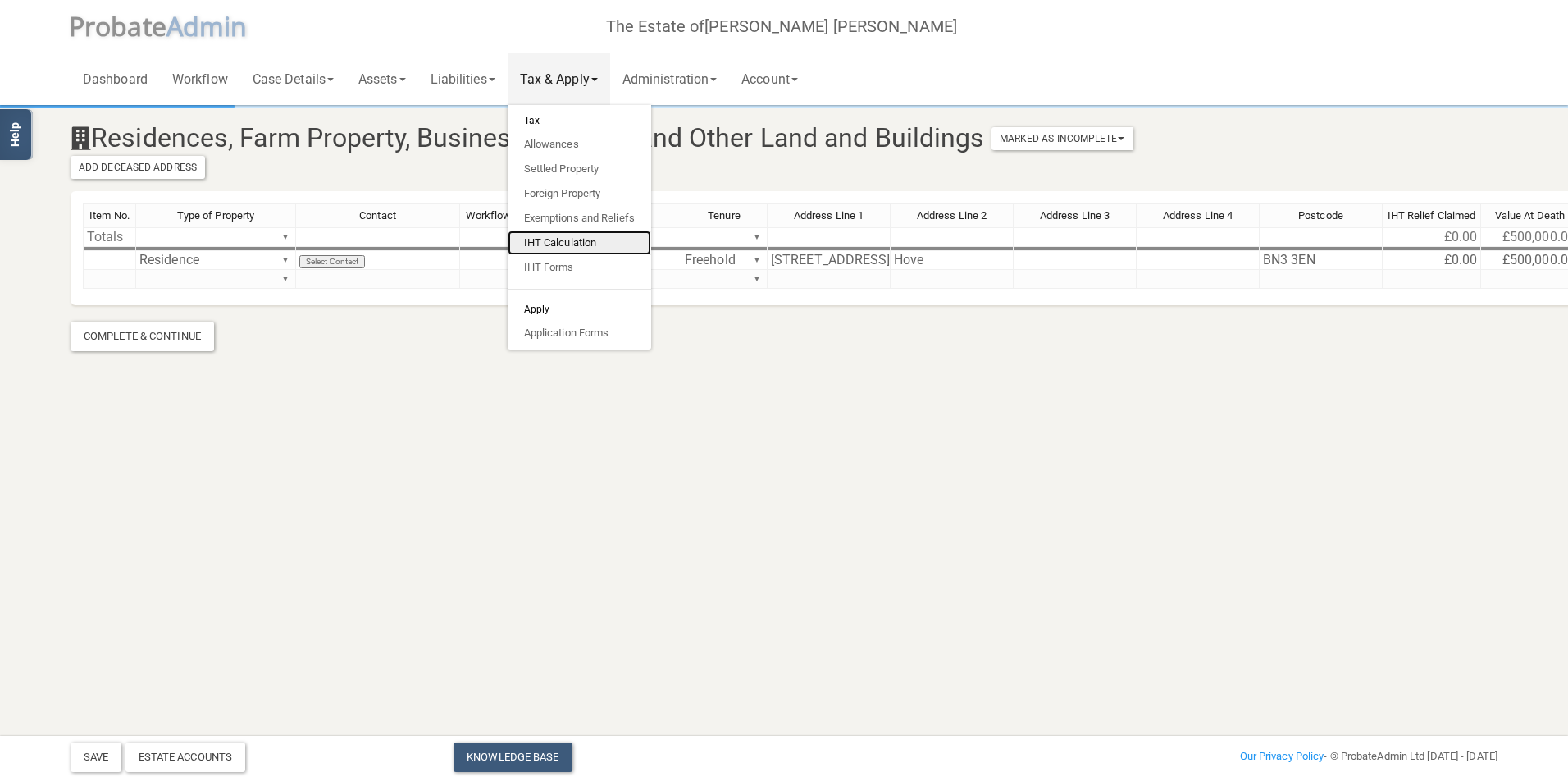
click at [582, 241] on link "IHT Calculation" at bounding box center [579, 242] width 143 height 24
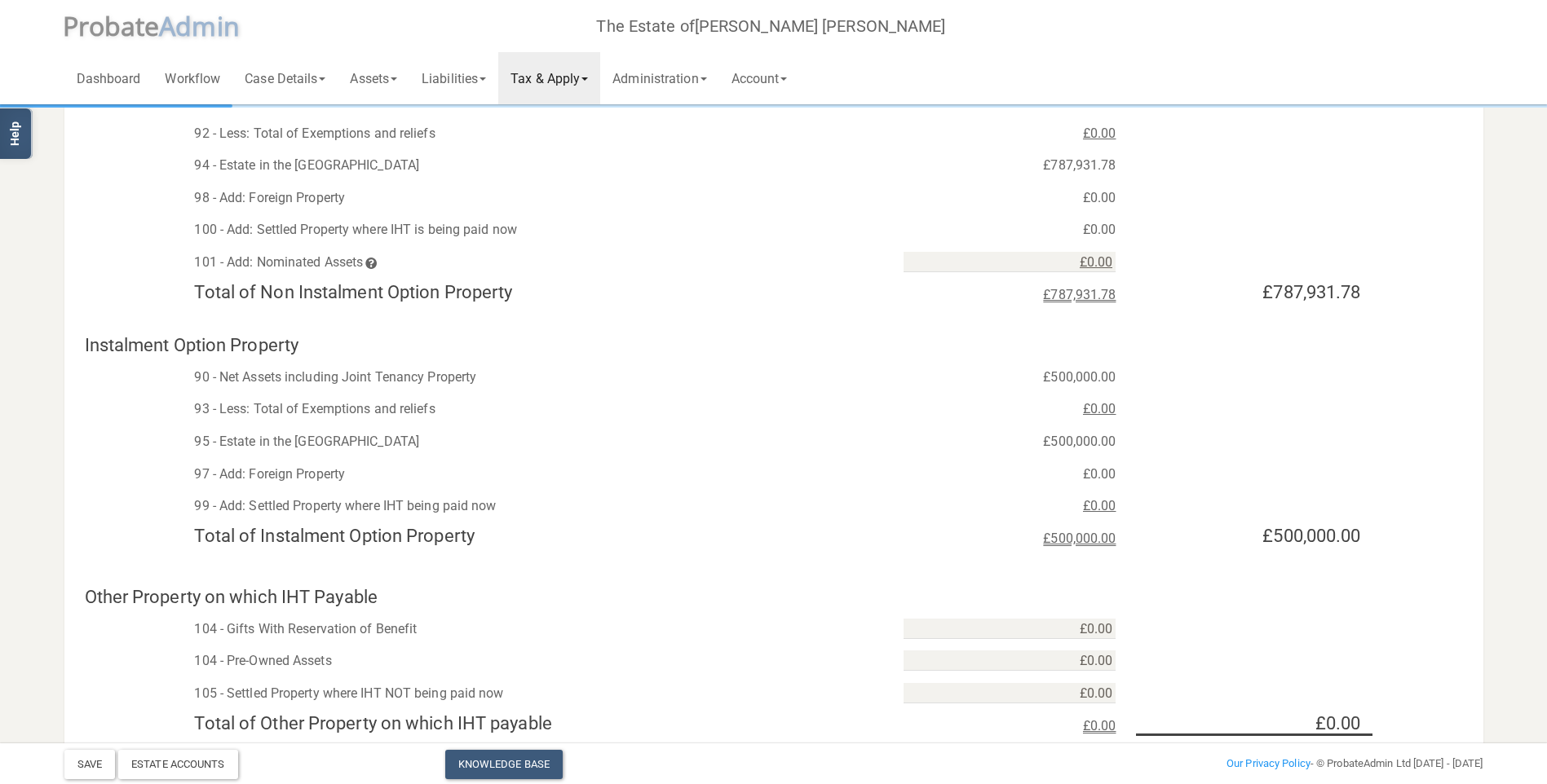
scroll to position [81, 0]
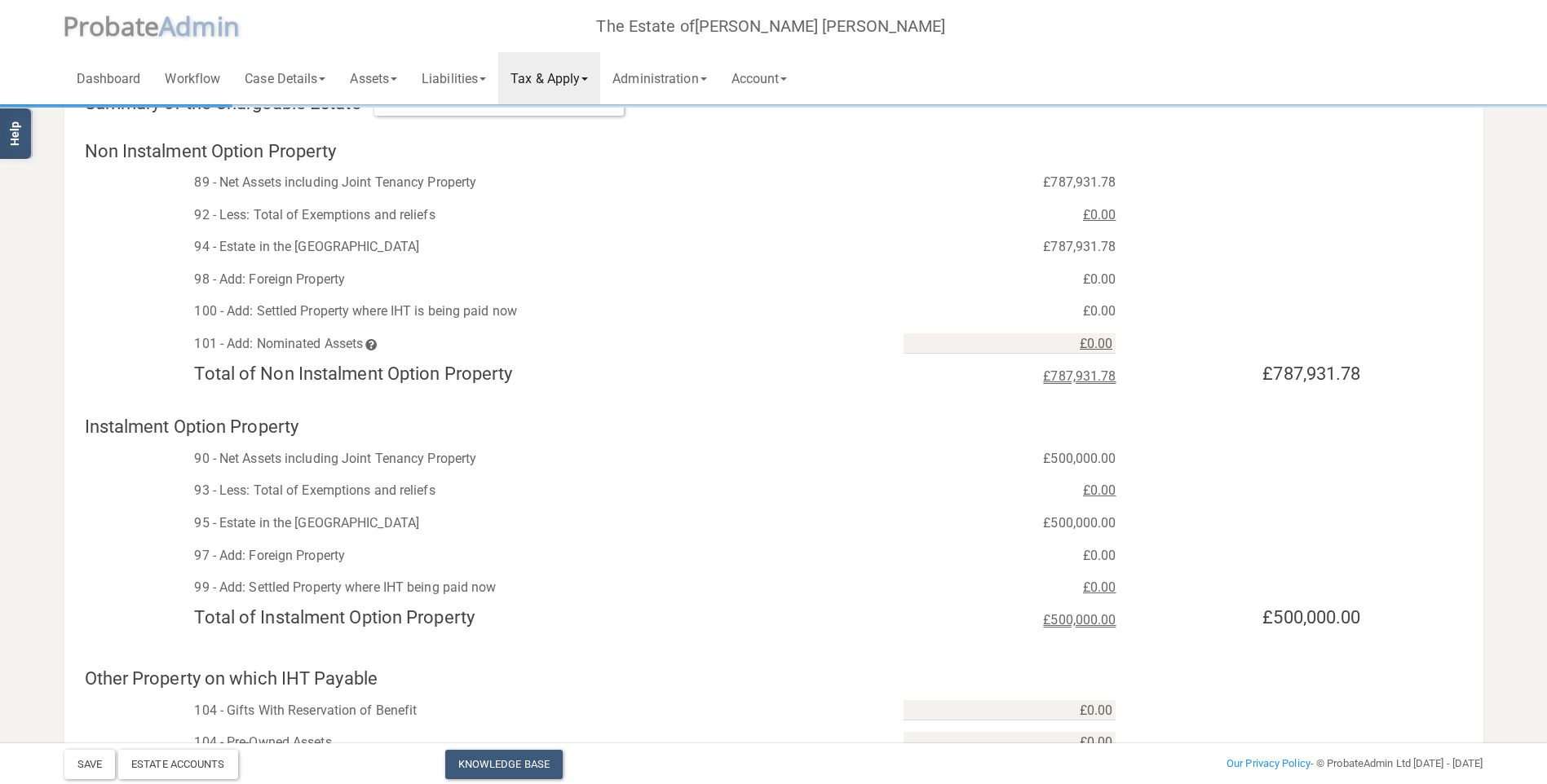
click at [1057, 383] on div "£787,931.78" at bounding box center [1010, 376] width 236 height 24
click at [433, 371] on h4 "Total of Non Instalment Option Property" at bounding box center [536, 374] width 709 height 20
click at [1063, 196] on div "92 - Less: Total of Exemptions and reliefs £0.00" at bounding box center [774, 211] width 1419 height 32
click at [1067, 185] on div "£787,931.78" at bounding box center [1010, 182] width 236 height 24
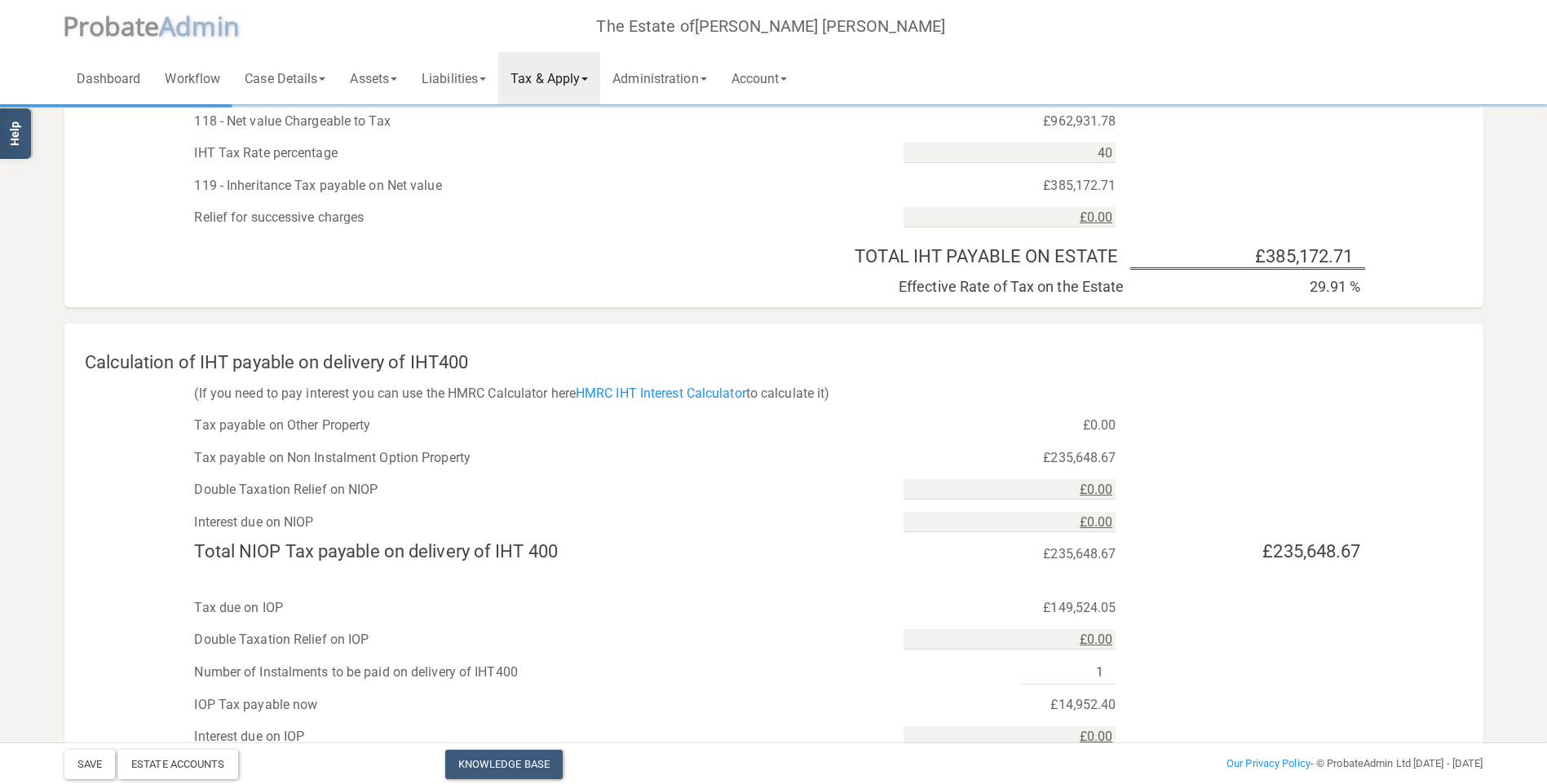
scroll to position [1282, 0]
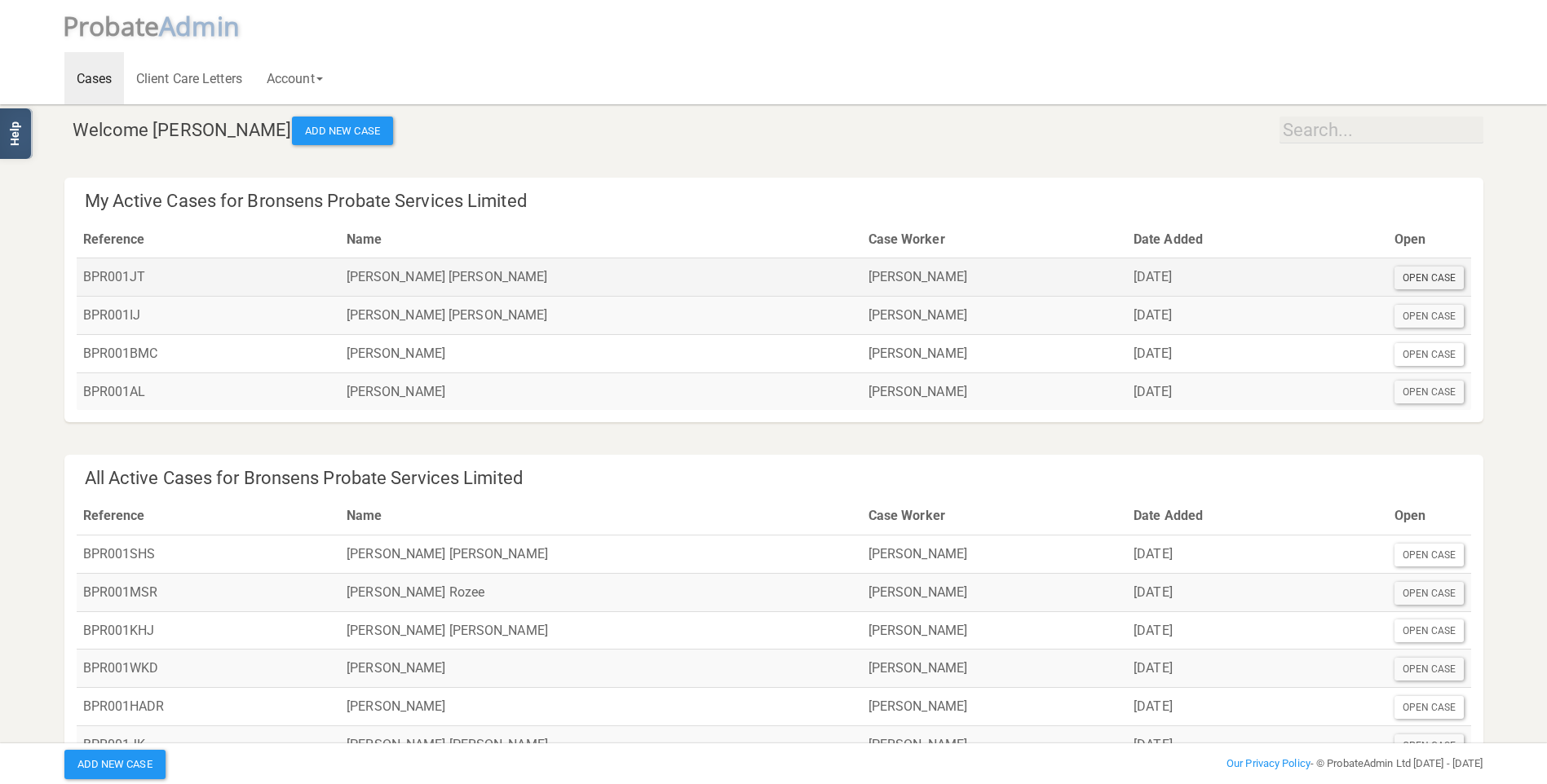
click at [1432, 278] on div "Open Case" at bounding box center [1430, 278] width 70 height 23
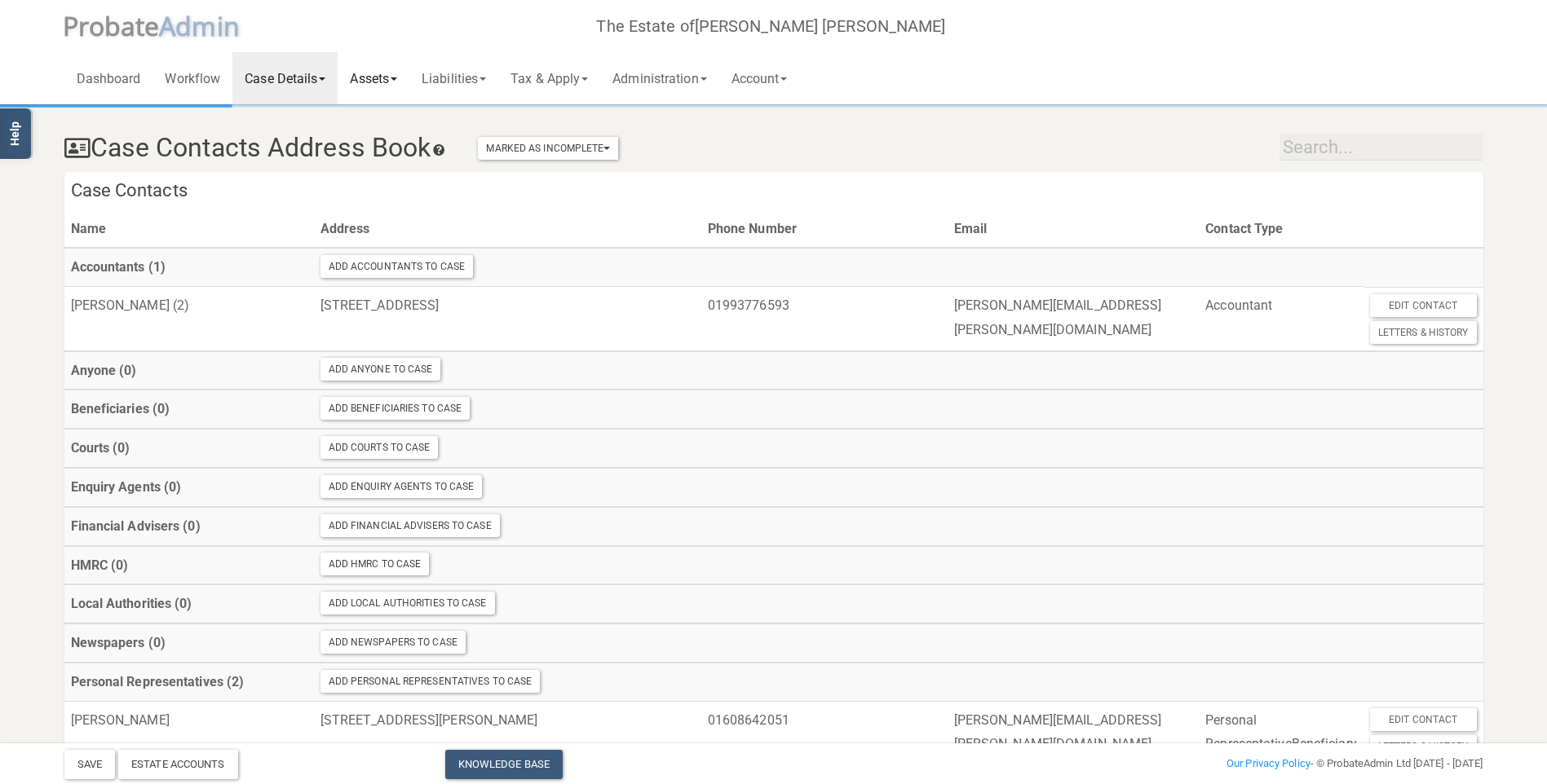
click at [380, 77] on link "Assets" at bounding box center [373, 78] width 72 height 52
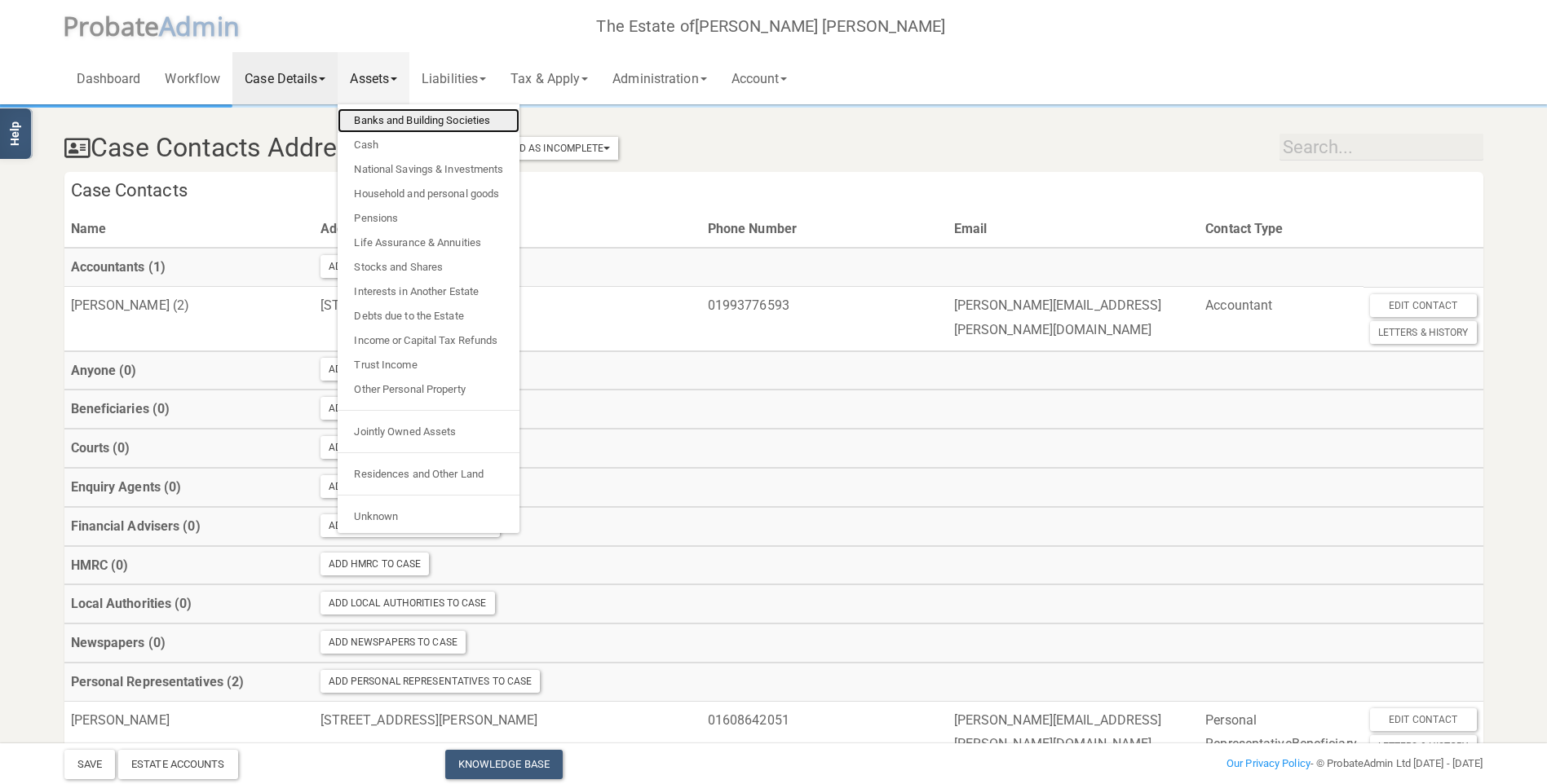
click at [397, 122] on link "Banks and Building Societies" at bounding box center [428, 120] width 182 height 24
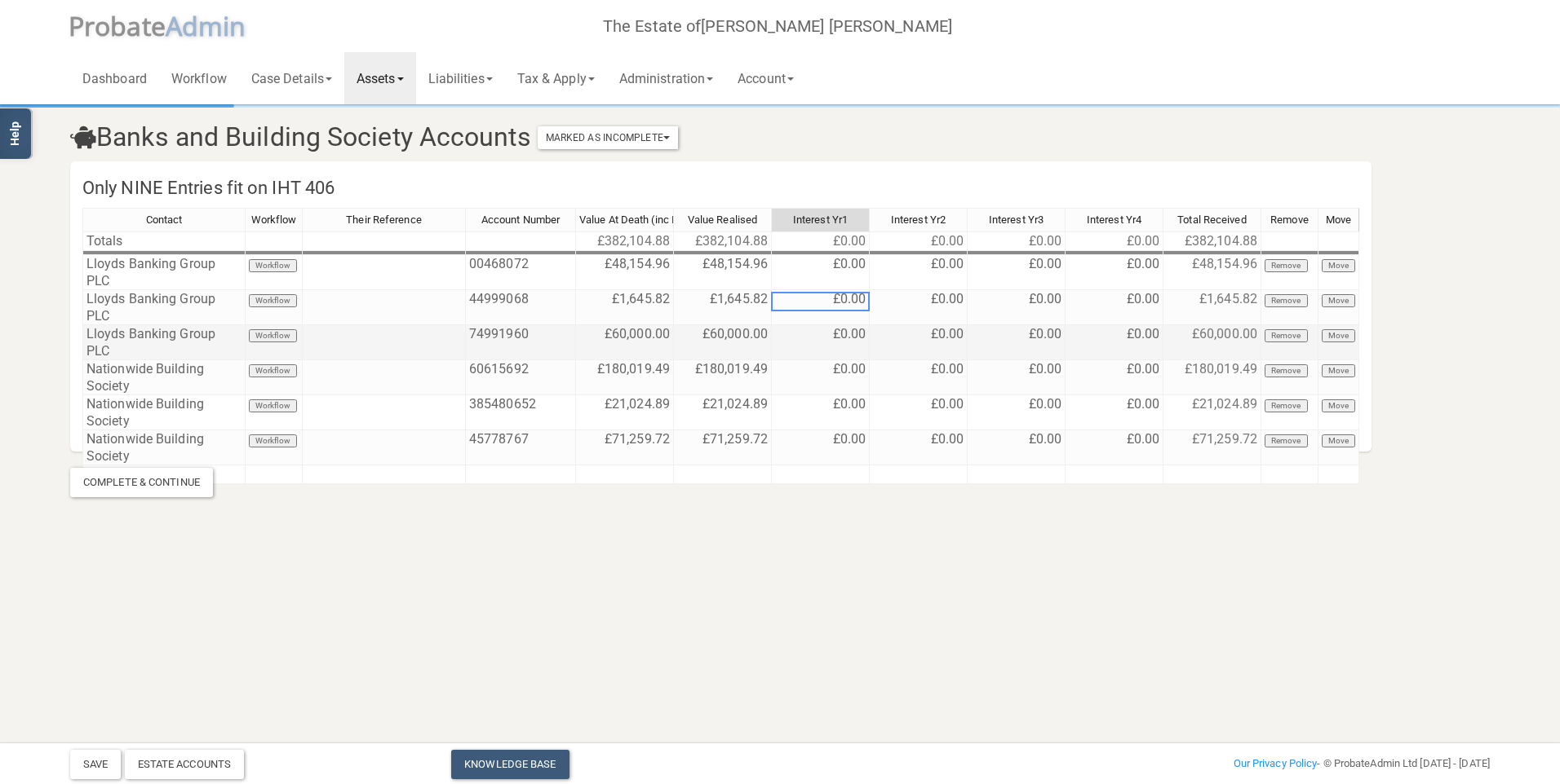
click at [835, 325] on td "£0.00" at bounding box center [820, 342] width 98 height 35
click at [846, 325] on td "£0.00" at bounding box center [820, 342] width 98 height 35
type textarea "0"
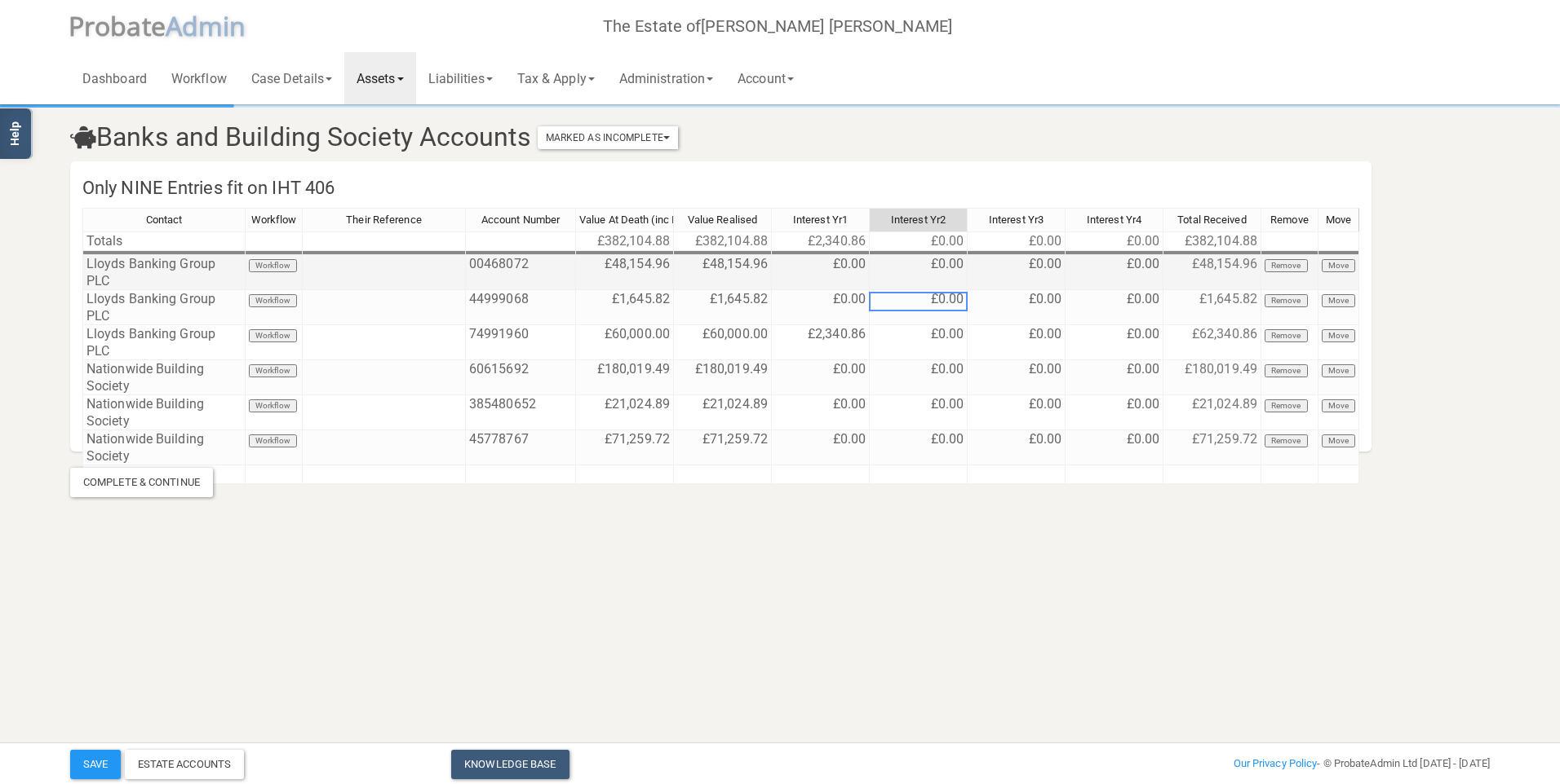
click at [836, 265] on td "£0.00" at bounding box center [820, 272] width 98 height 35
type textarea "10.01"
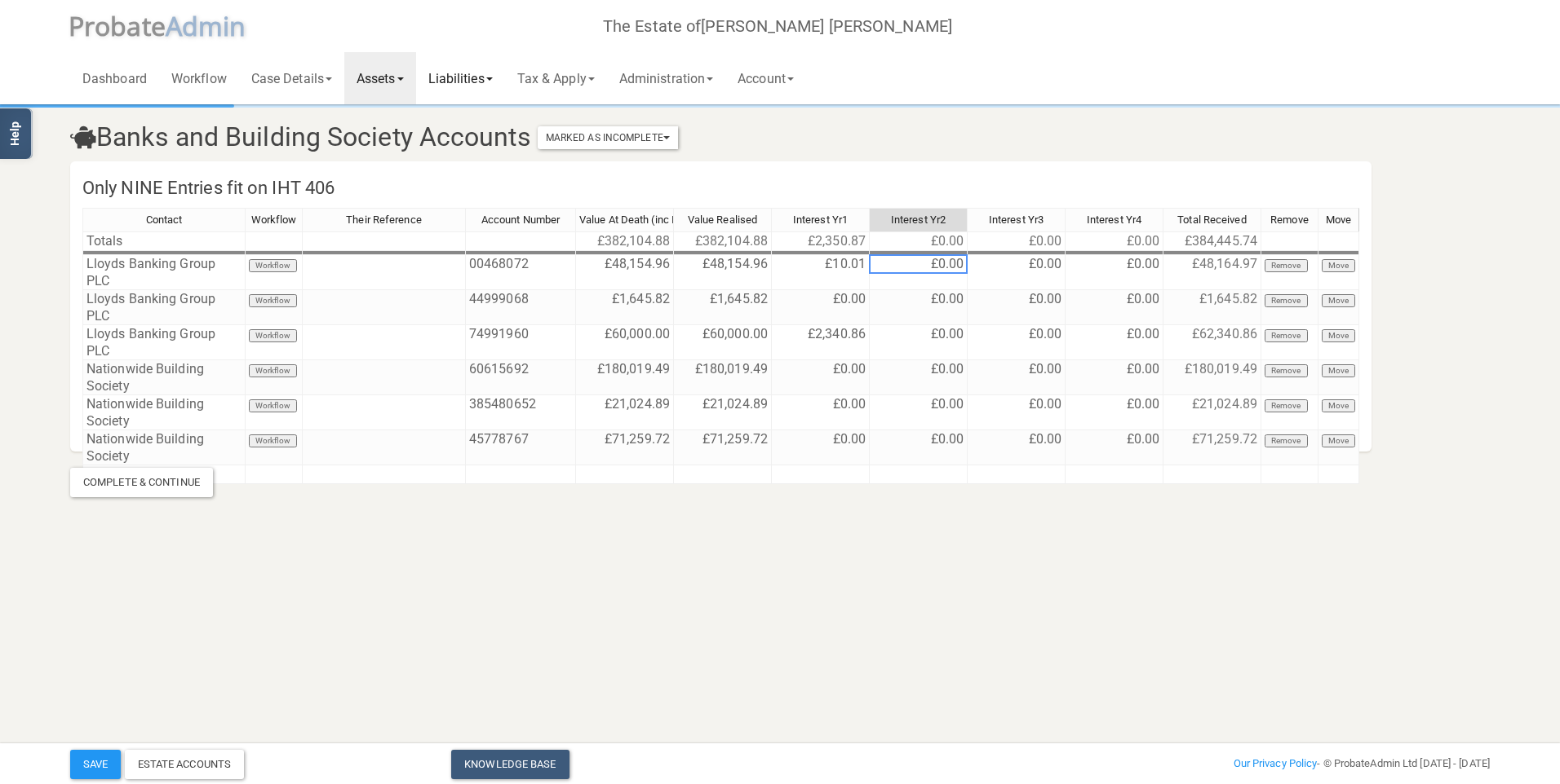
click at [465, 72] on link "Liabilities" at bounding box center [460, 78] width 89 height 52
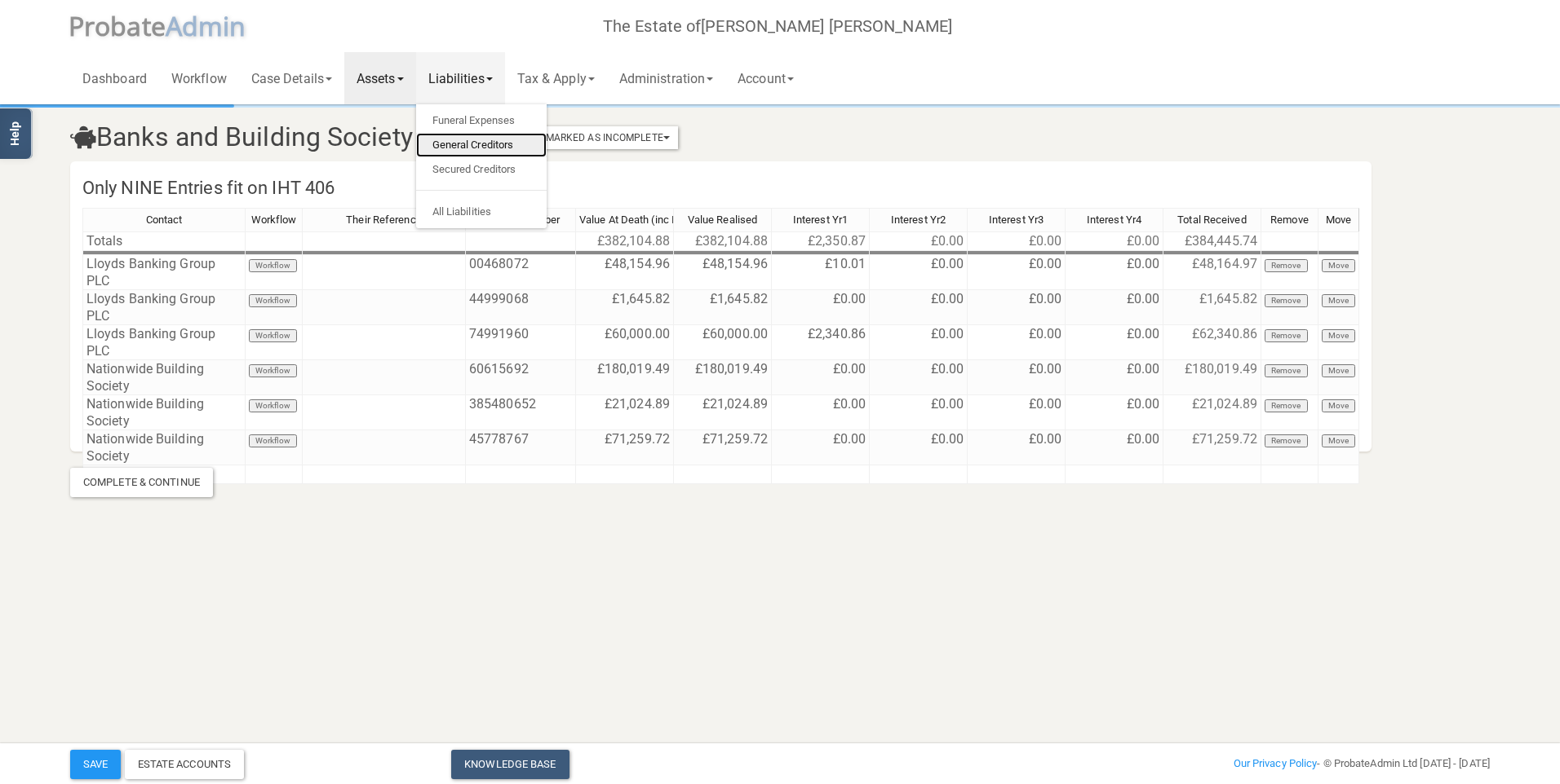
click at [470, 147] on link "General Creditors" at bounding box center [482, 144] width 131 height 24
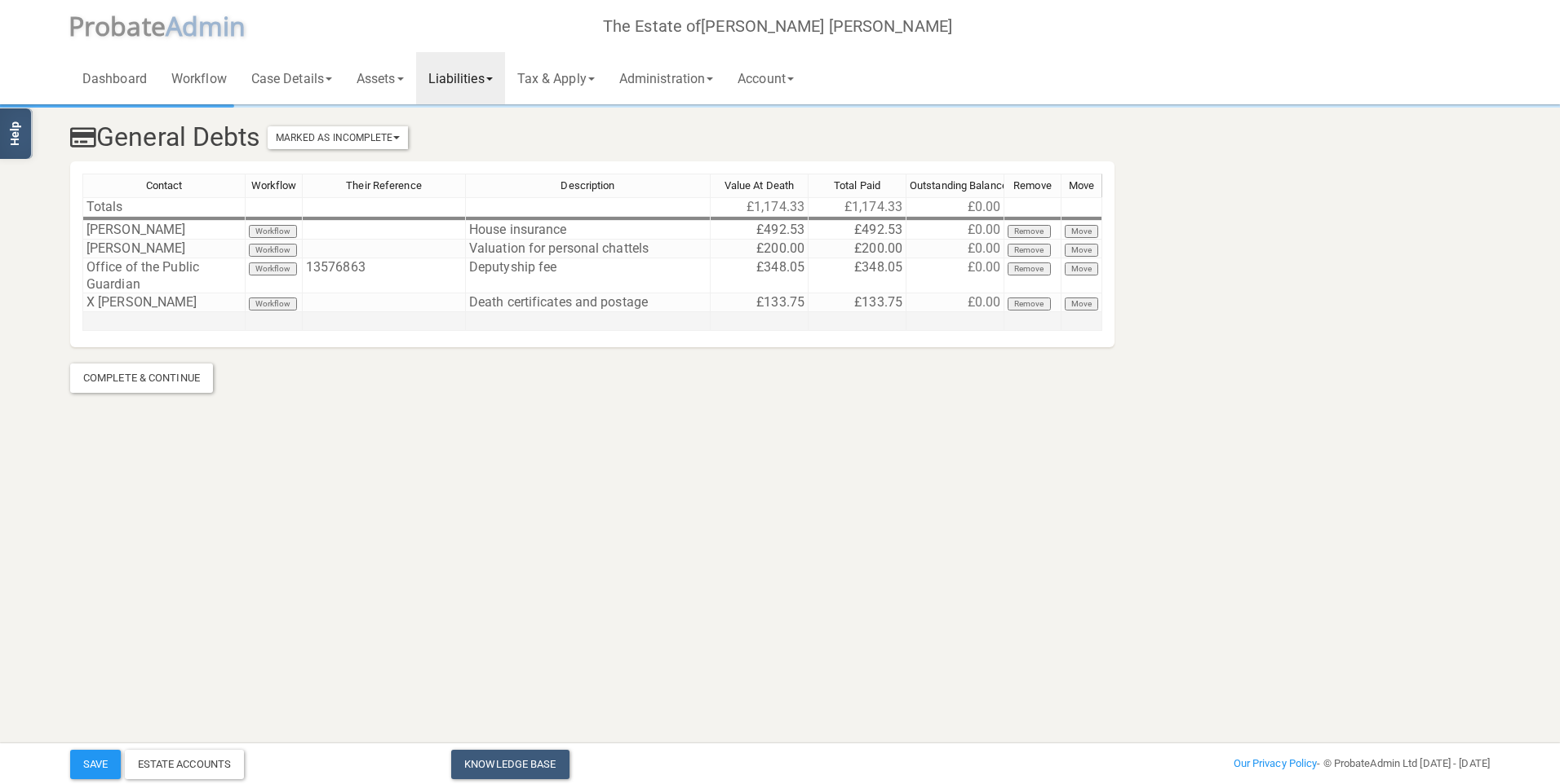
click at [177, 317] on td at bounding box center [164, 321] width 163 height 19
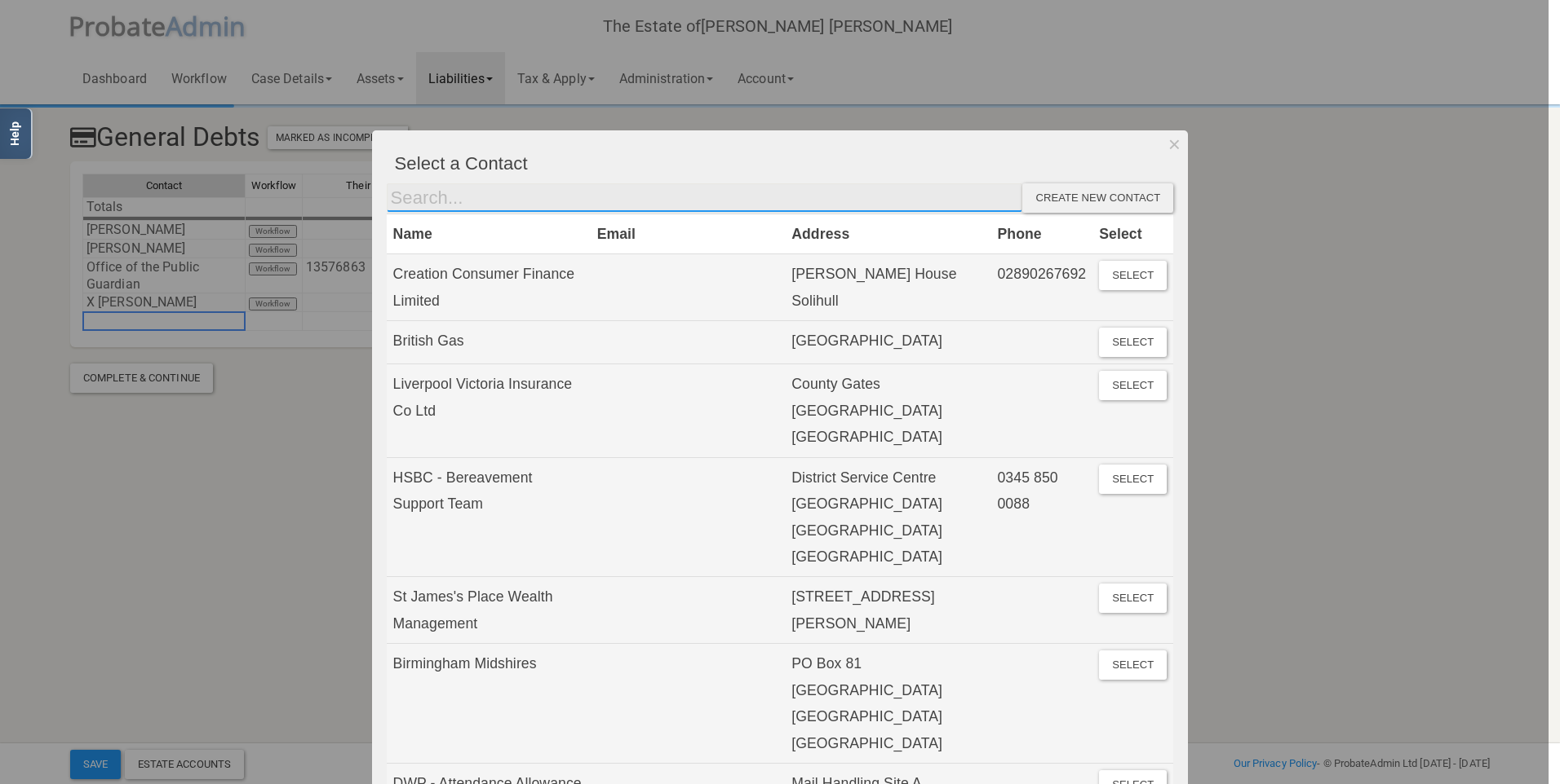
click at [536, 201] on input "text" at bounding box center [705, 198] width 636 height 30
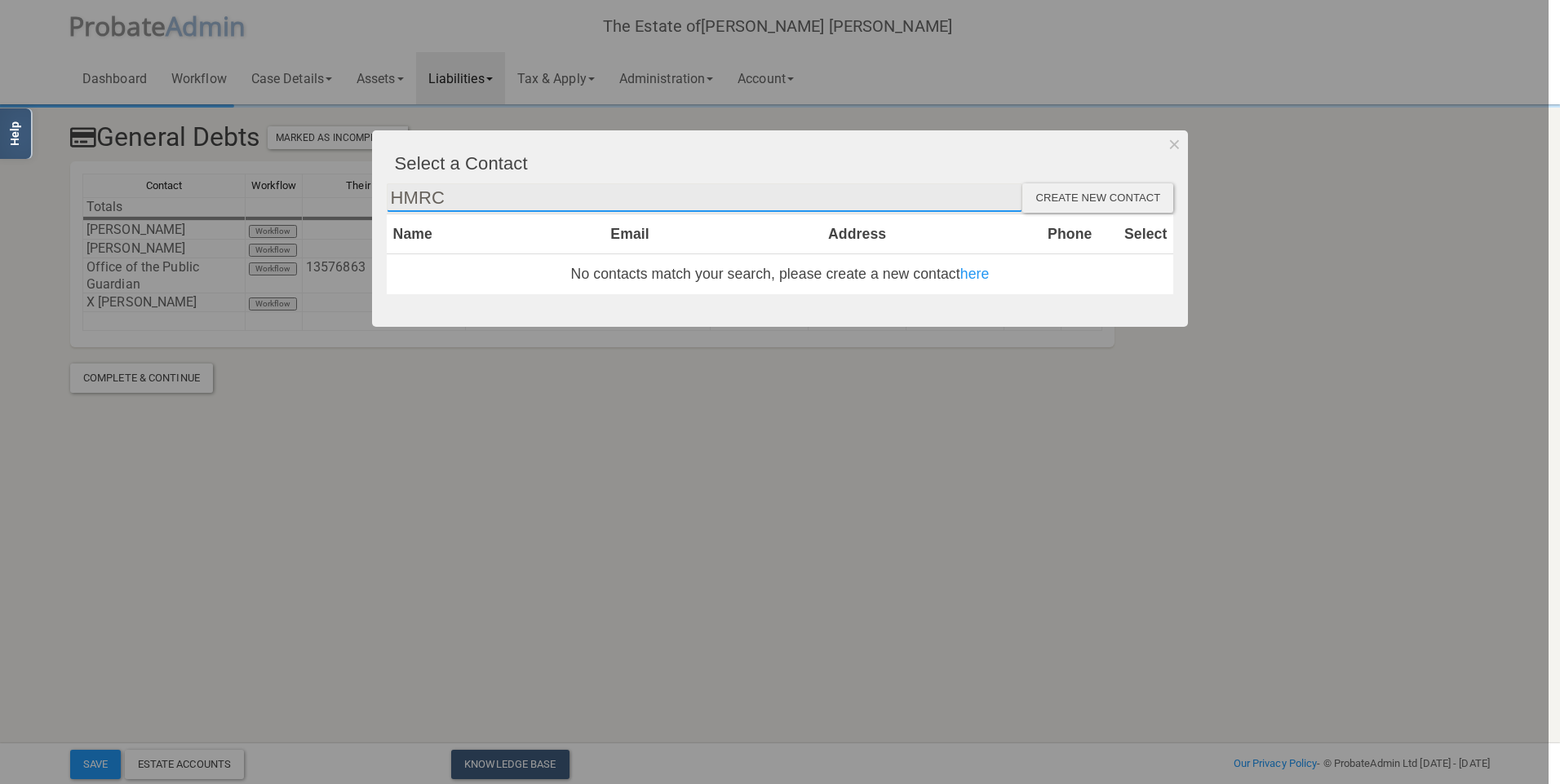
drag, startPoint x: 541, startPoint y: 206, endPoint x: 100, endPoint y: 243, distance: 442.5
click at [100, 243] on div "Select a Contact HMRC Create new contact Name Email Address Phone Select No con…" at bounding box center [780, 392] width 1560 height 784
type input "H"
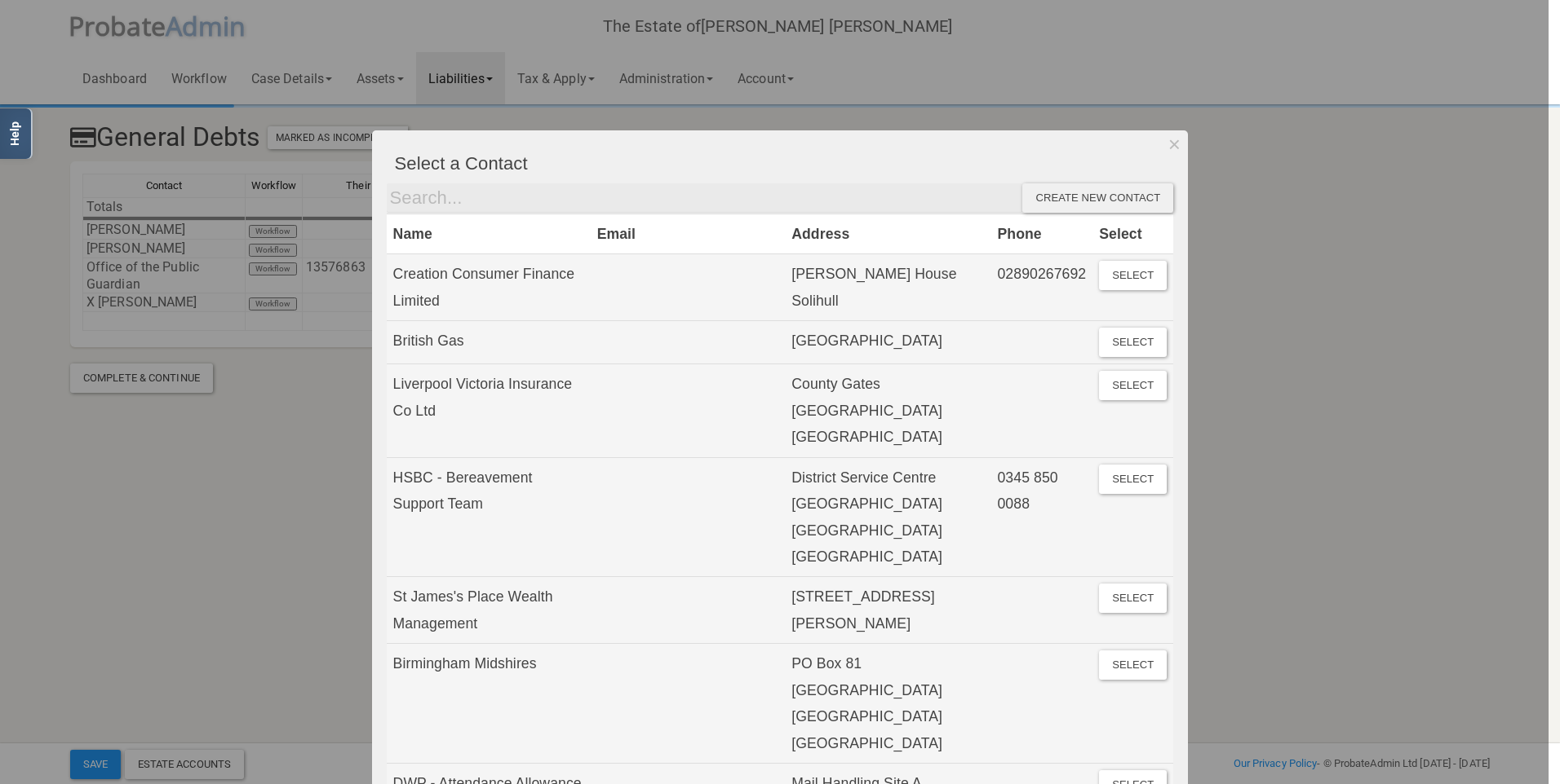
click at [1050, 196] on div "Create new contact" at bounding box center [1097, 198] width 151 height 30
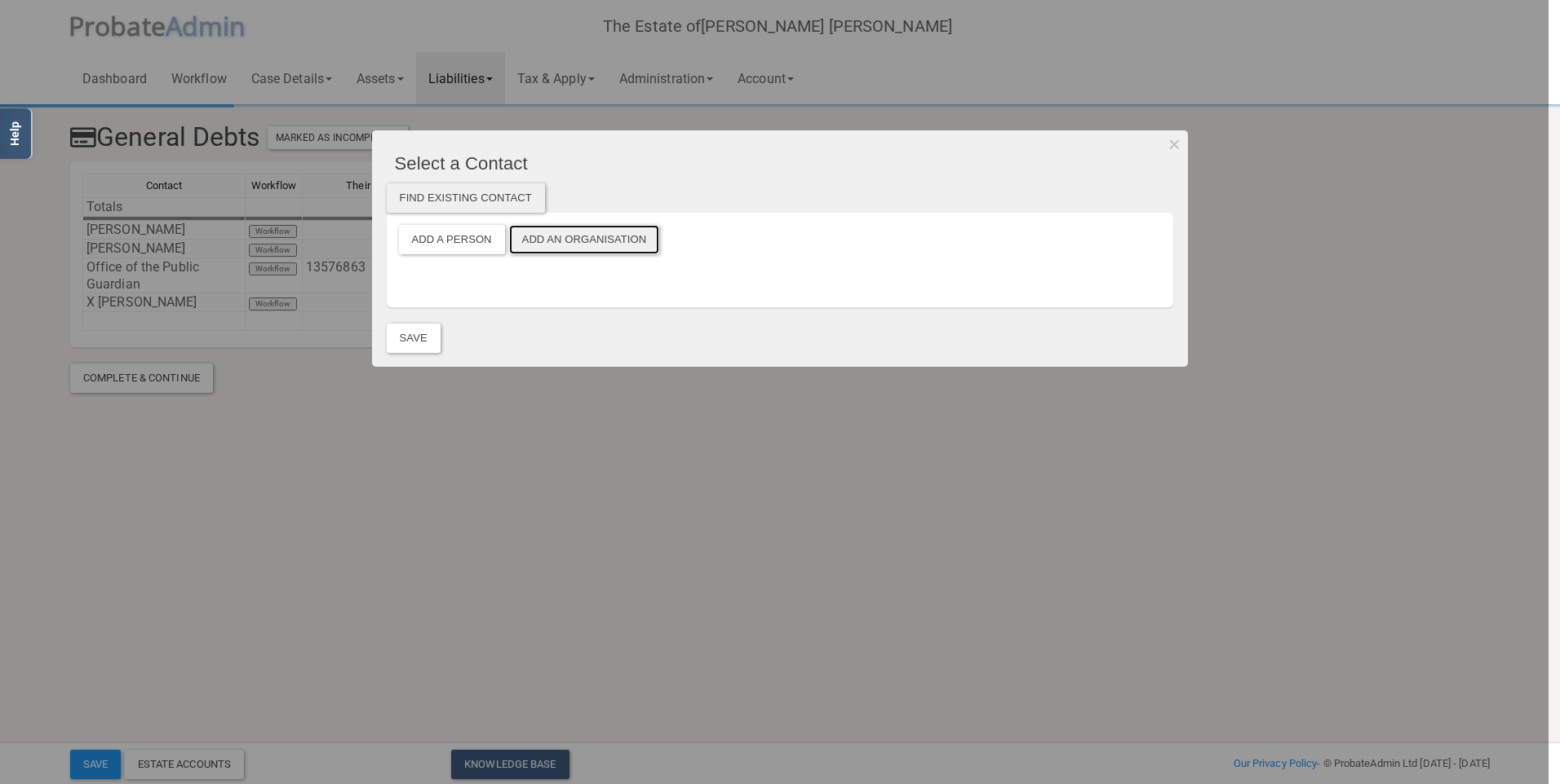
click at [588, 234] on button "Add an Organisation" at bounding box center [584, 239] width 151 height 30
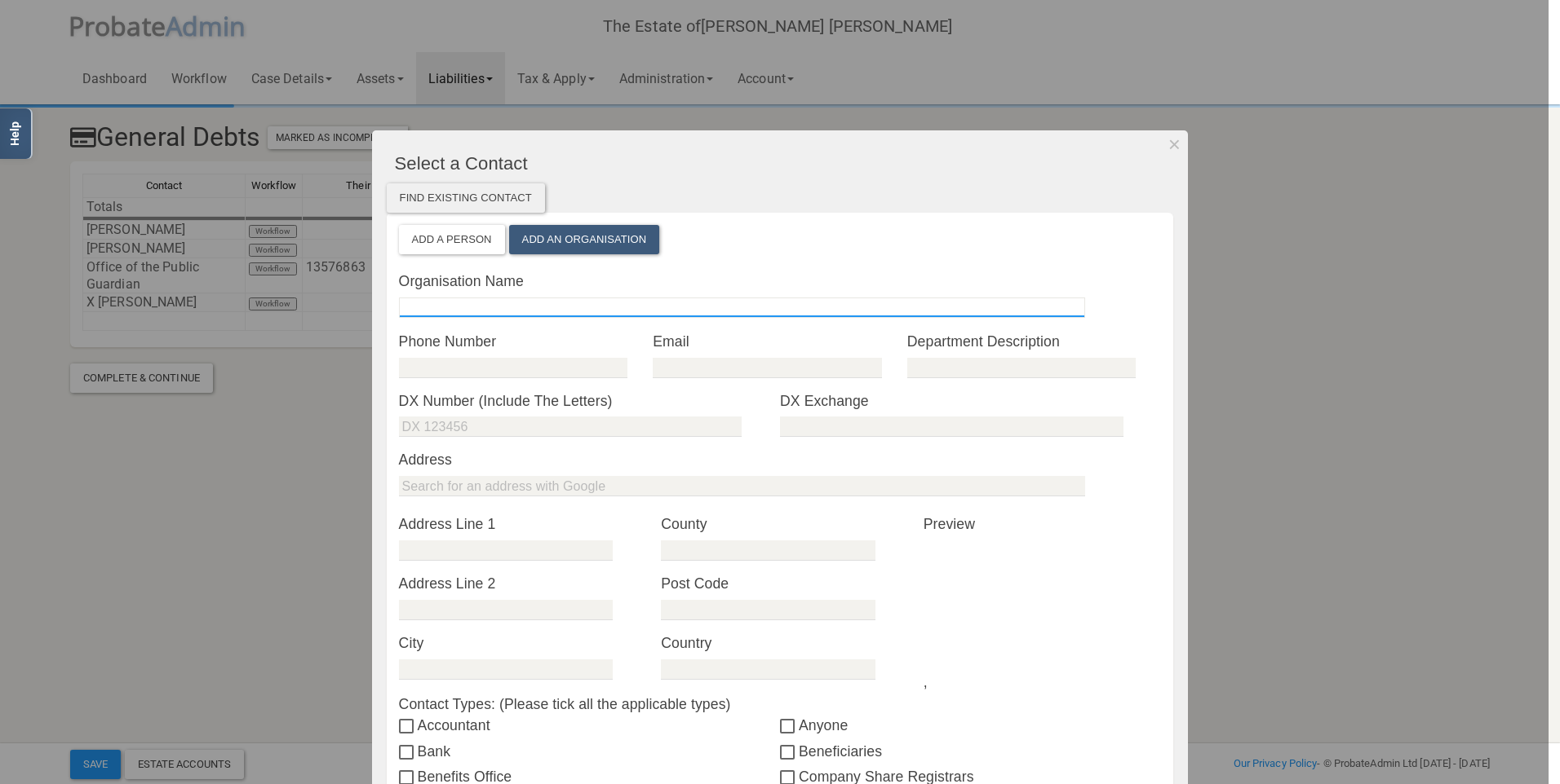
click at [467, 303] on input "text" at bounding box center [741, 307] width 686 height 21
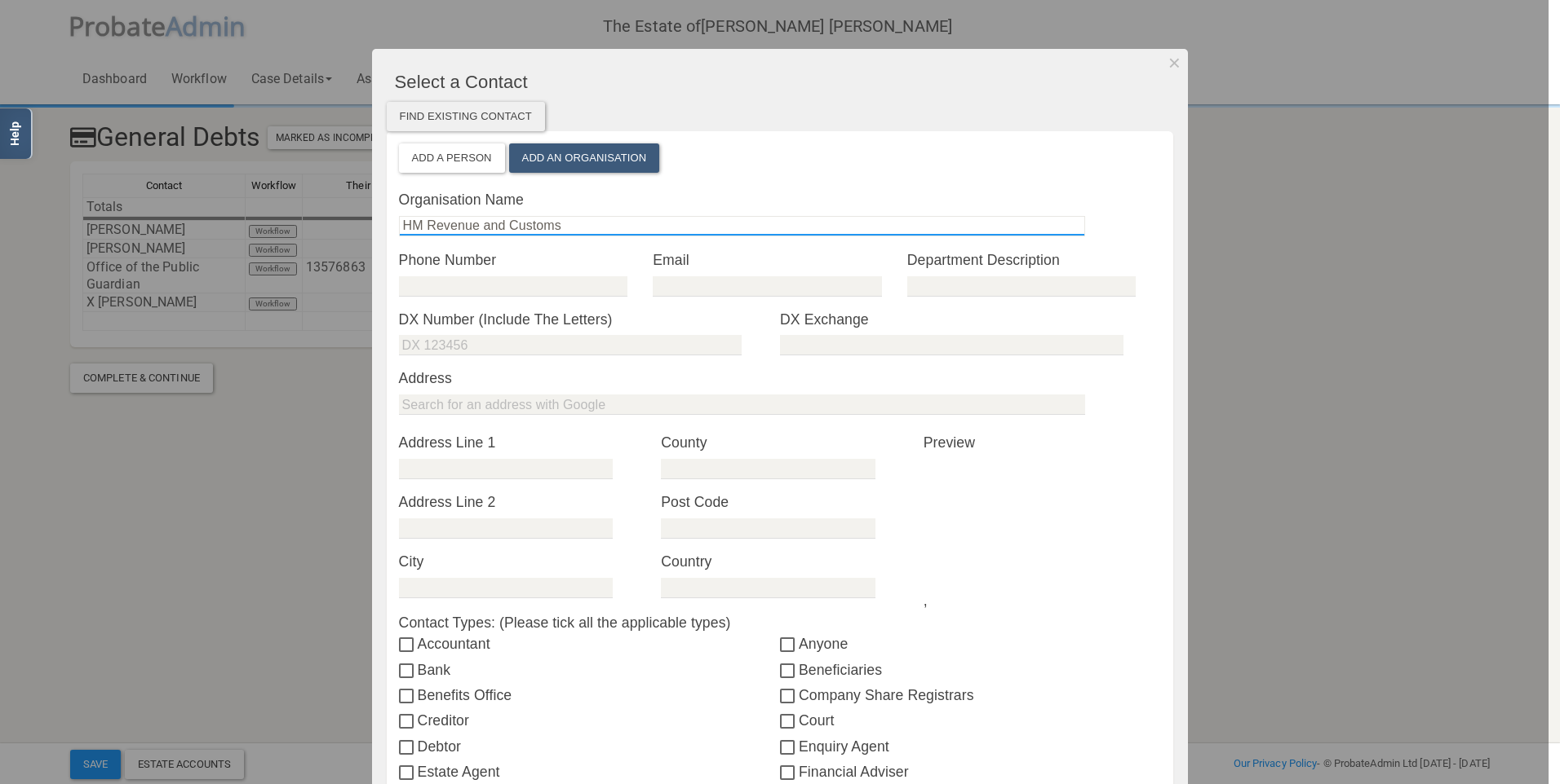
scroll to position [457, 0]
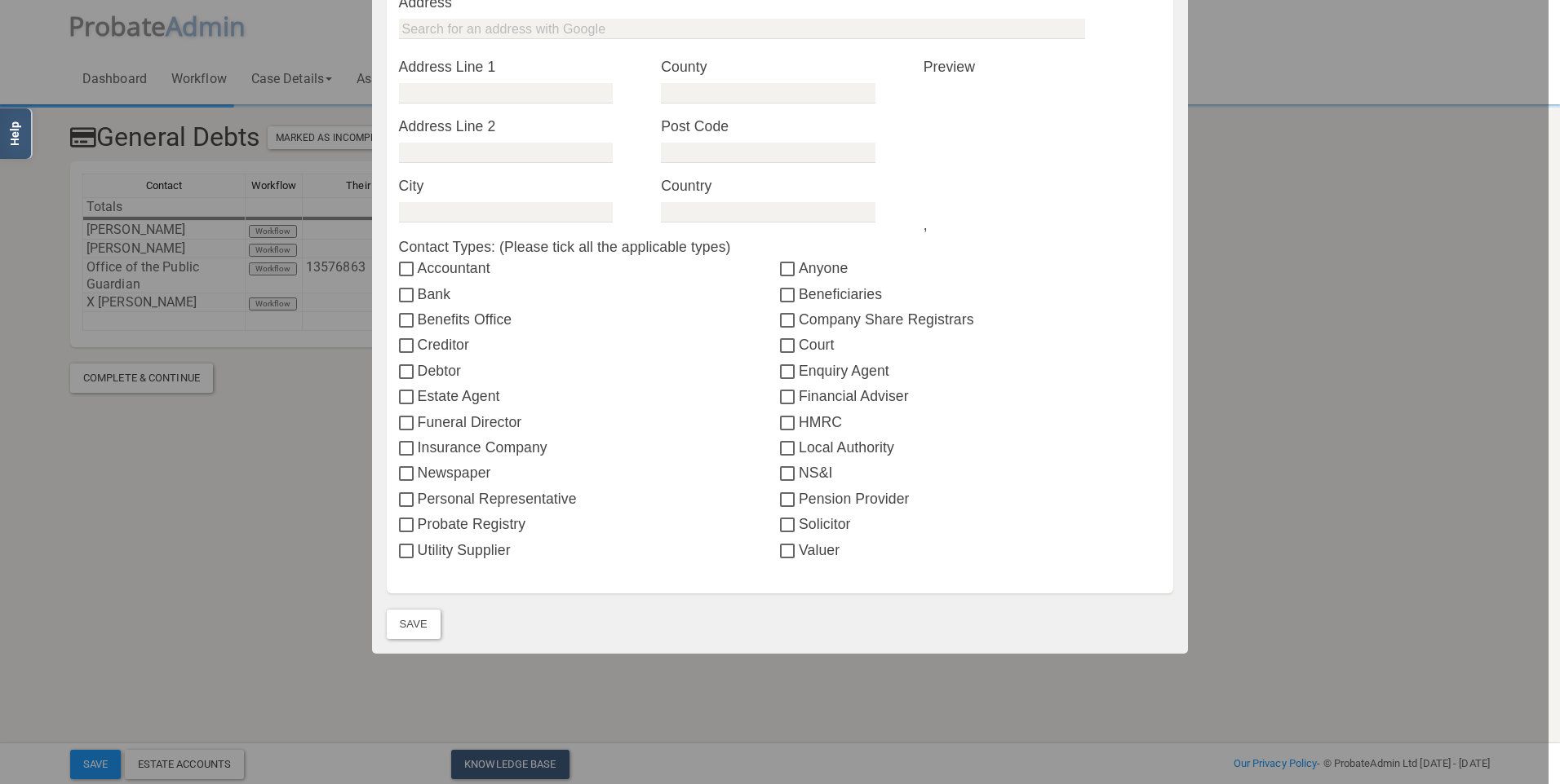
type input "HM Revenue and Customs"
click at [794, 420] on label "HMRC" at bounding box center [970, 422] width 381 height 21
click at [794, 420] on input "HMRC" at bounding box center [789, 423] width 19 height 13
click at [780, 420] on input "HMRC" at bounding box center [789, 423] width 19 height 13
click at [781, 422] on input "HMRC" at bounding box center [789, 423] width 19 height 13
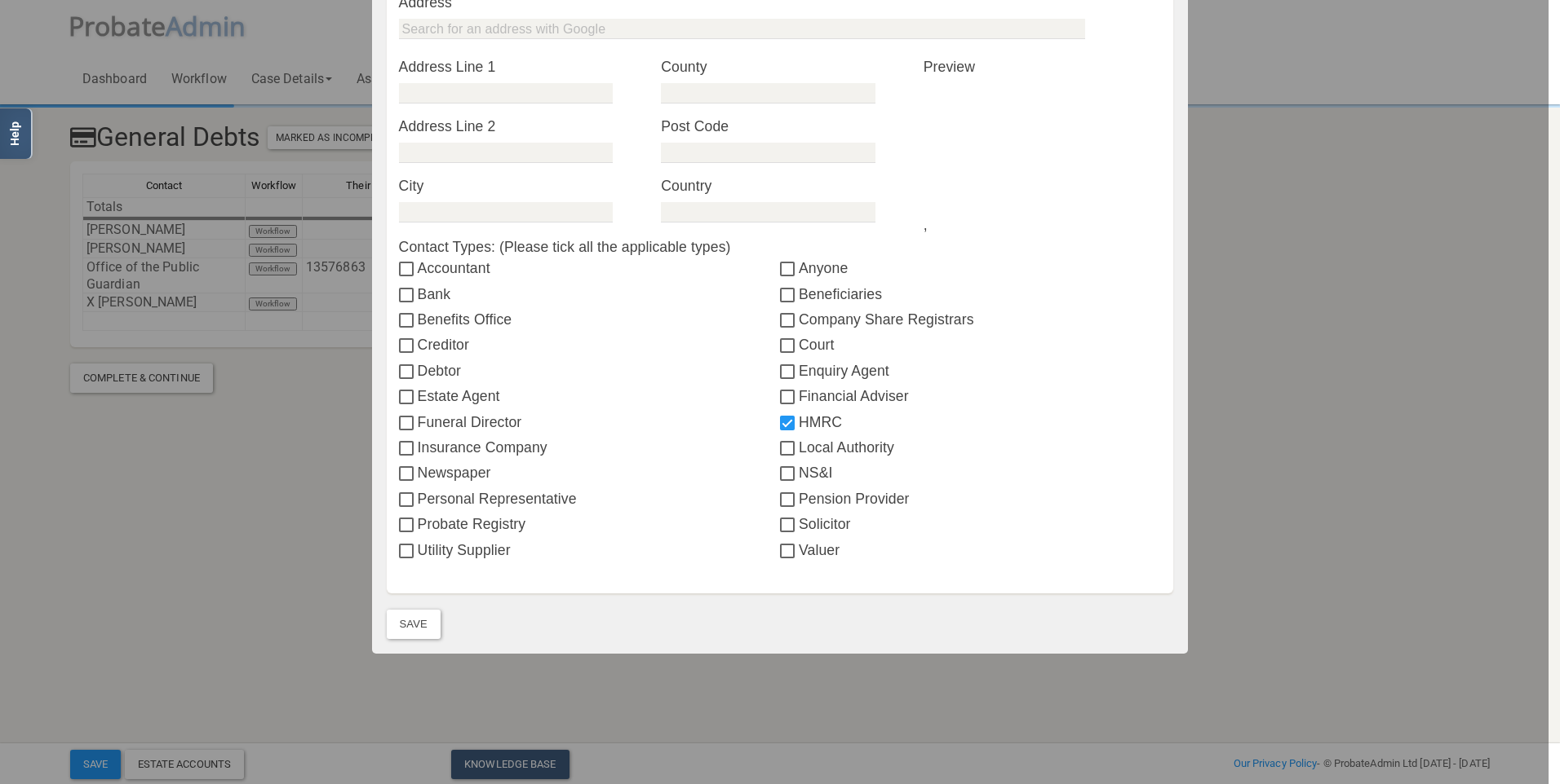
checkbox input "true"
click at [399, 632] on button "Save" at bounding box center [414, 624] width 54 height 30
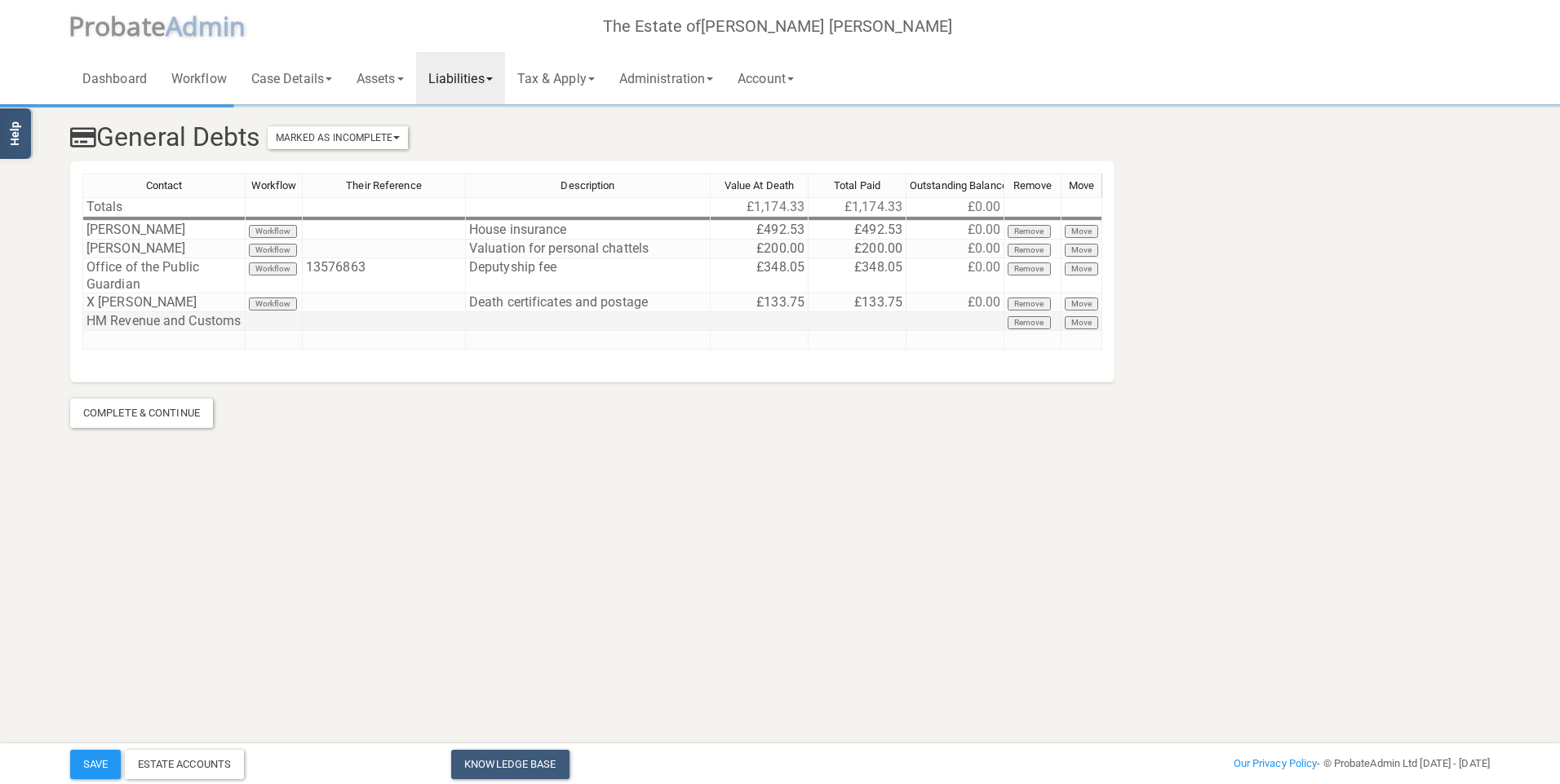
click at [510, 325] on td at bounding box center [587, 321] width 244 height 19
type textarea "Income tax liability"
type textarea "293.21"
click at [105, 759] on button "Save" at bounding box center [95, 764] width 50 height 30
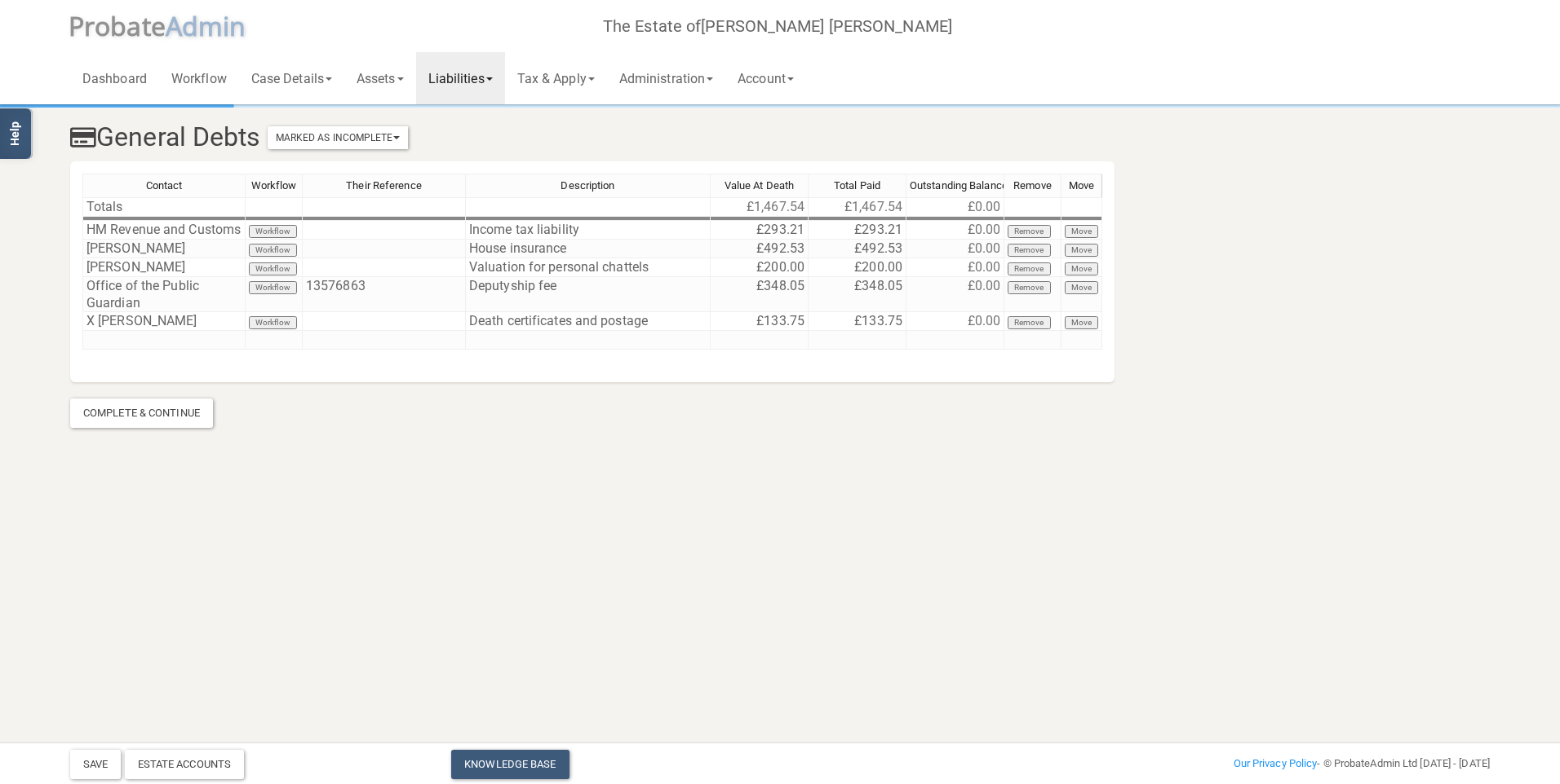
drag, startPoint x: 1218, startPoint y: 178, endPoint x: 2364, endPoint y: -27, distance: 1164.2
click at [1547, 269] on html "</div></div> Help Toggle navigation P robate A dmin The Estate of Jill Clancy V…" at bounding box center [780, 392] width 1560 height 784
click at [1547, 0] on html "</div></div> Help Toggle navigation P robate A dmin The Estate of Jill Clancy V…" at bounding box center [780, 392] width 1560 height 784
